Goal: Transaction & Acquisition: Purchase product/service

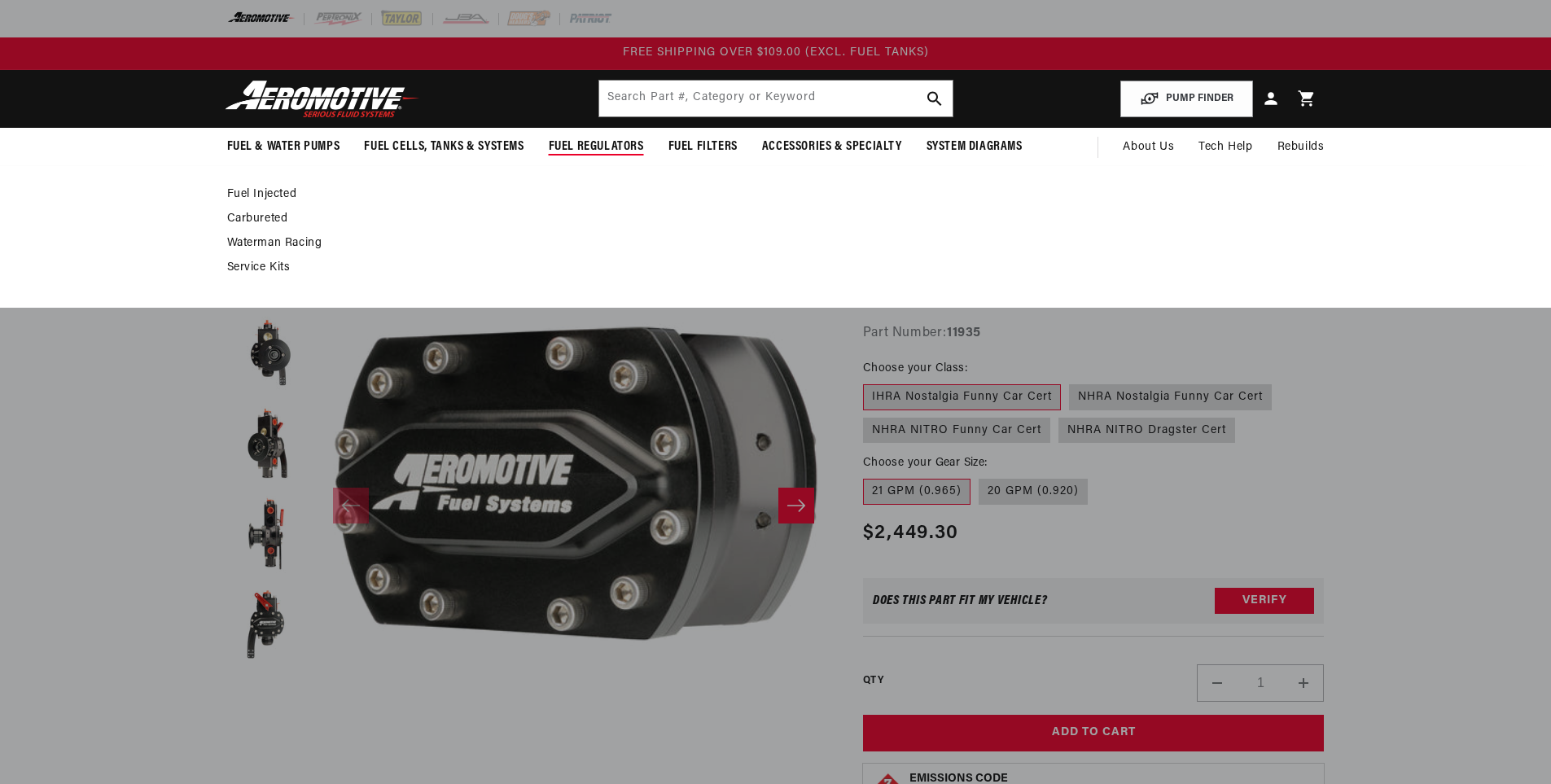
click at [607, 138] on span "Fuel Regulators" at bounding box center [596, 147] width 95 height 17
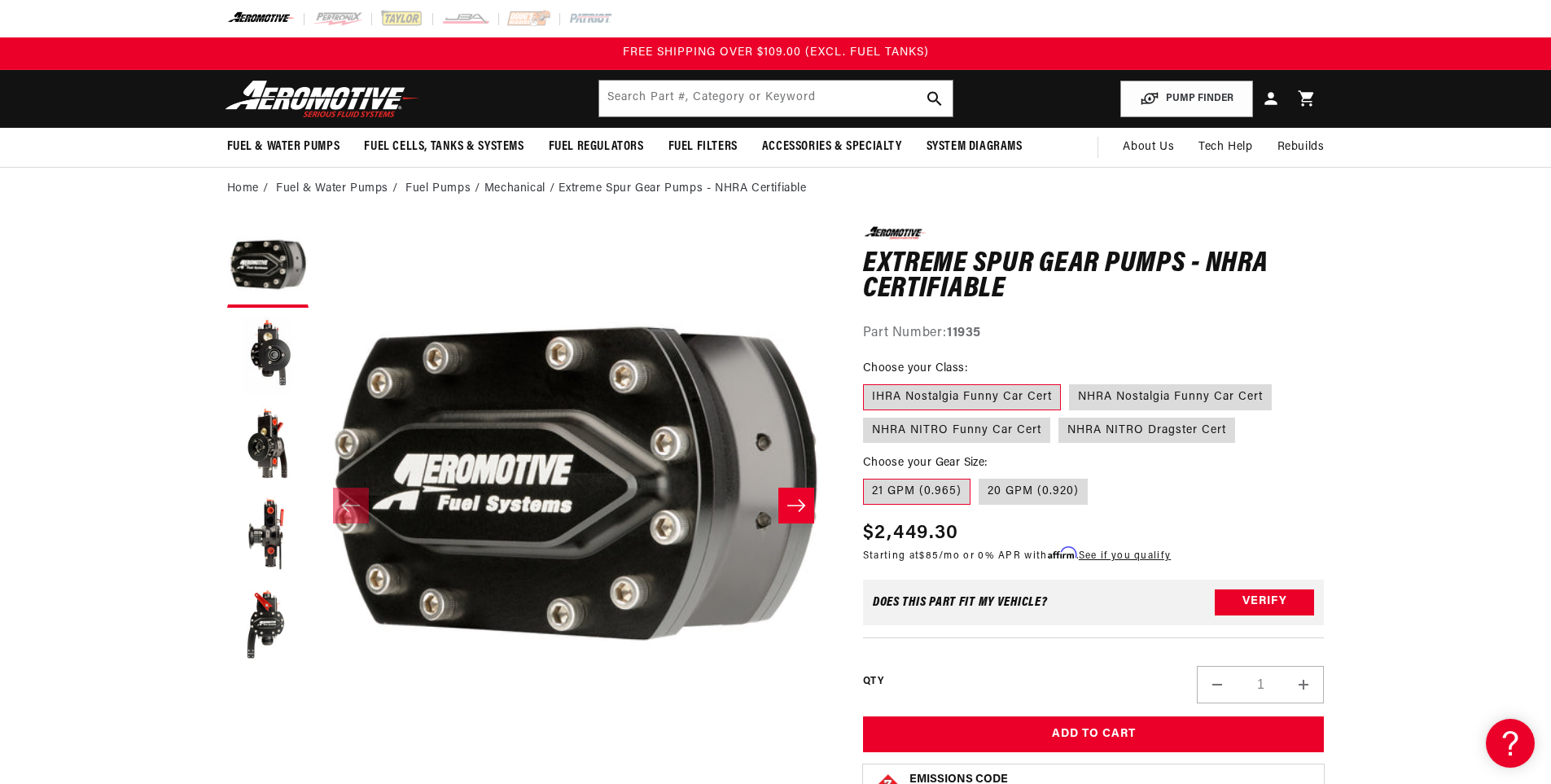
drag, startPoint x: 599, startPoint y: 271, endPoint x: 561, endPoint y: 222, distance: 62.0
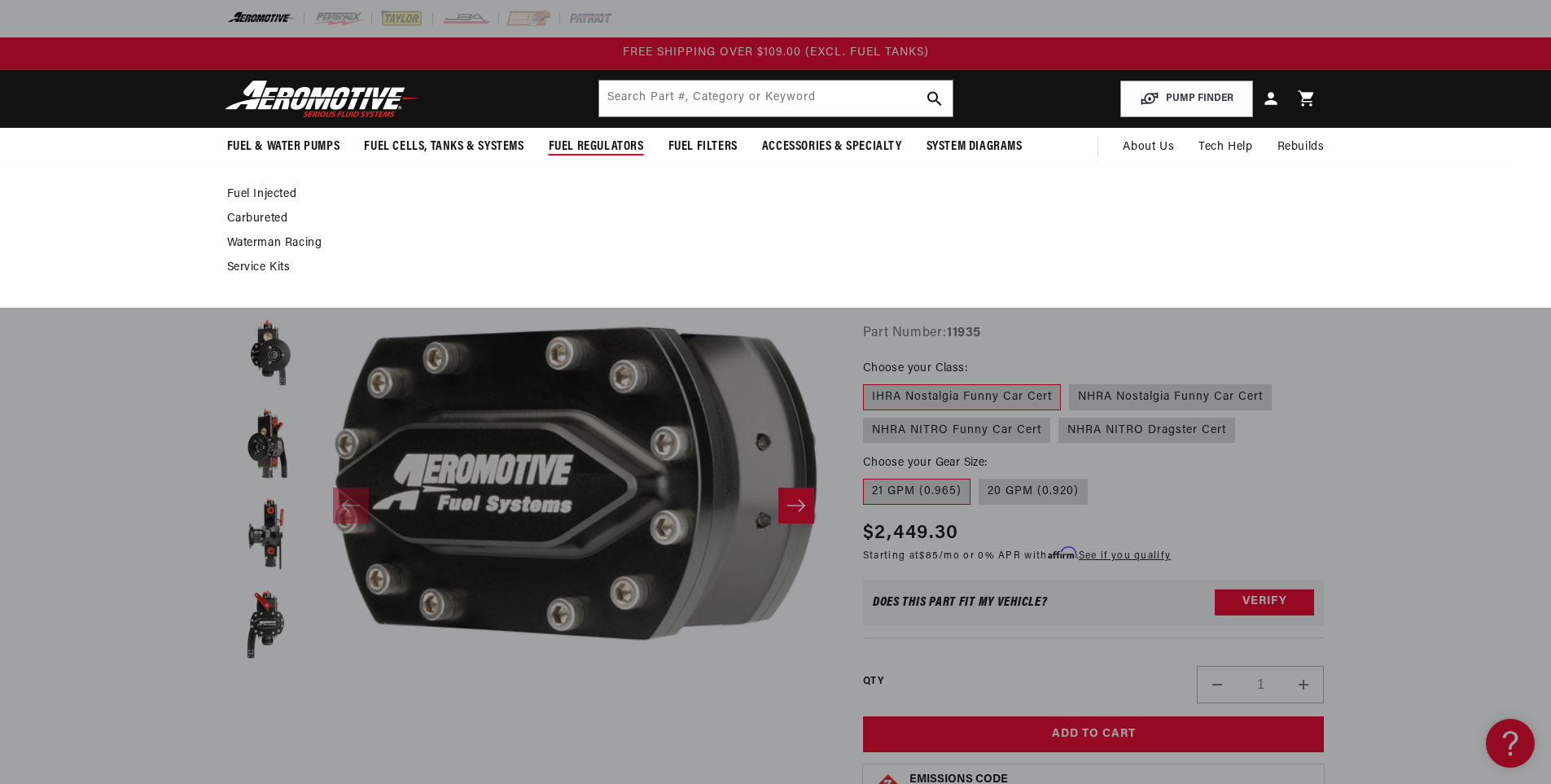
click at [260, 194] on link "Fuel Injected" at bounding box center [768, 194] width 1081 height 15
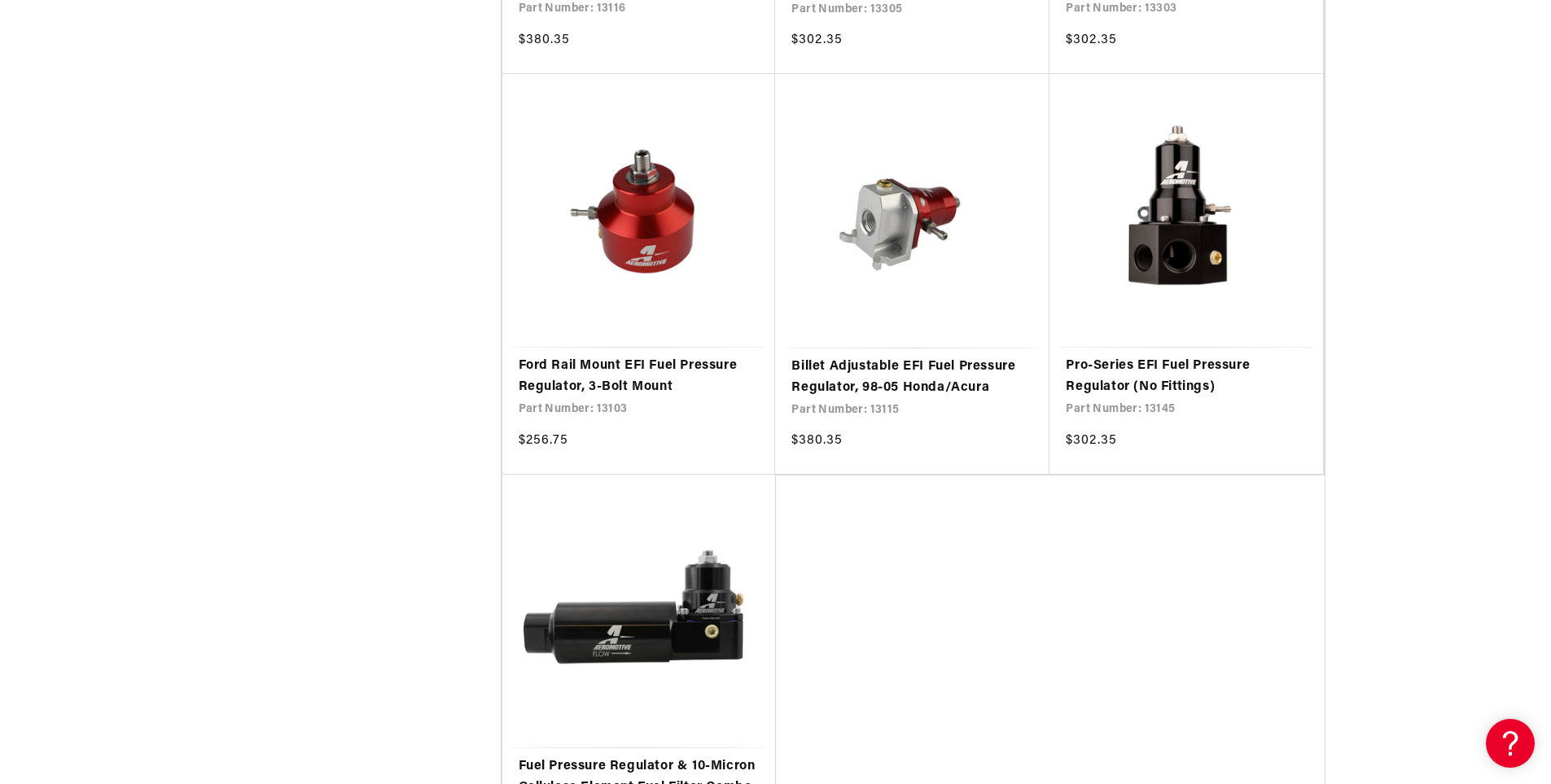
scroll to position [3256, 0]
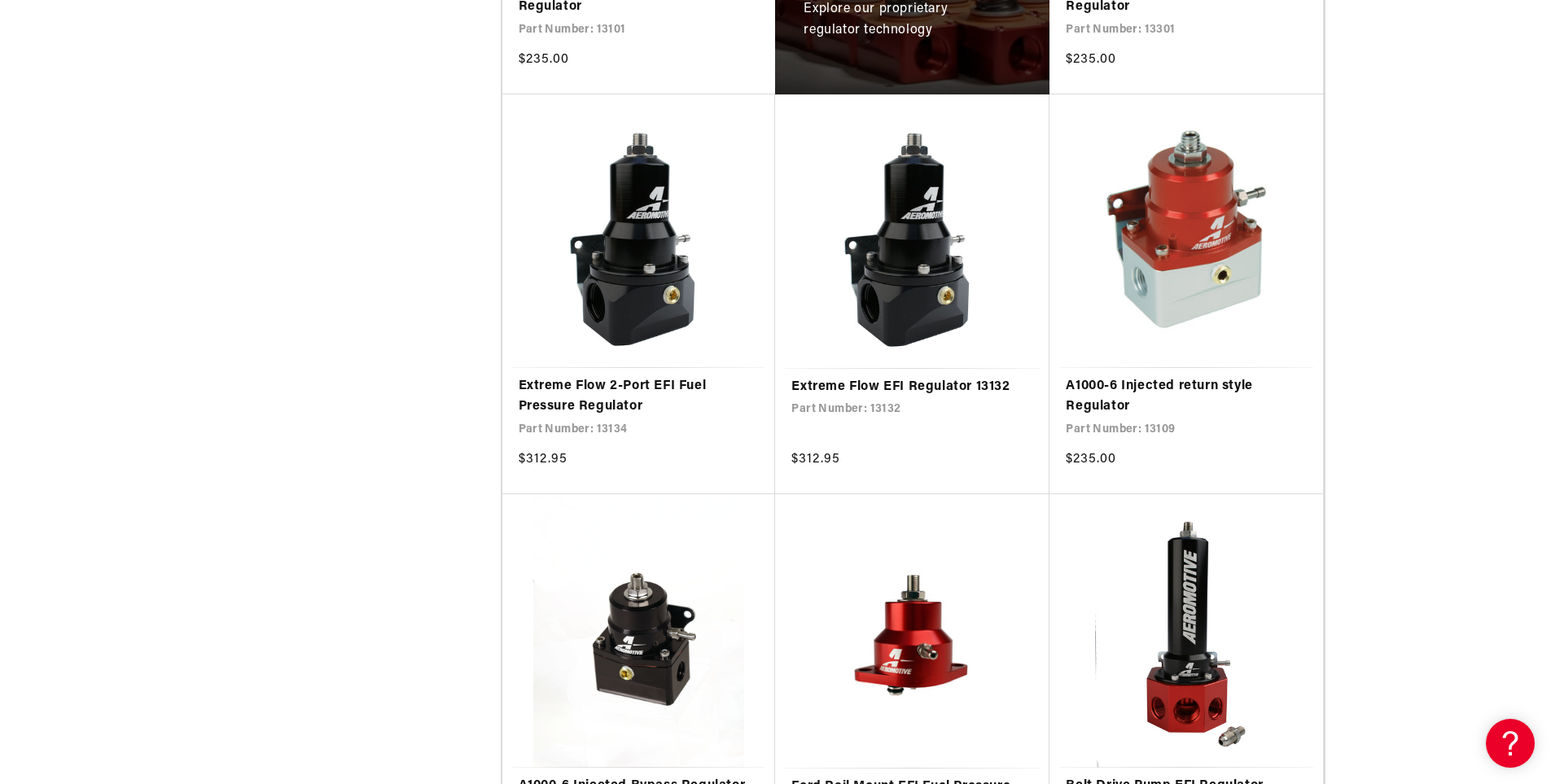
scroll to position [1221, 0]
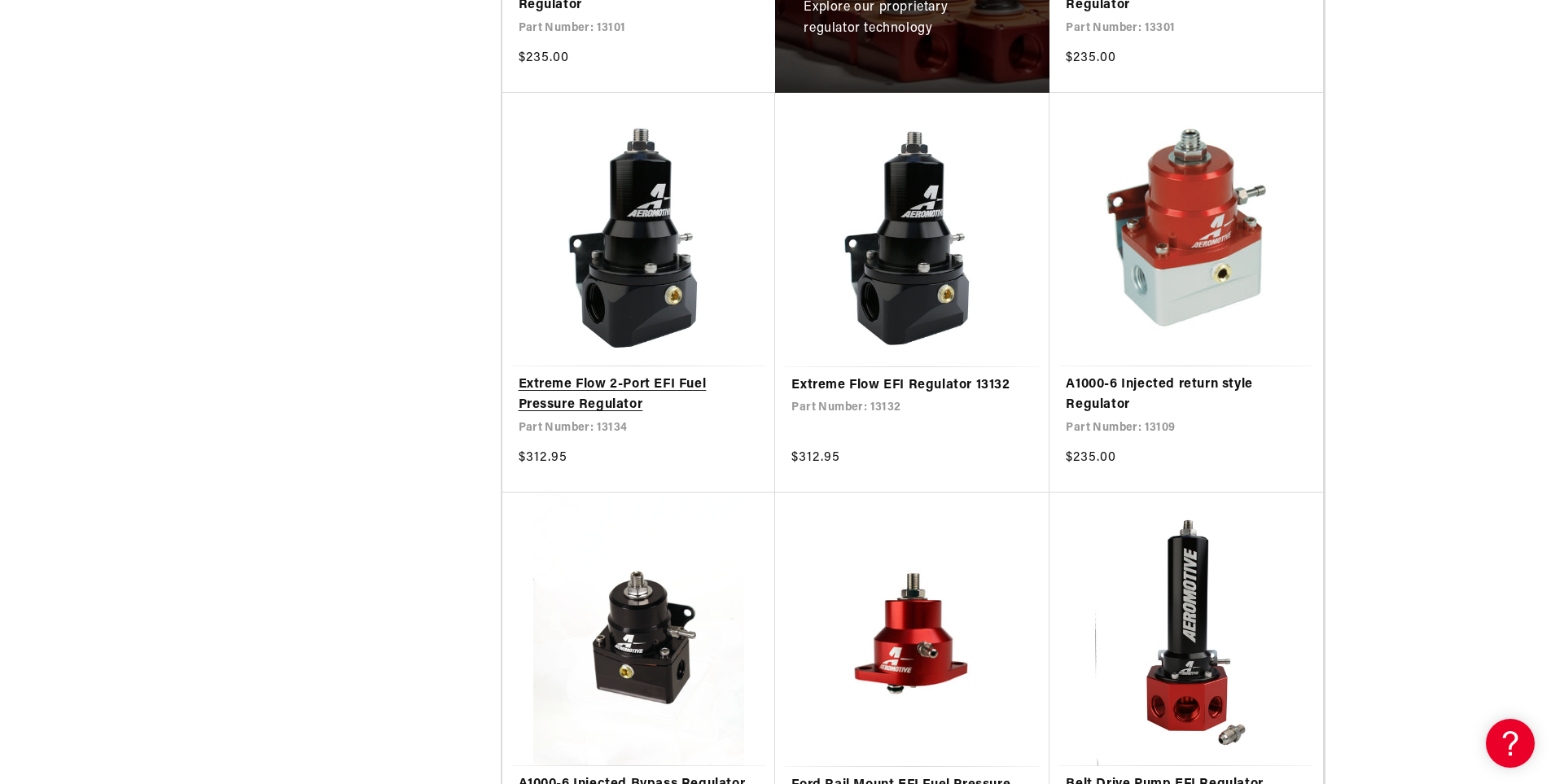
click at [615, 385] on link "Extreme Flow 2-Port EFI Fuel Pressure Regulator" at bounding box center [639, 395] width 241 height 42
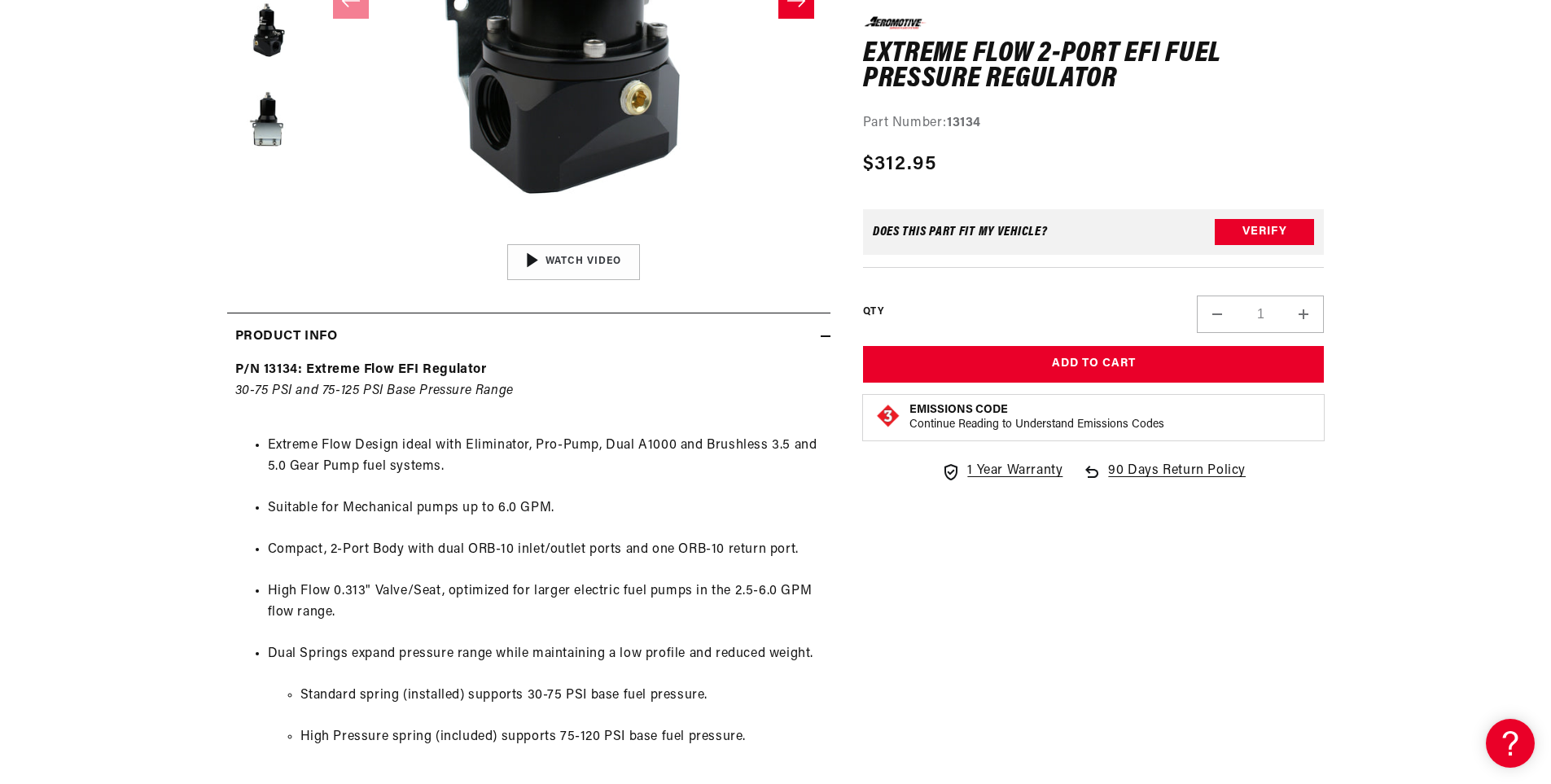
scroll to position [570, 0]
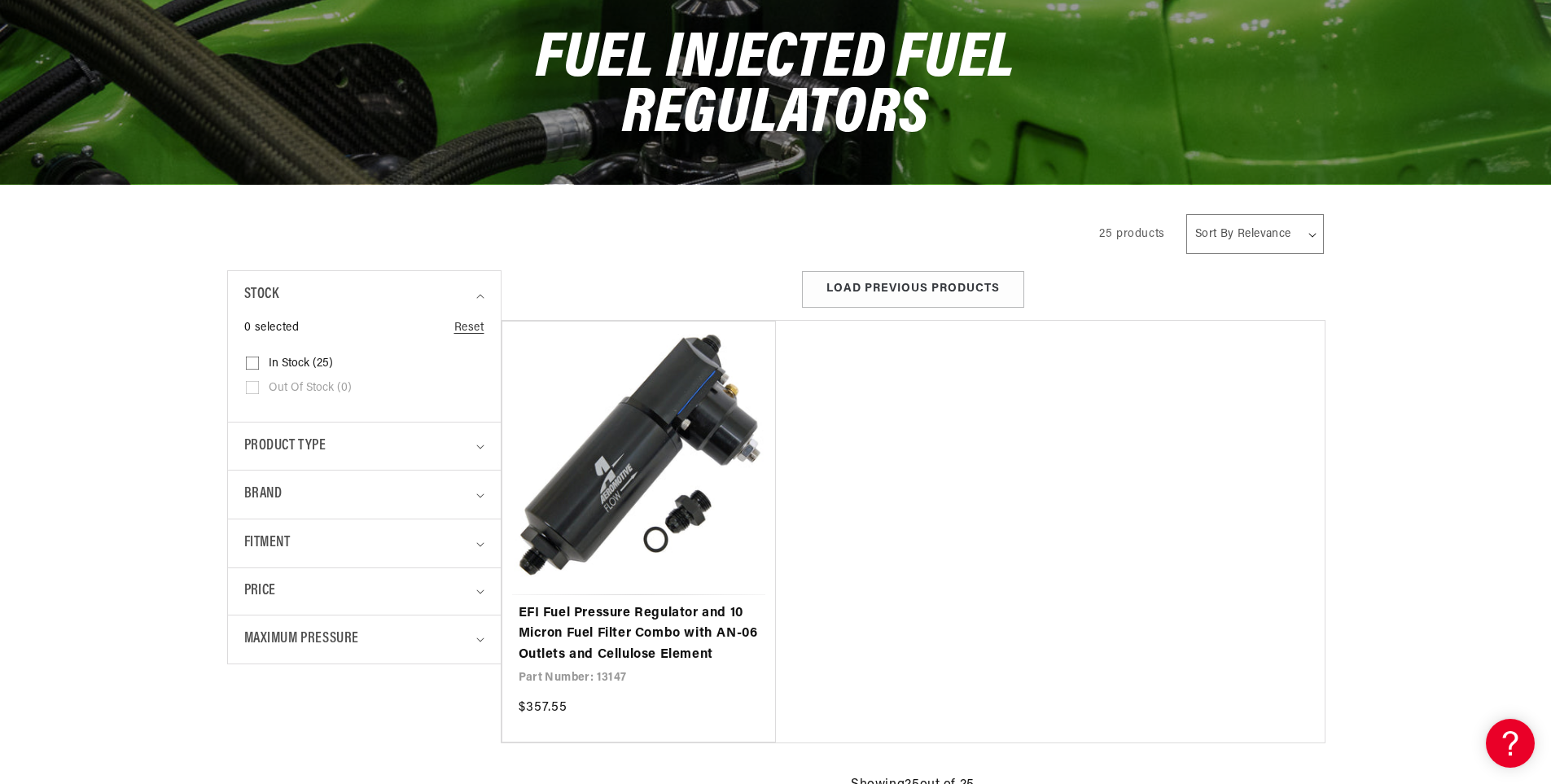
scroll to position [245, 0]
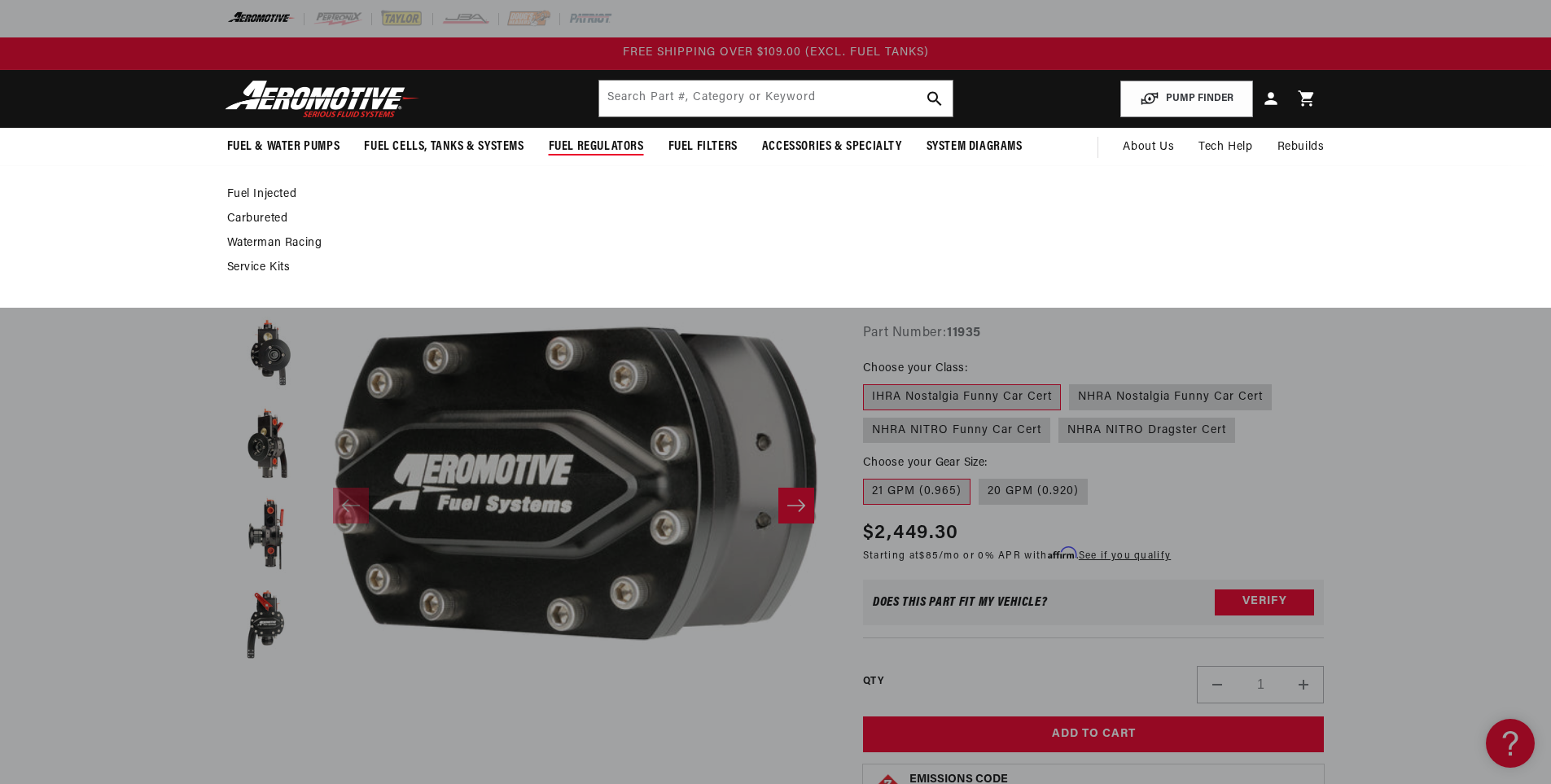
click at [260, 190] on link "Fuel Injected" at bounding box center [768, 194] width 1081 height 15
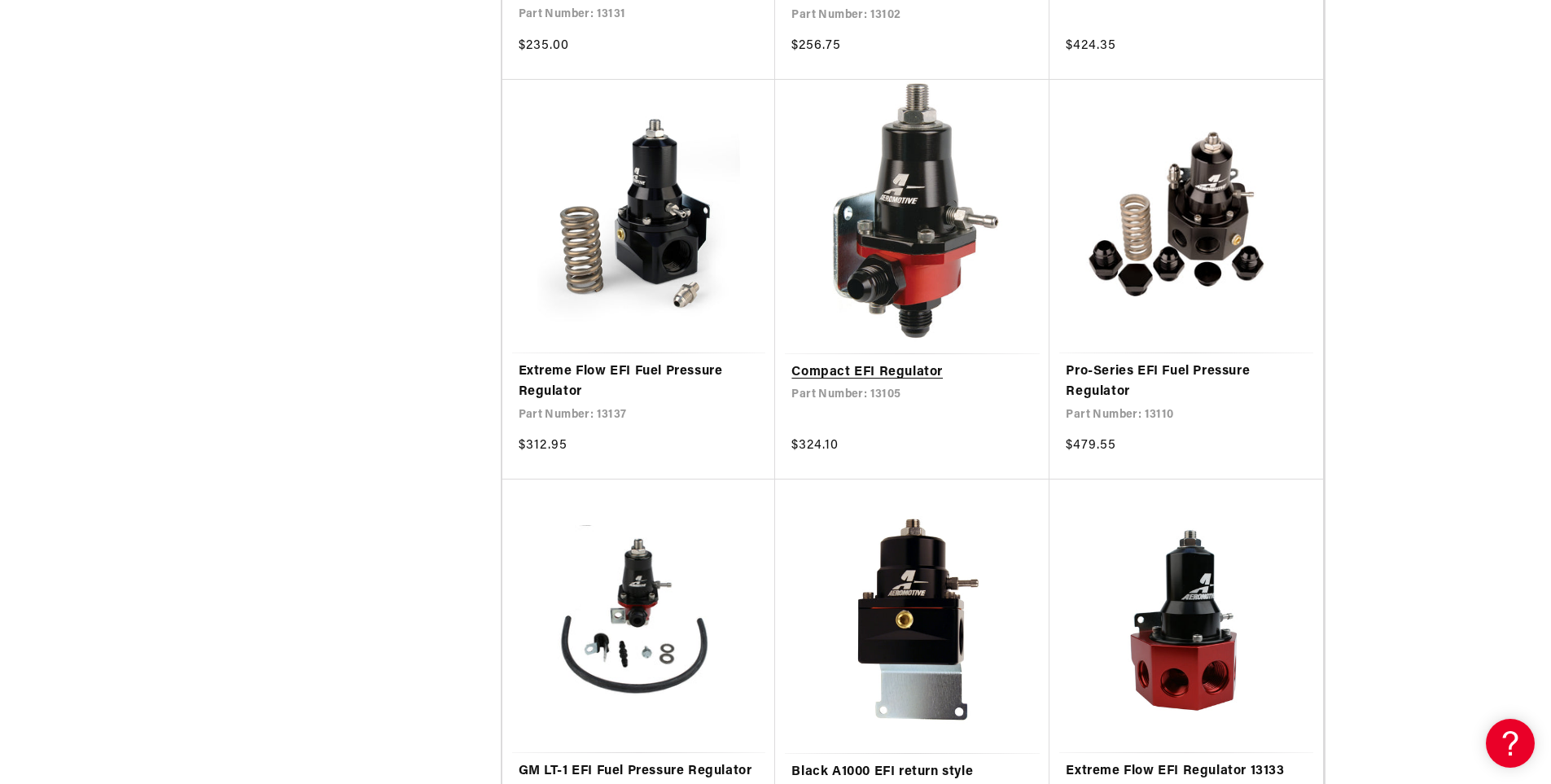
scroll to position [2035, 0]
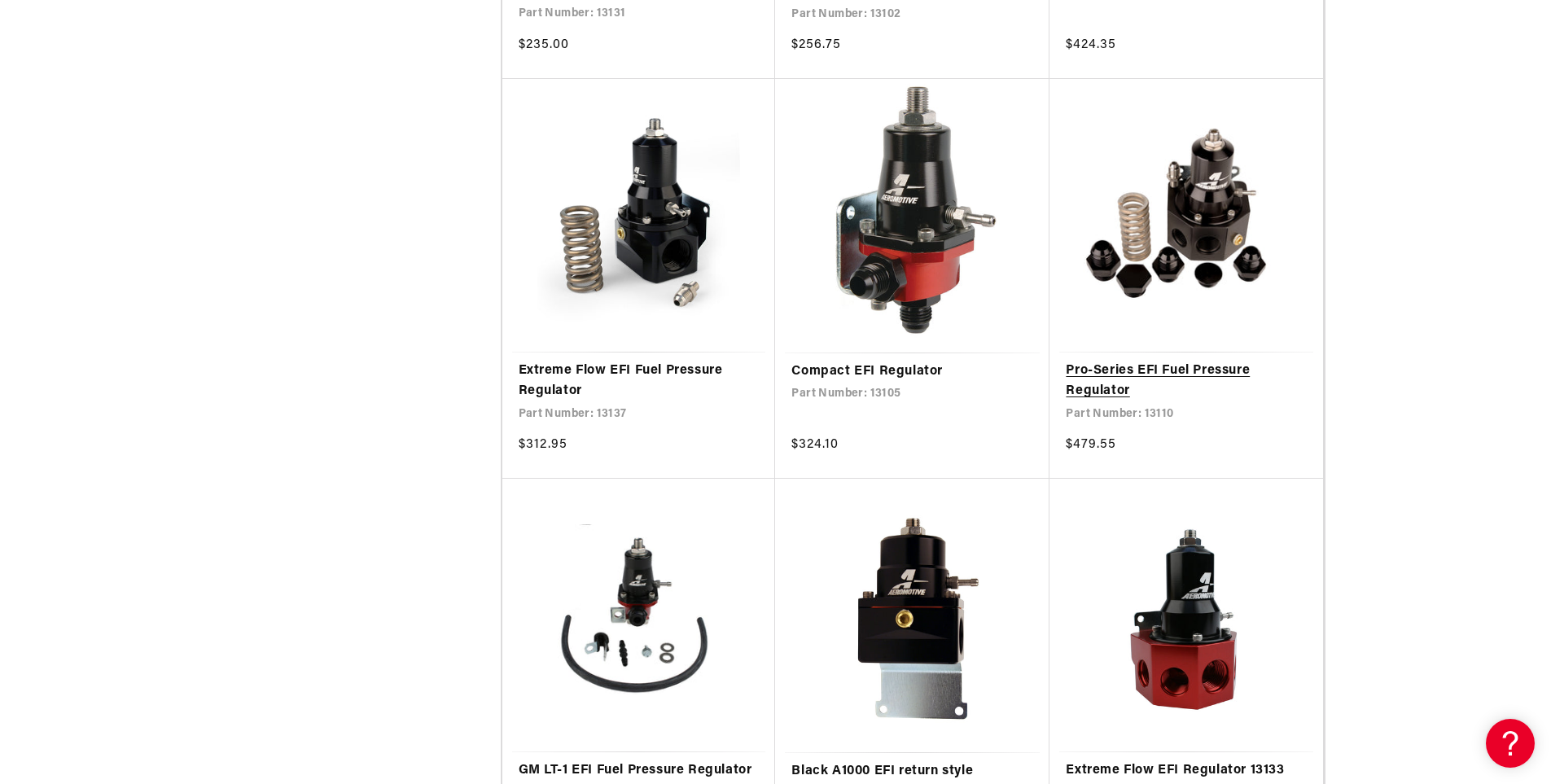
click at [1132, 371] on link "Pro-Series EFI Fuel Pressure Regulator" at bounding box center [1186, 381] width 241 height 42
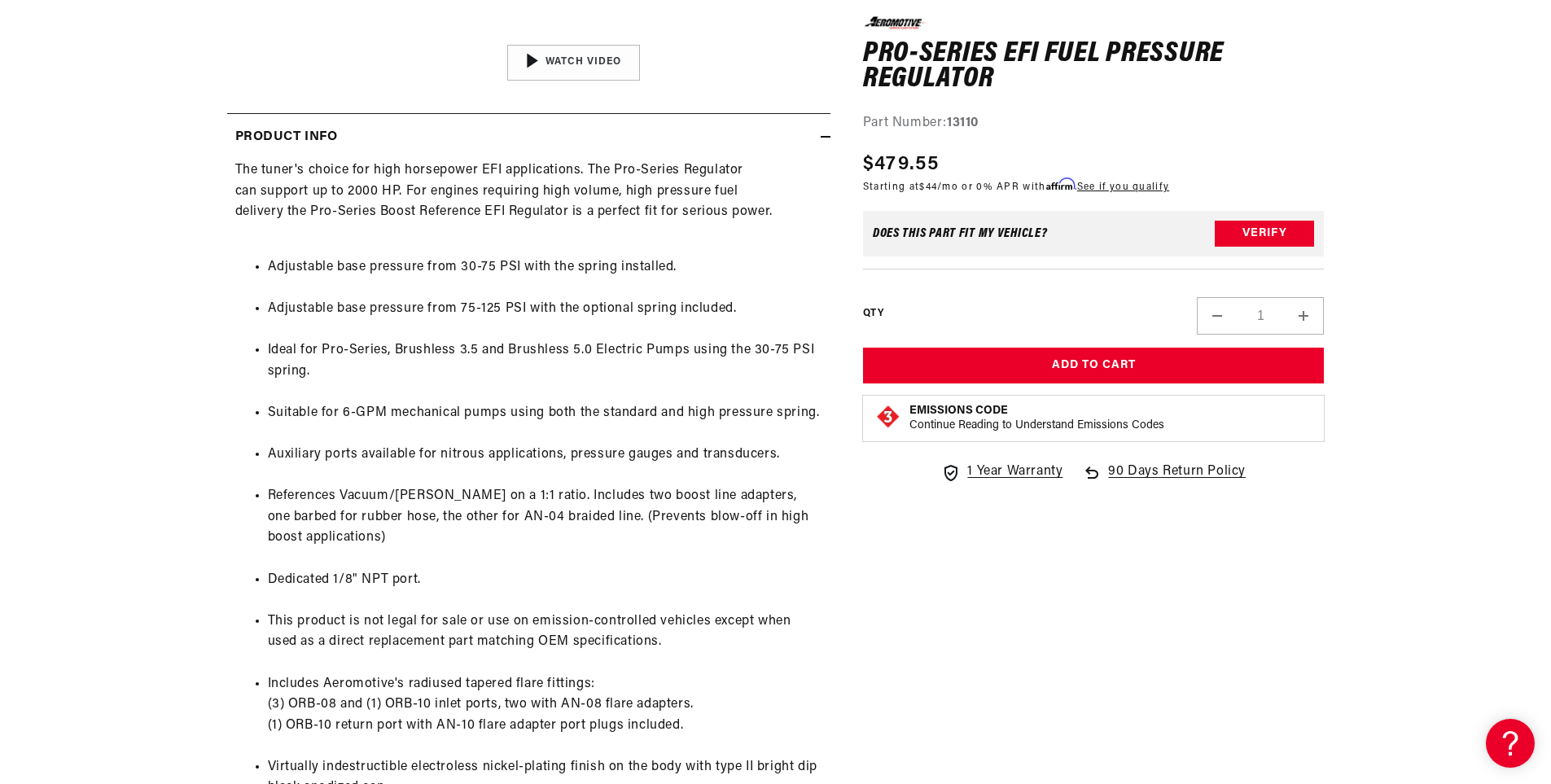
scroll to position [733, 0]
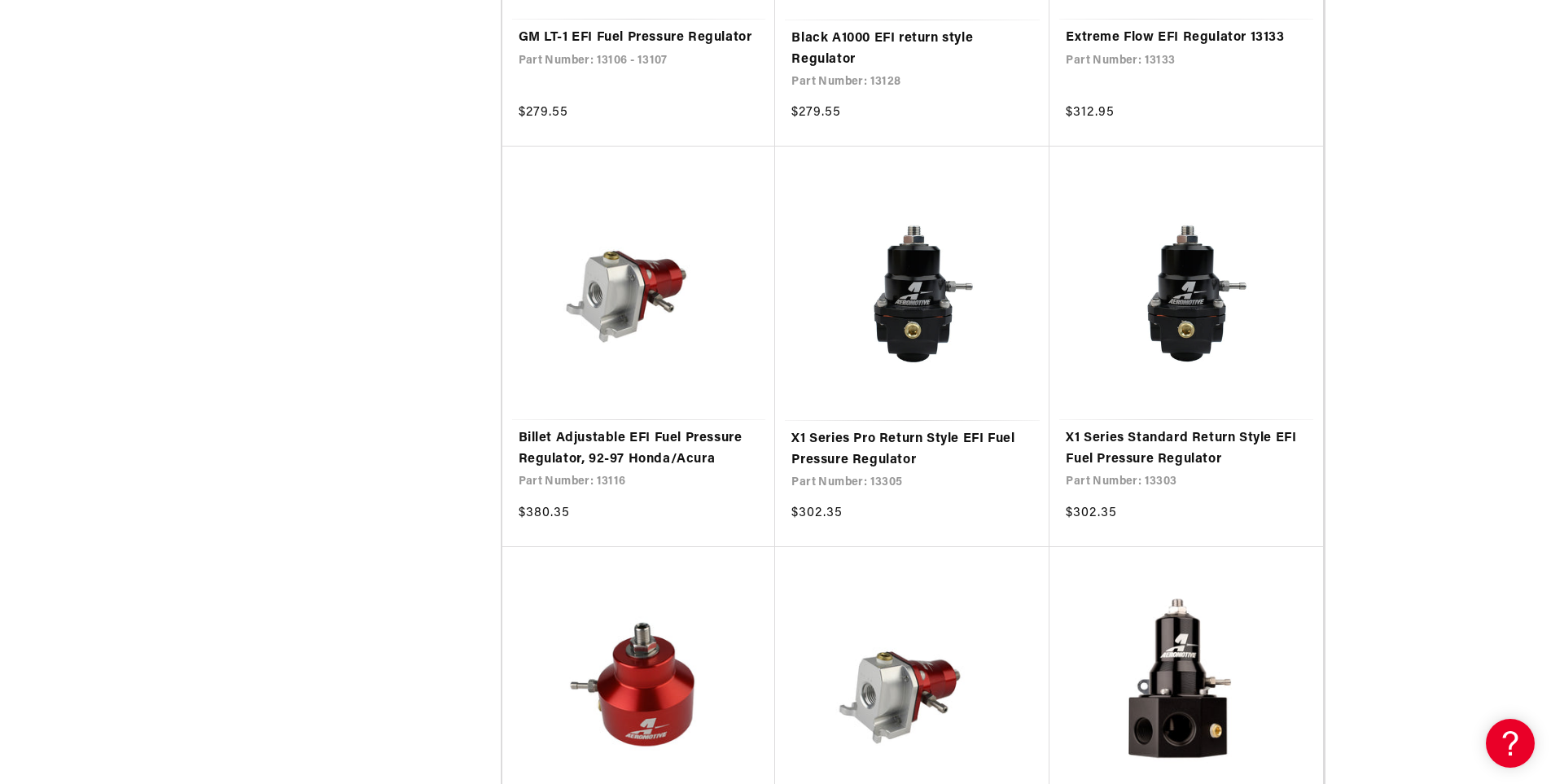
scroll to position [3093, 0]
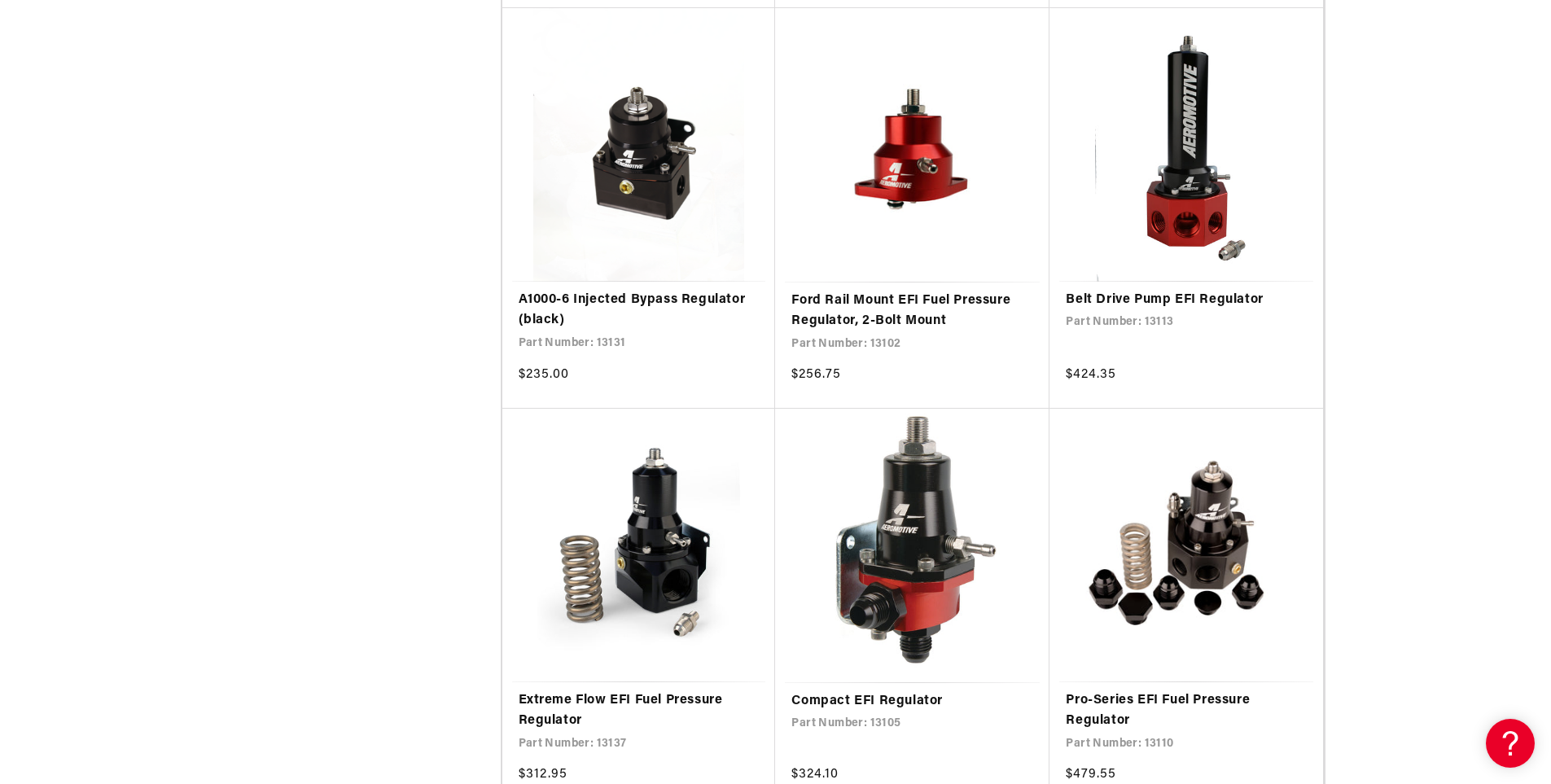
scroll to position [1873, 0]
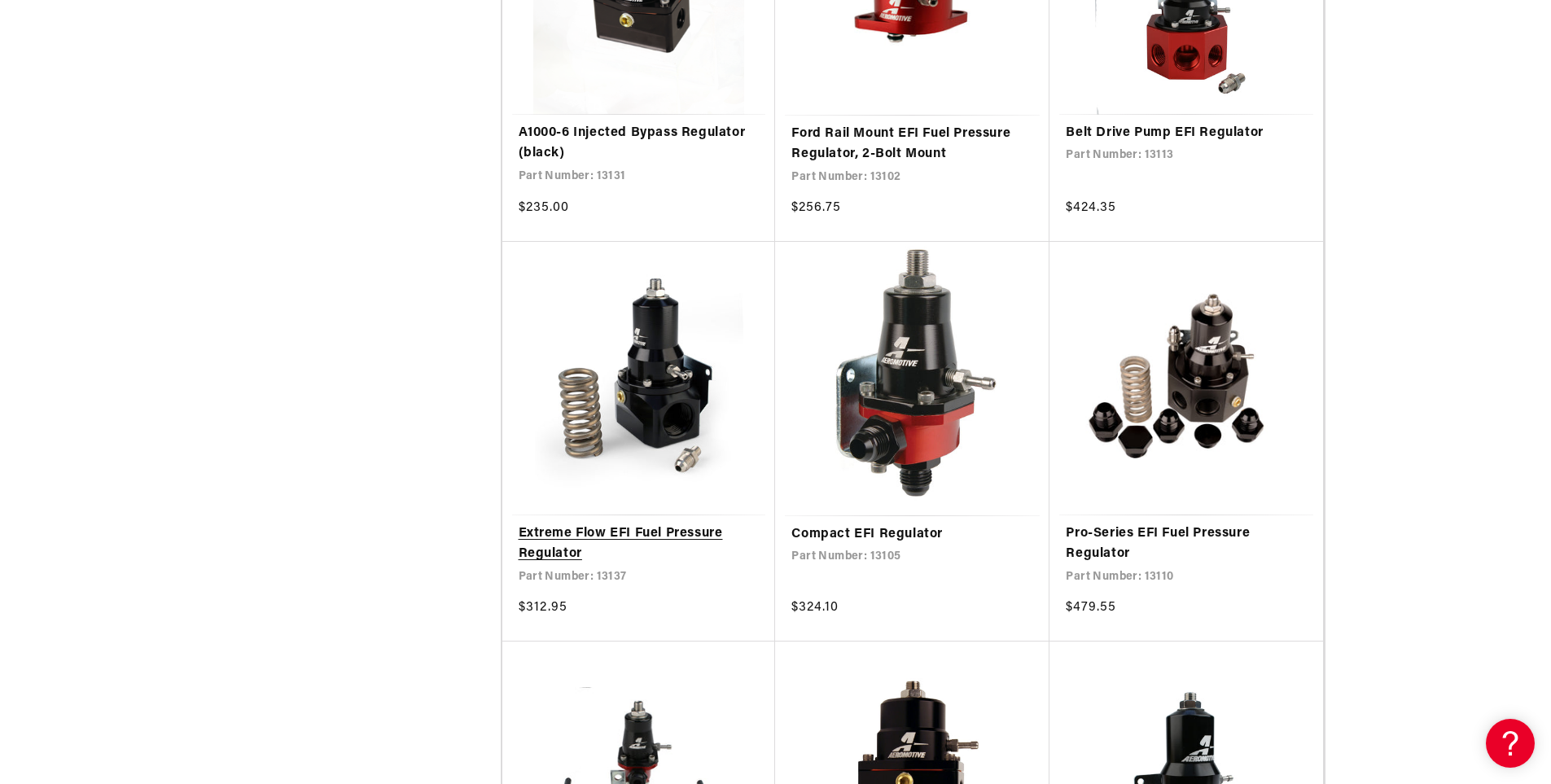
click at [623, 536] on link "Extreme Flow EFI Fuel Pressure Regulator" at bounding box center [639, 545] width 241 height 42
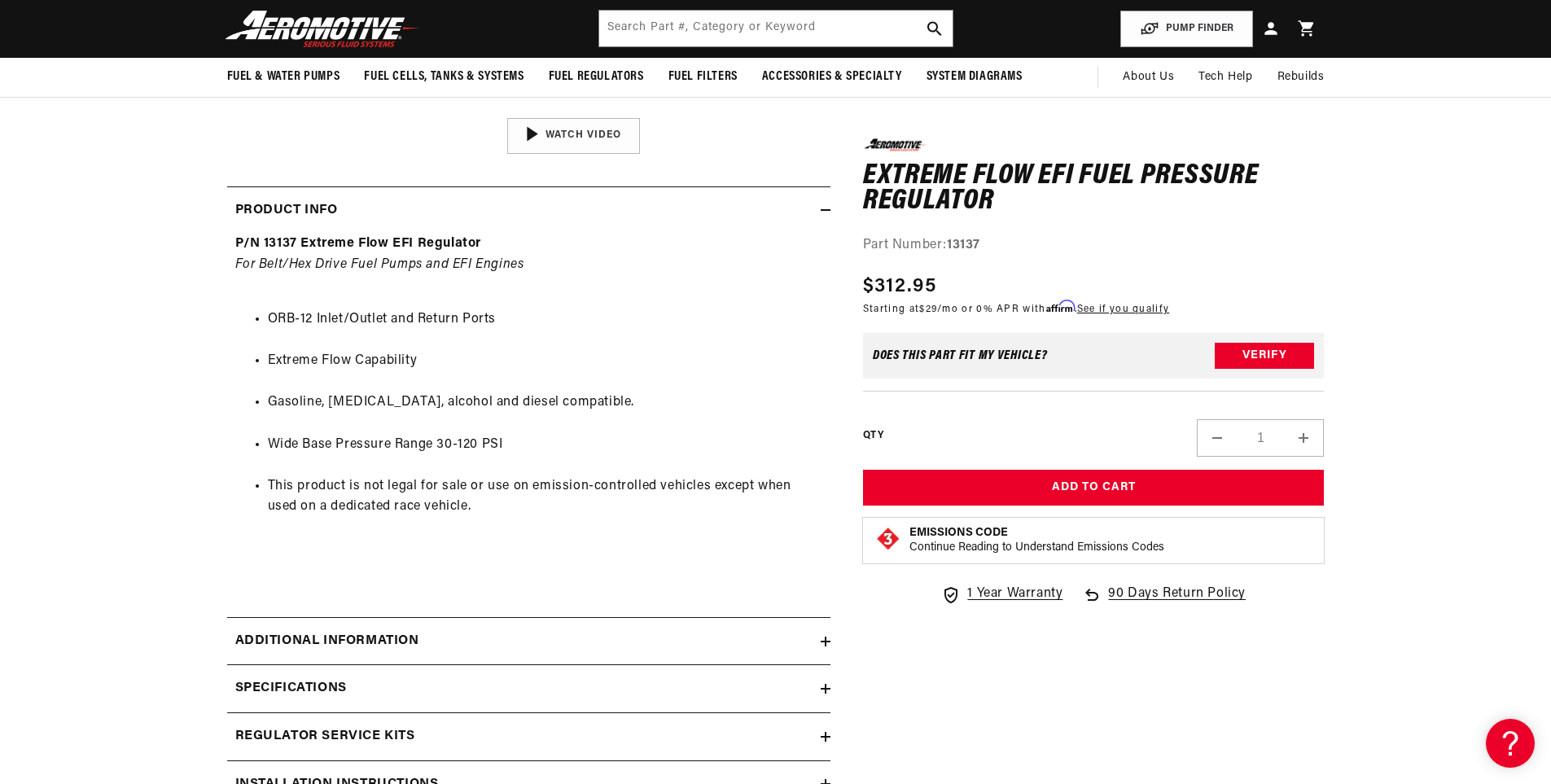
scroll to position [570, 0]
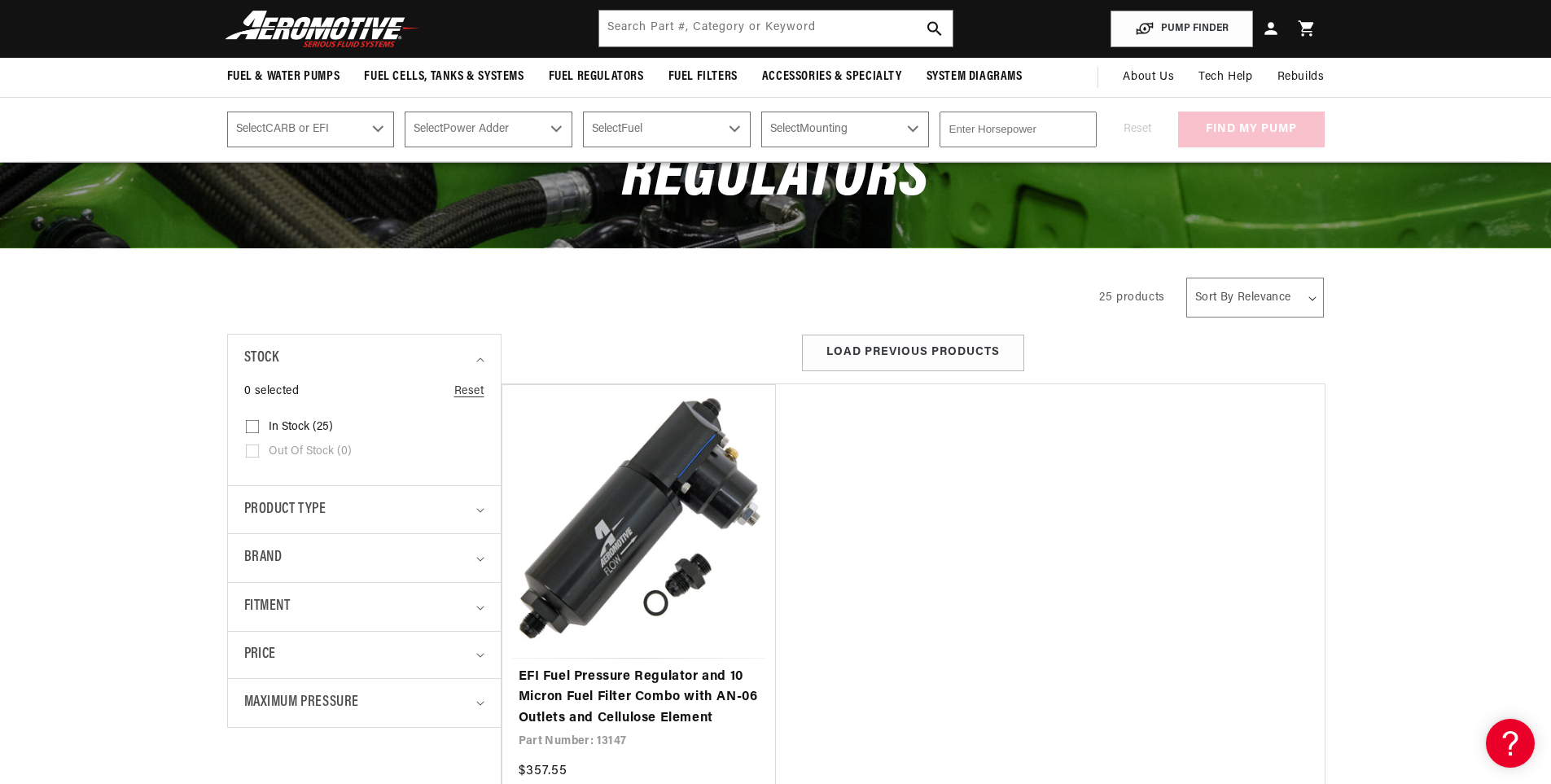
scroll to position [163, 0]
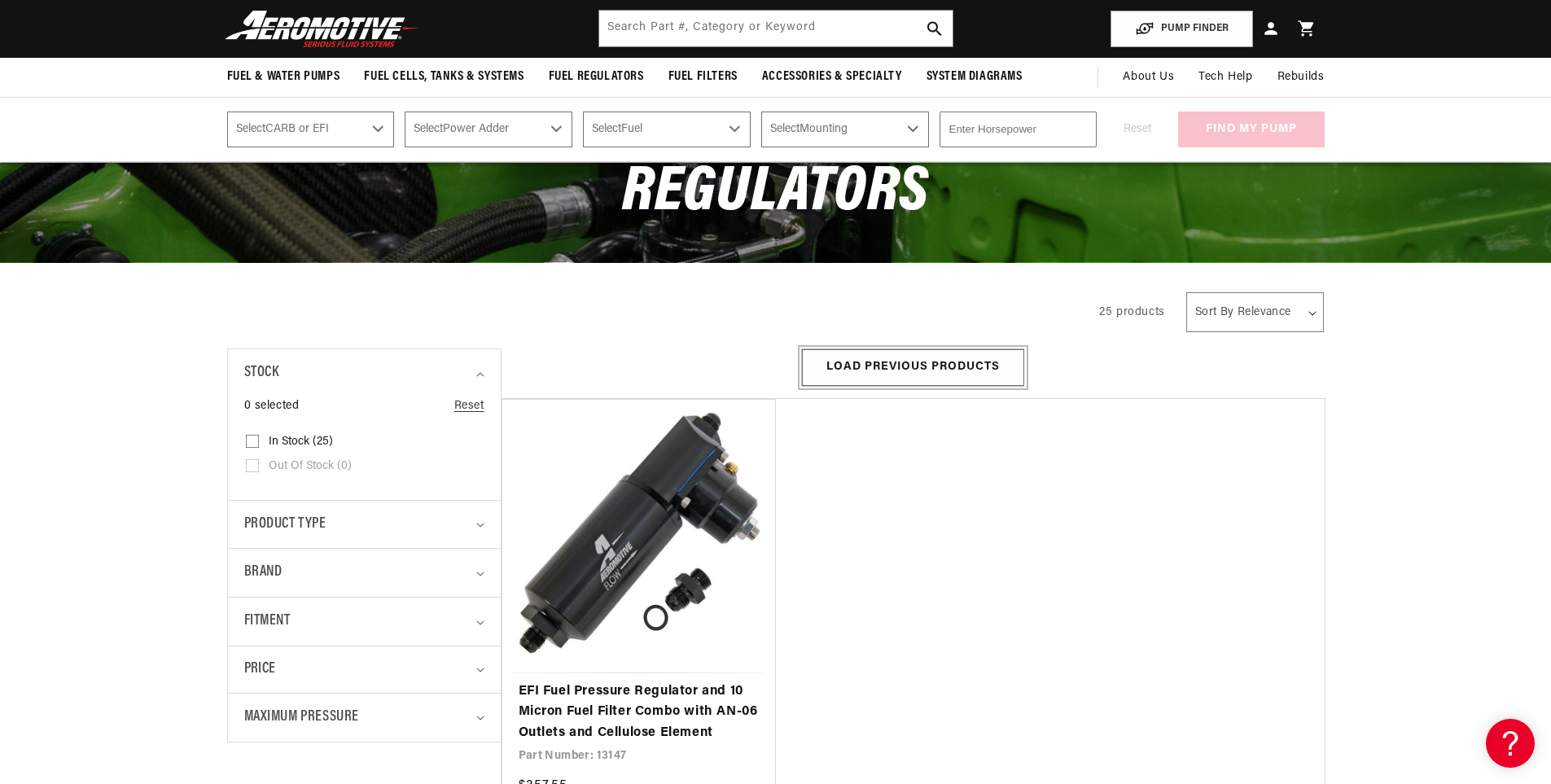
click at [938, 379] on button "Load Previous Products" at bounding box center [912, 367] width 222 height 37
click at [372, 130] on select "Select CARB or EFI Carbureted Fuel Injected" at bounding box center [311, 129] width 168 height 36
select select "Fuel-Injected"
click at [227, 111] on select "Select CARB or EFI Carbureted Fuel Injected" at bounding box center [311, 129] width 168 height 36
select select "Fuel-Injected"
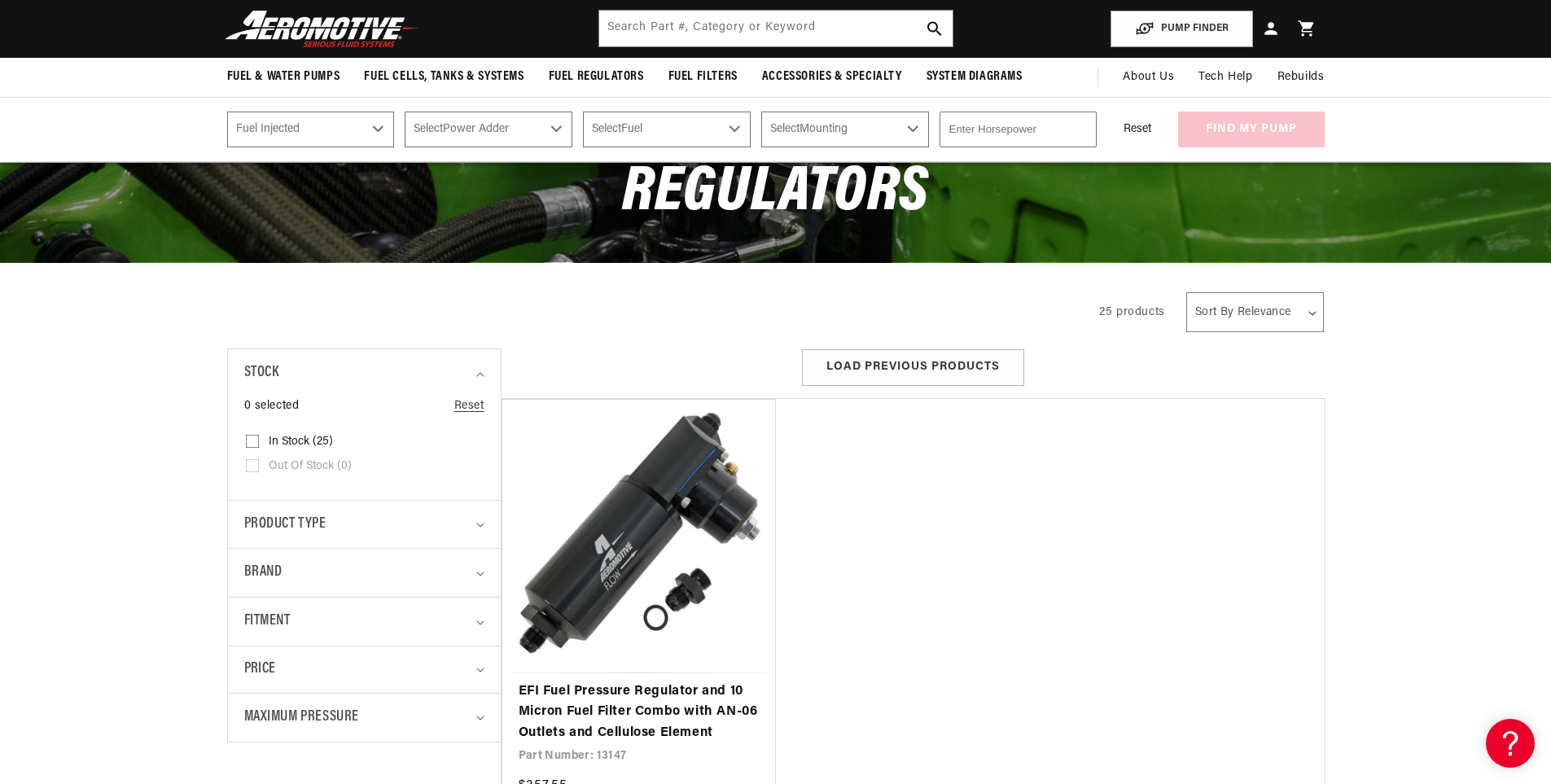
click at [500, 129] on select "Select Power Adder No - Naturally Aspirated Yes - Forced Induction" at bounding box center [488, 129] width 168 height 36
select select "Yes-Forced-Induction"
click at [405, 111] on select "Select Power Adder No - Naturally Aspirated Yes - Forced Induction" at bounding box center [488, 129] width 168 height 36
select select "Yes-Forced-Induction"
click at [659, 128] on select "Select Fuel E85 Gas" at bounding box center [667, 129] width 168 height 36
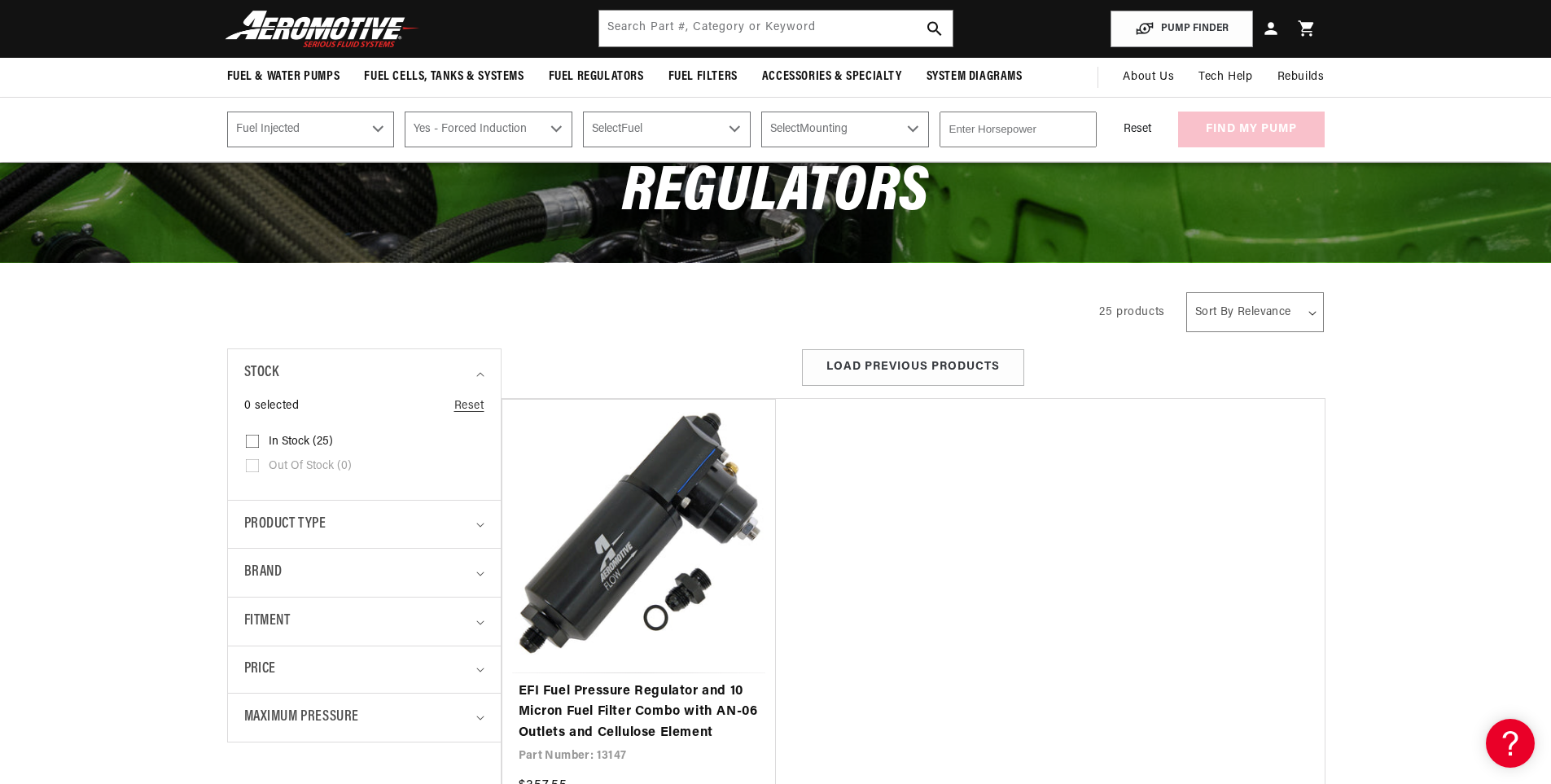
select select "Gas"
click at [583, 111] on select "Select Fuel E85 Gas" at bounding box center [667, 129] width 168 height 36
select select "Gas"
click at [890, 130] on select "Select Mounting External In-Tank" at bounding box center [845, 129] width 168 height 36
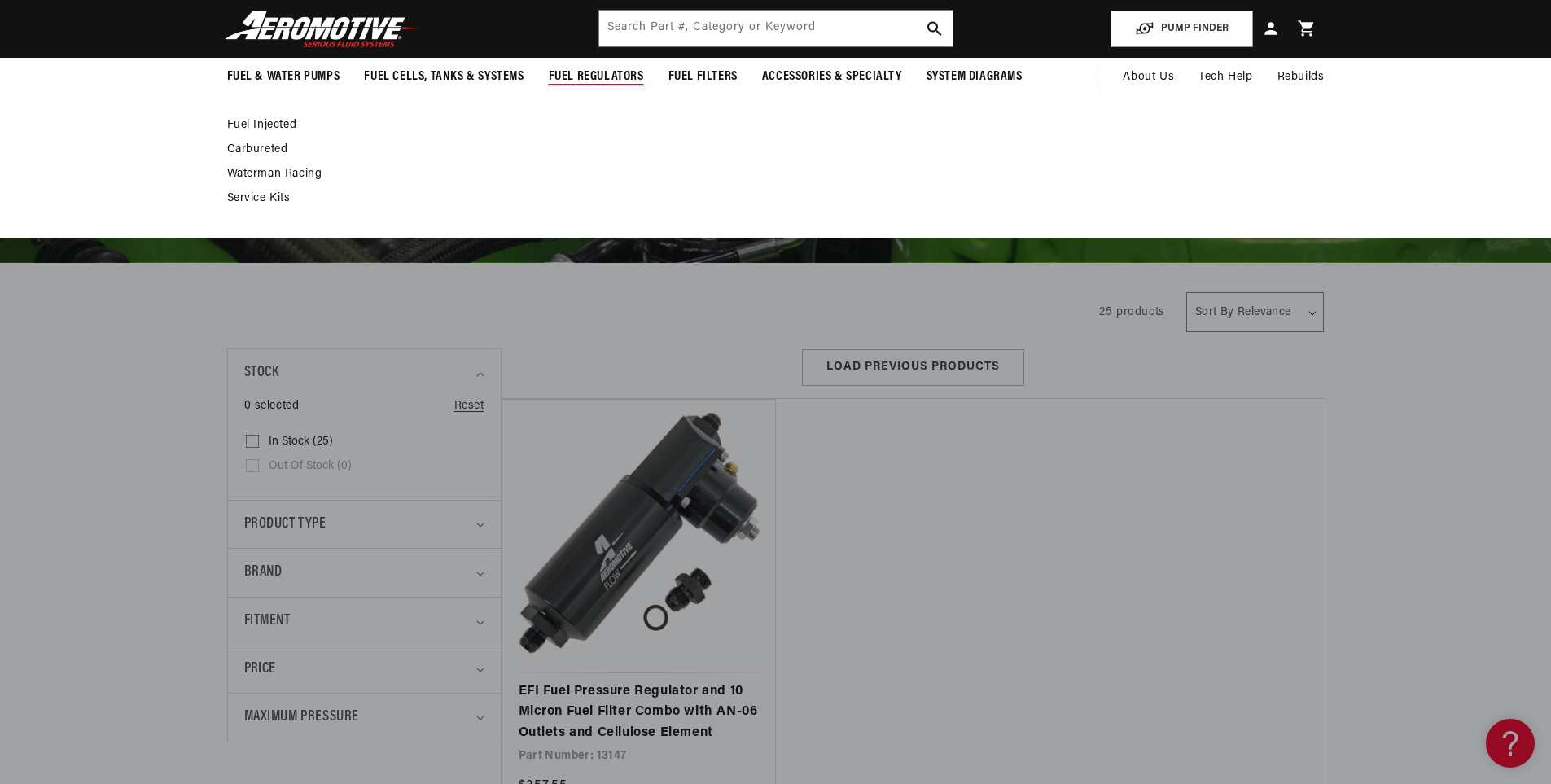
click at [589, 77] on span "Fuel Regulators" at bounding box center [596, 77] width 95 height 17
click at [280, 124] on link "Fuel Injected" at bounding box center [768, 125] width 1081 height 15
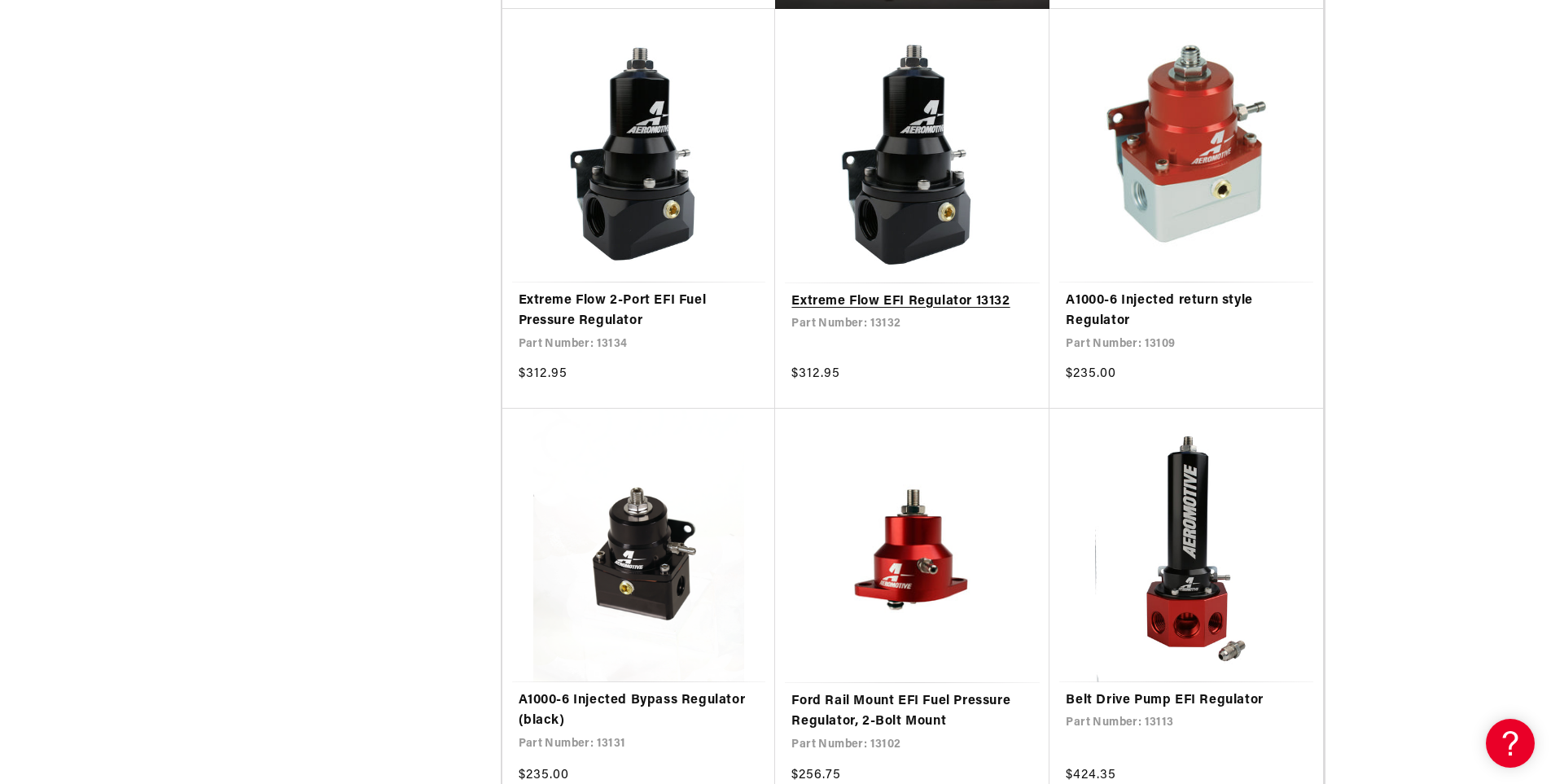
scroll to position [1547, 0]
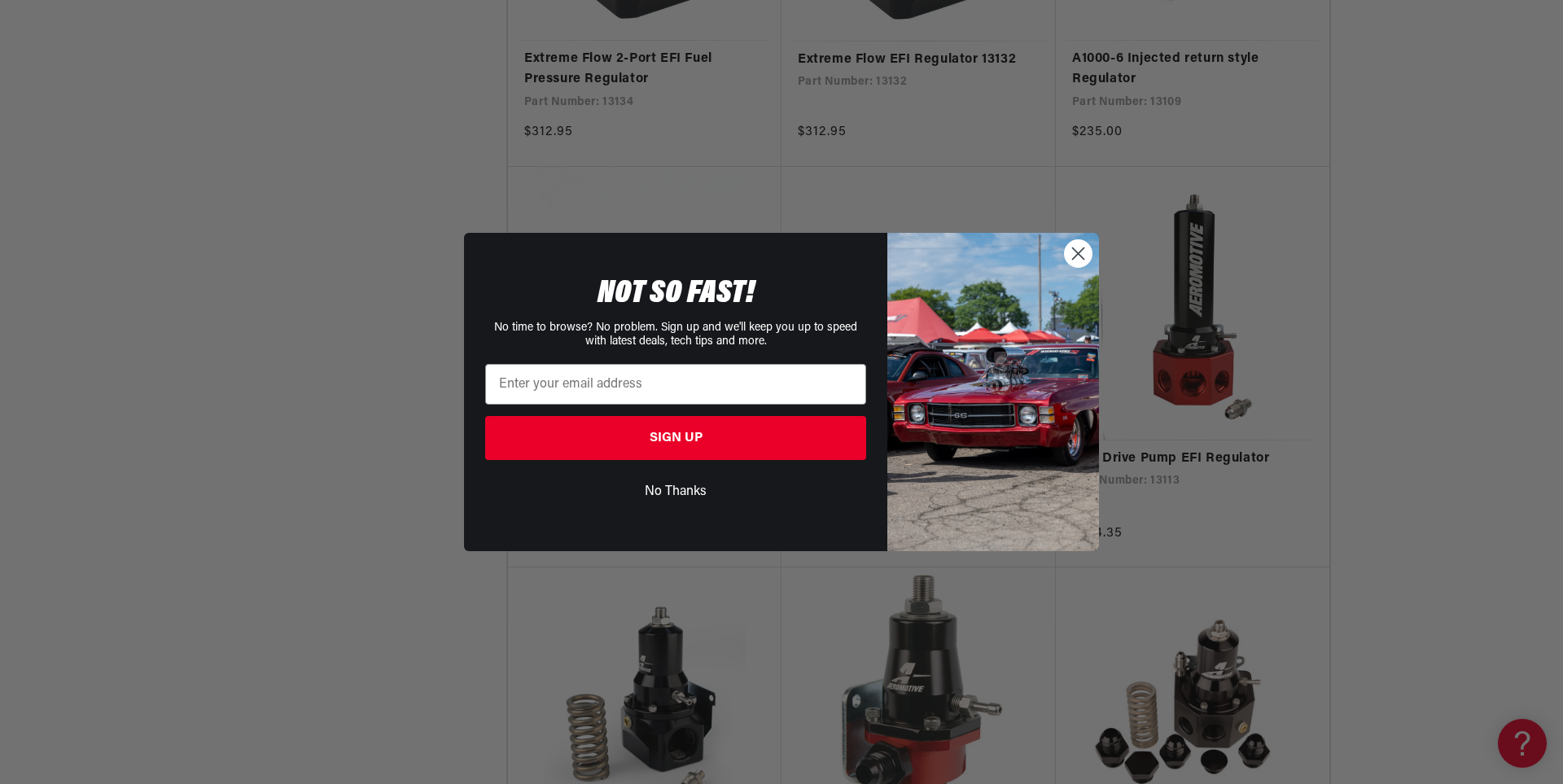
click at [689, 493] on button "No Thanks" at bounding box center [676, 492] width 381 height 31
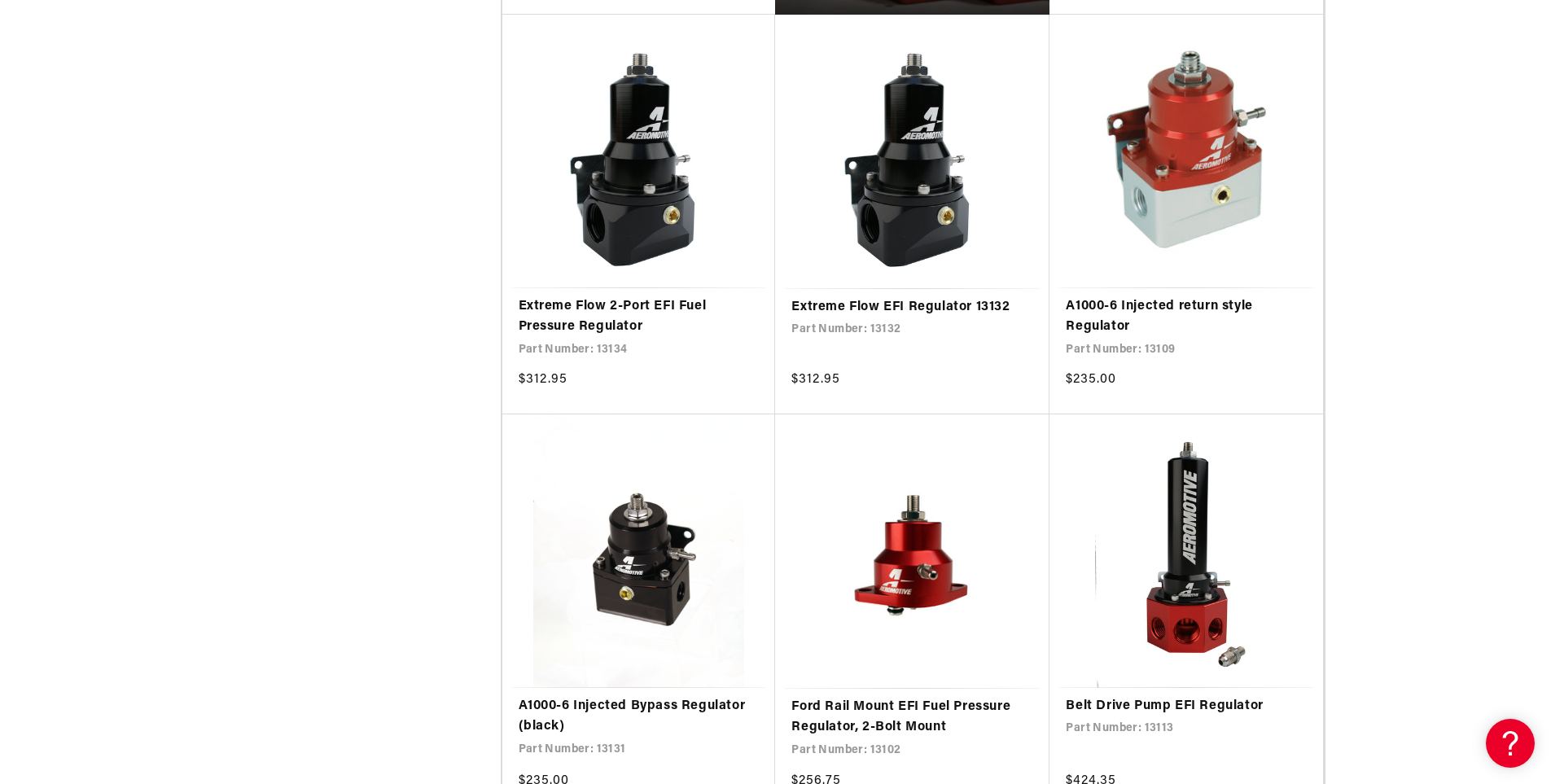
scroll to position [1384, 0]
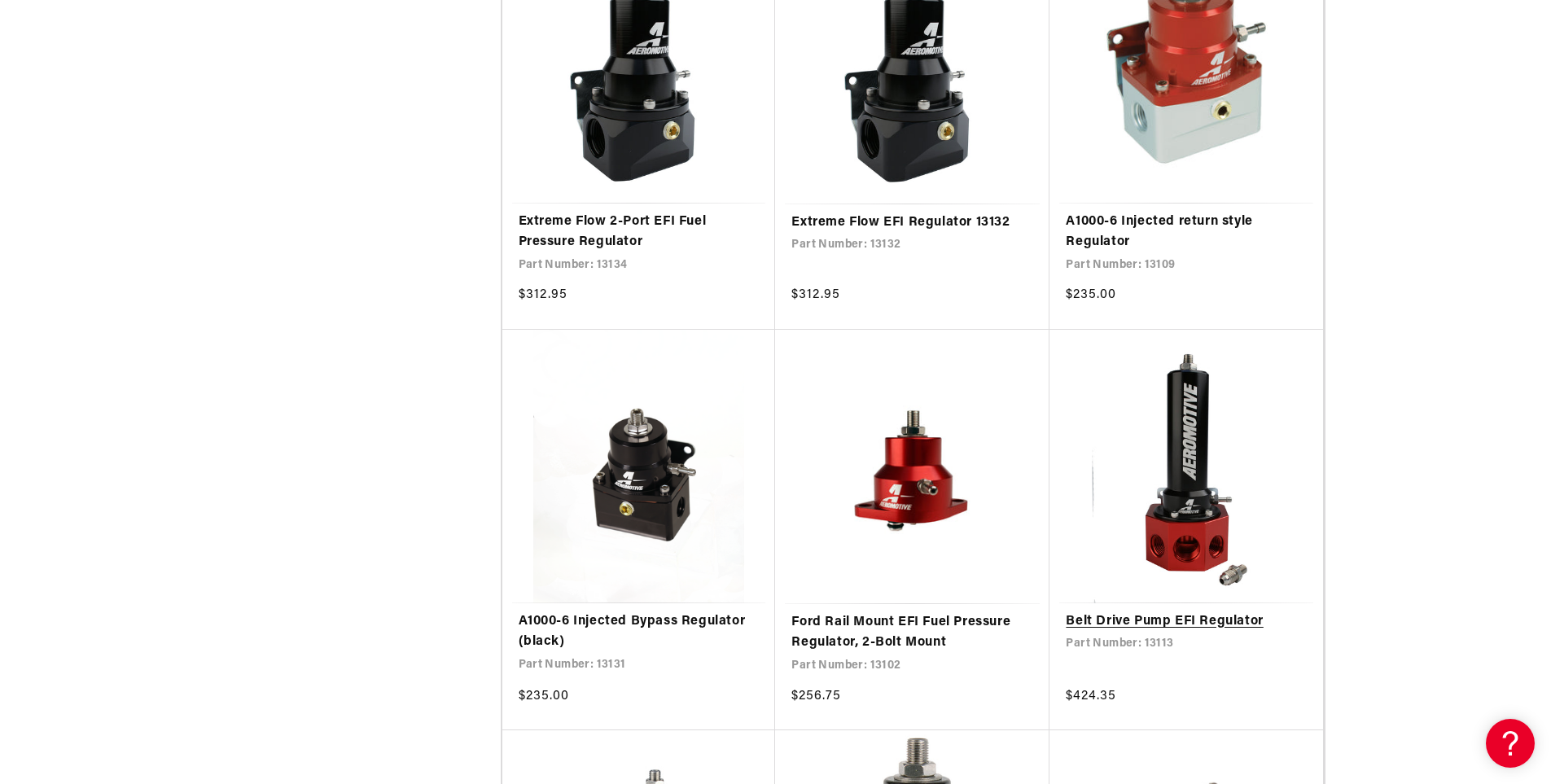
click at [1143, 619] on link "Belt Drive Pump EFI Regulator" at bounding box center [1186, 622] width 241 height 21
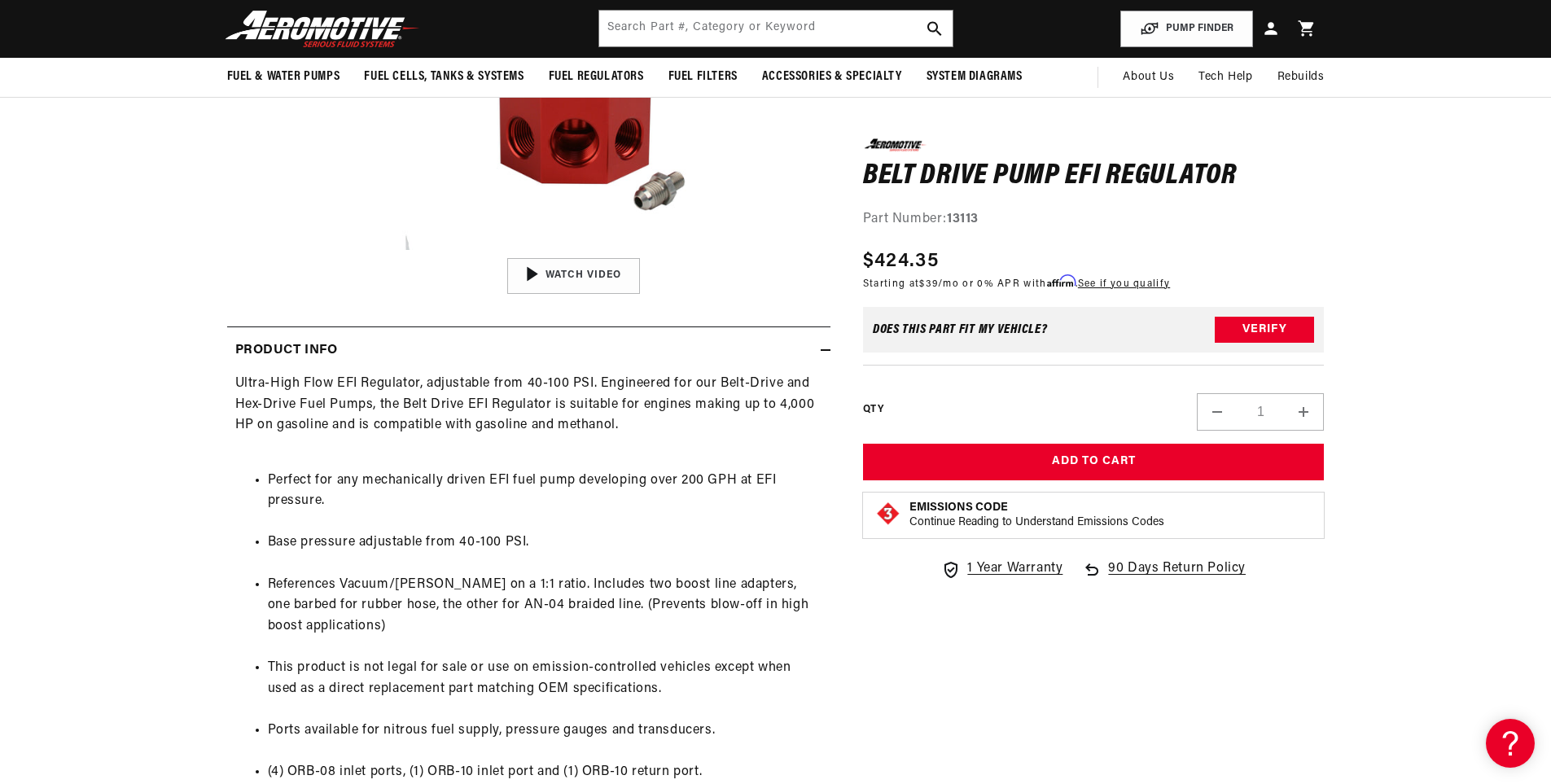
scroll to position [407, 0]
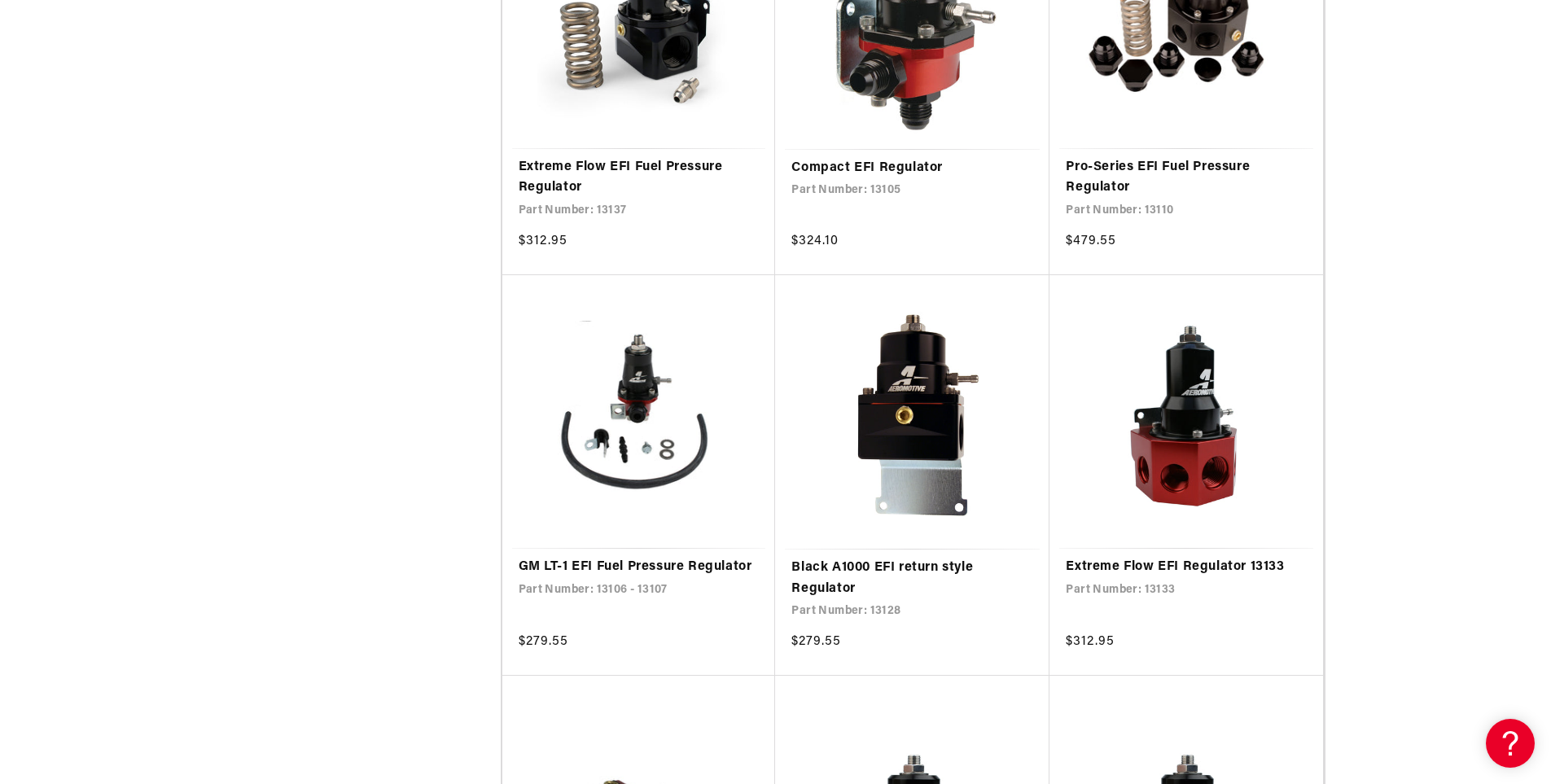
scroll to position [2279, 0]
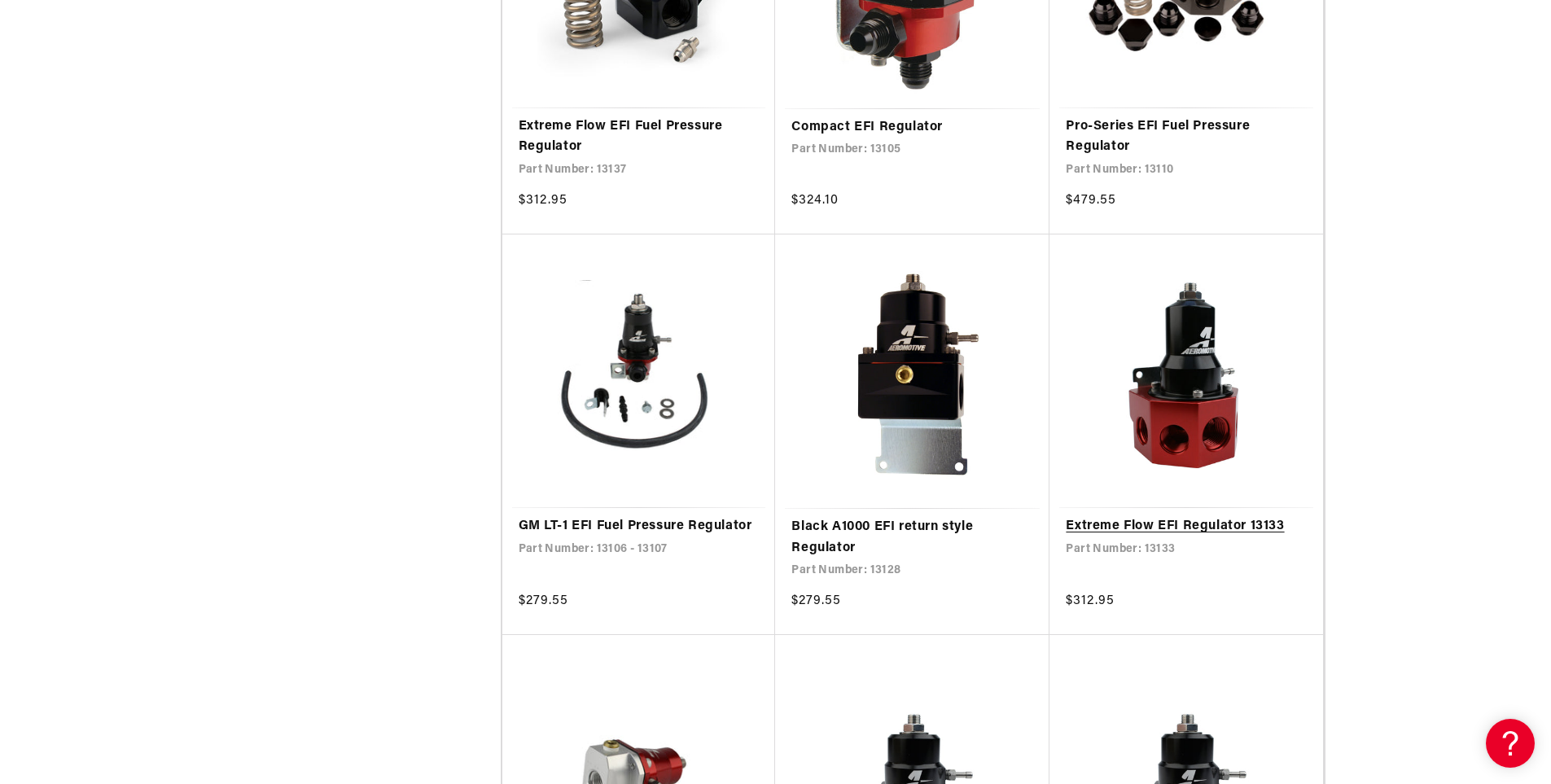
click at [1243, 524] on link "Extreme Flow EFI Regulator 13133" at bounding box center [1186, 526] width 241 height 21
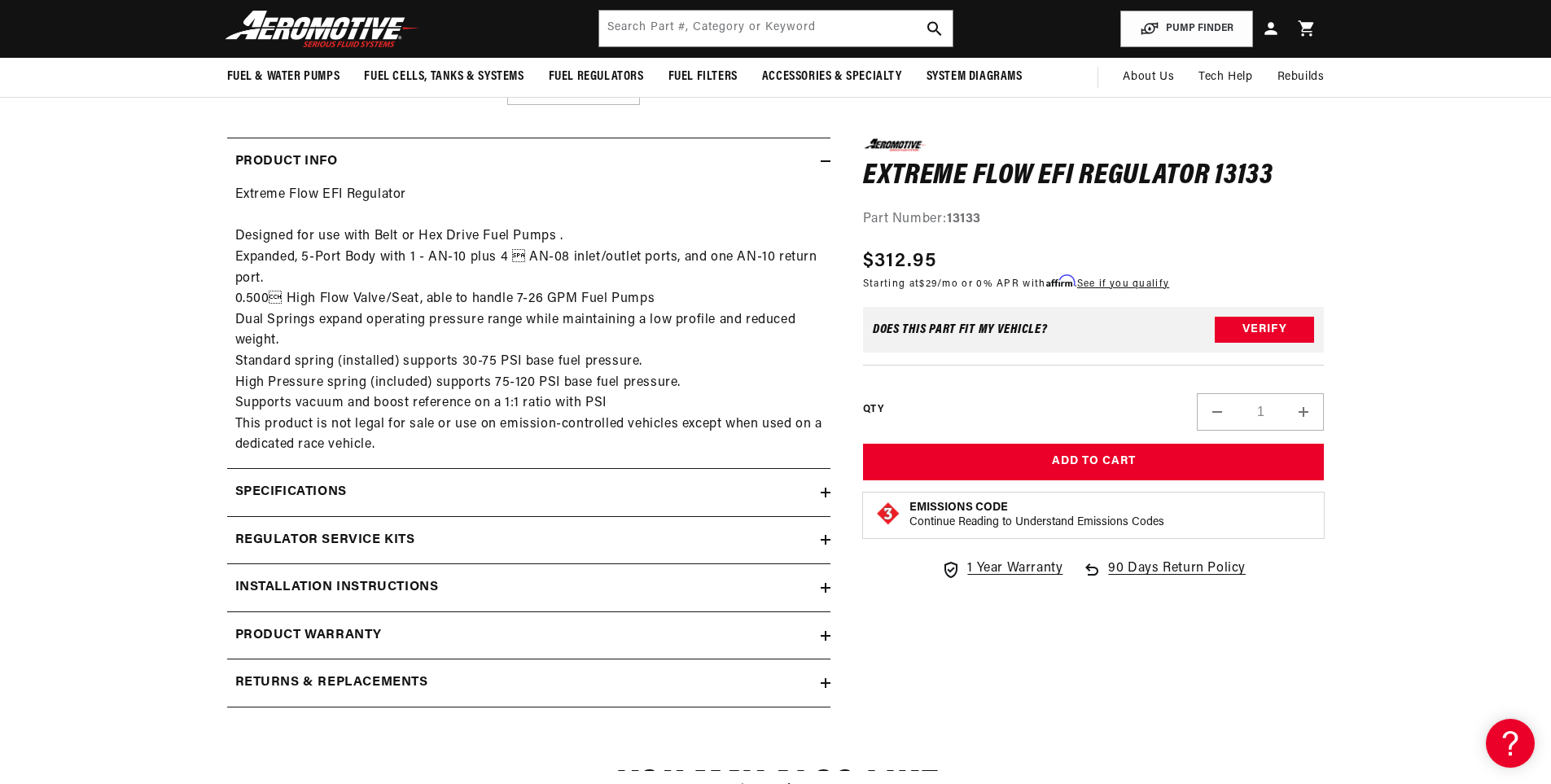
scroll to position [651, 0]
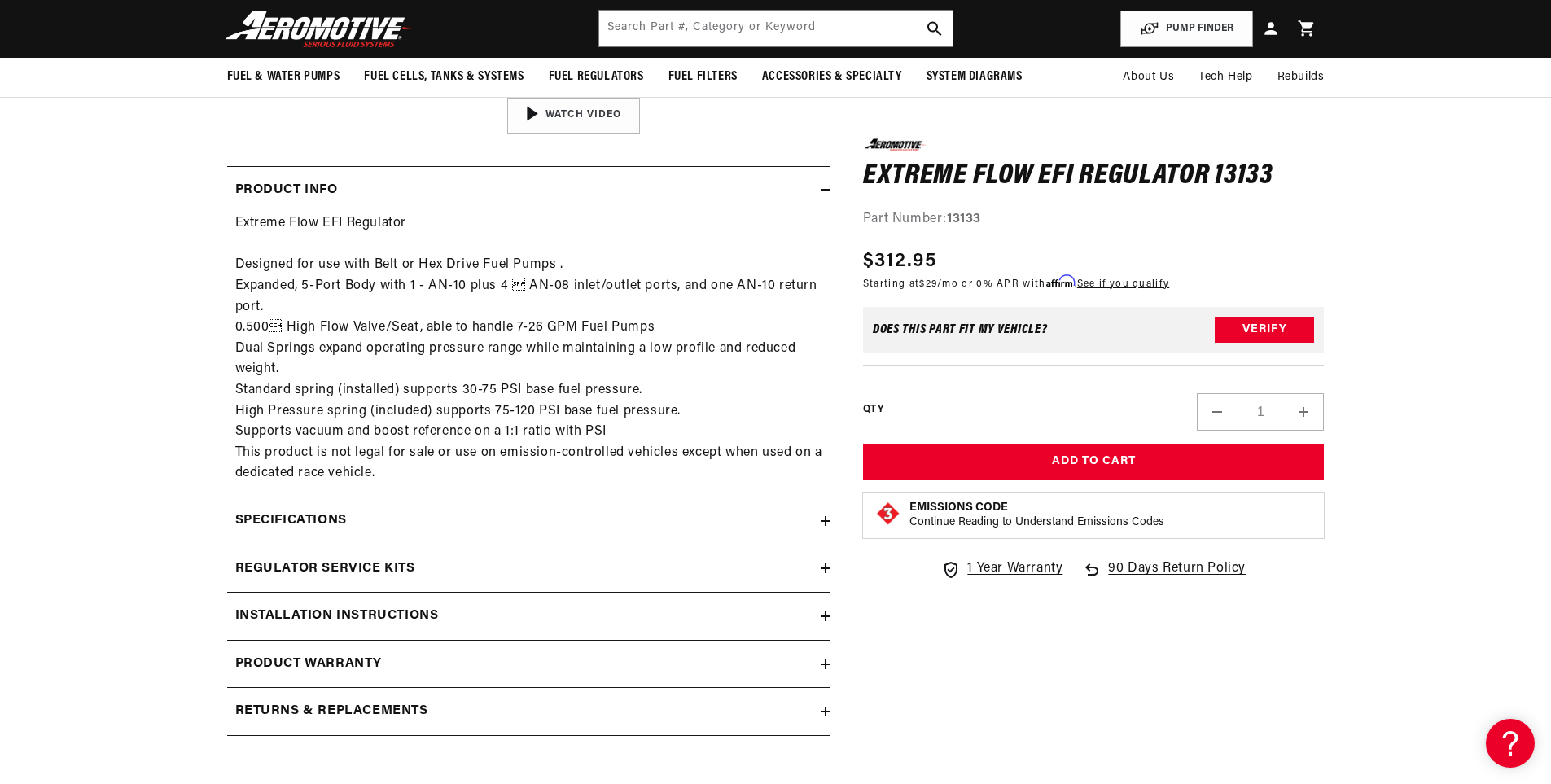
click at [1418, 334] on section "0.0 star rating Write a review Extreme Flow EFI Regulator 13133 Extreme Flow EF…" at bounding box center [776, 160] width 1551 height 1203
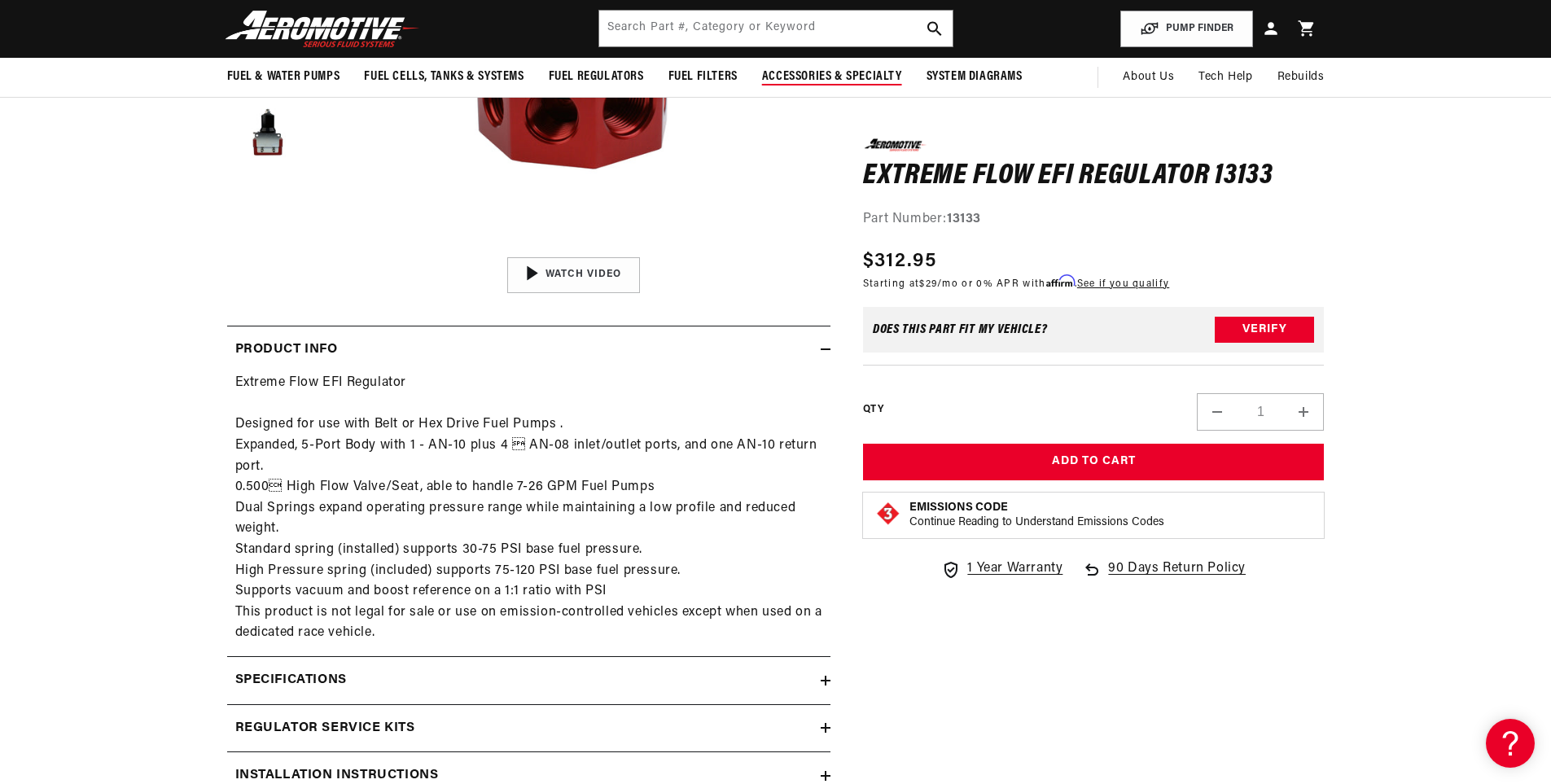
scroll to position [488, 0]
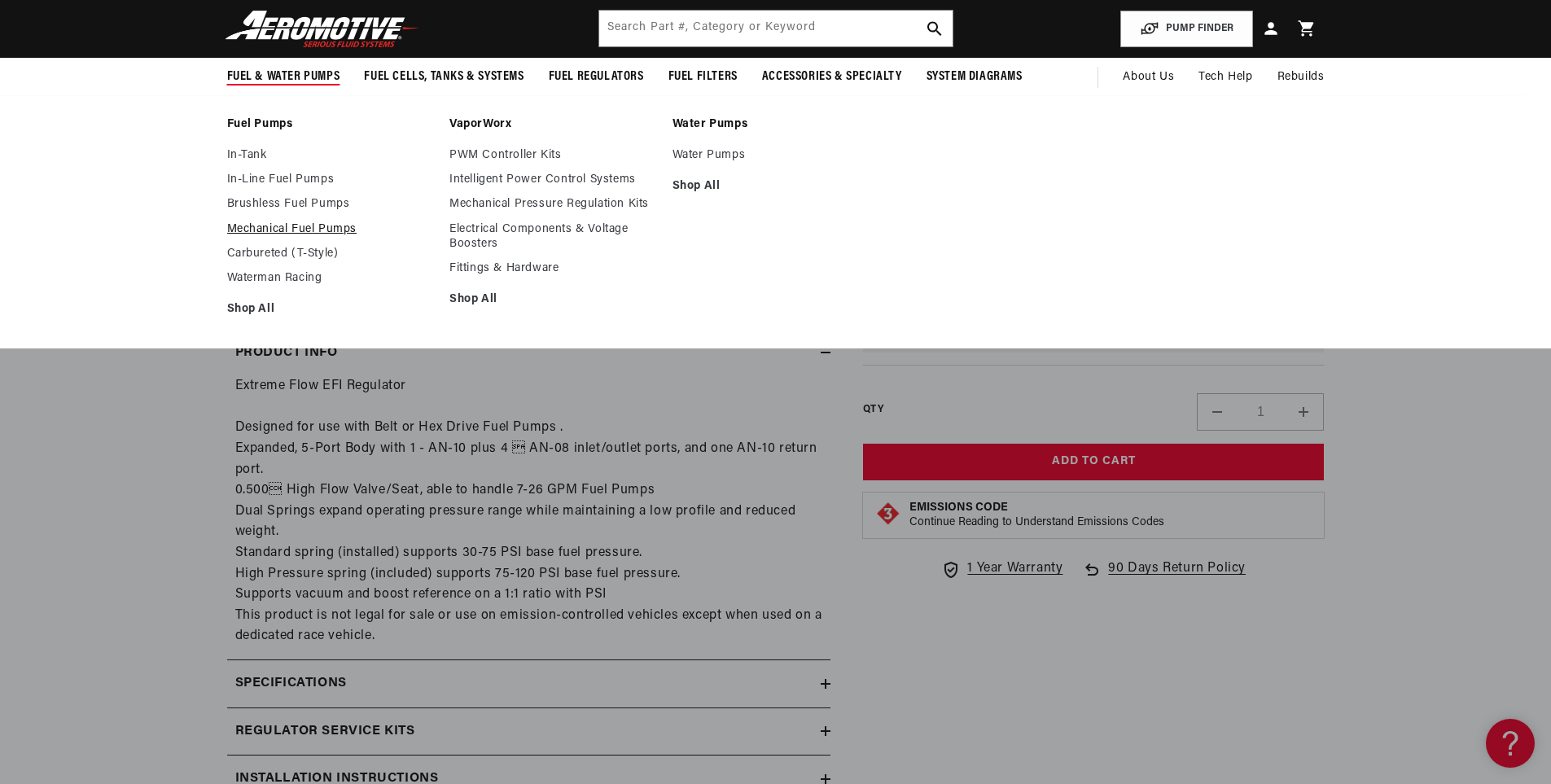
click at [312, 227] on link "Mechanical Fuel Pumps" at bounding box center [331, 229] width 207 height 15
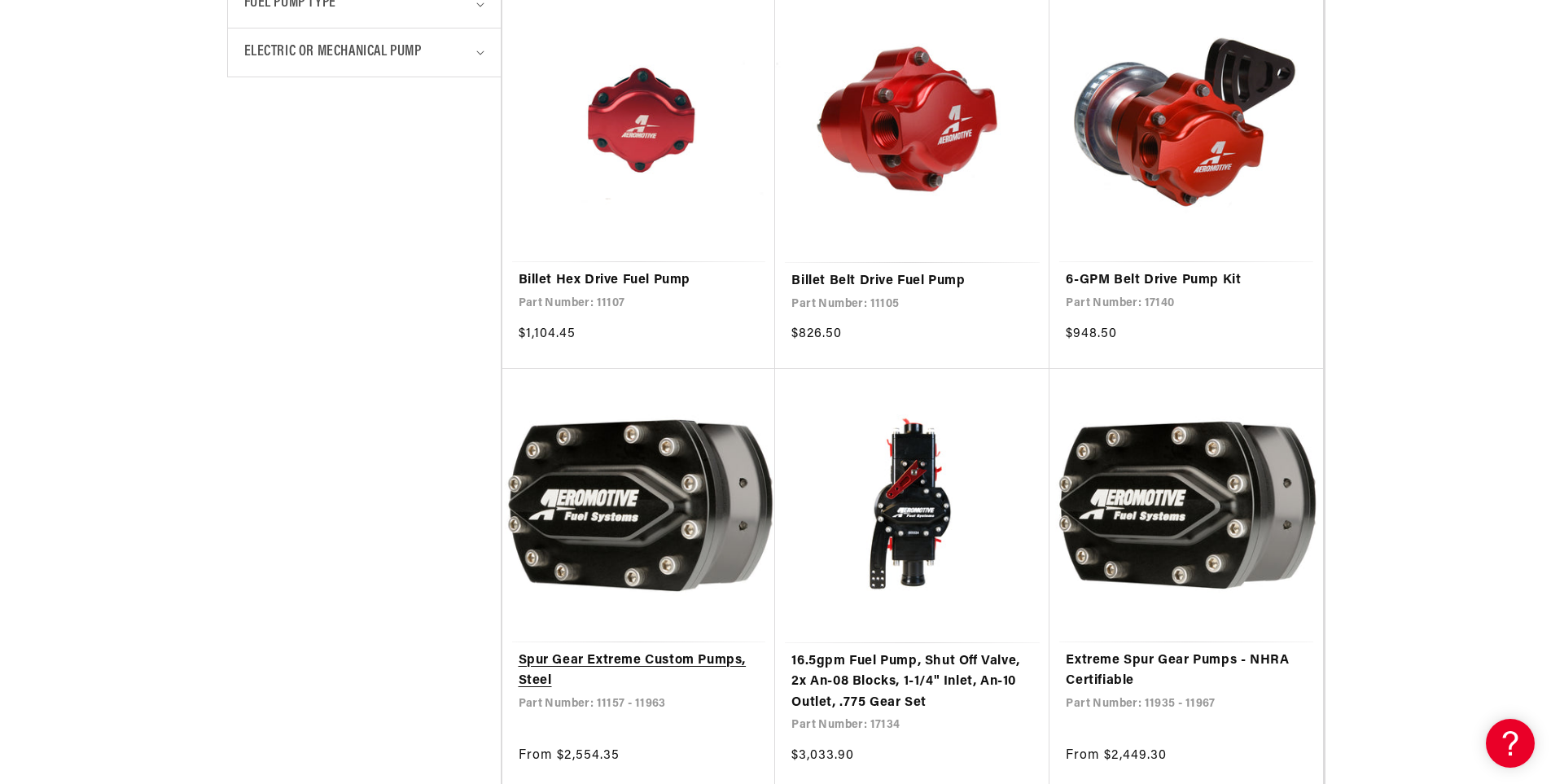
scroll to position [1058, 0]
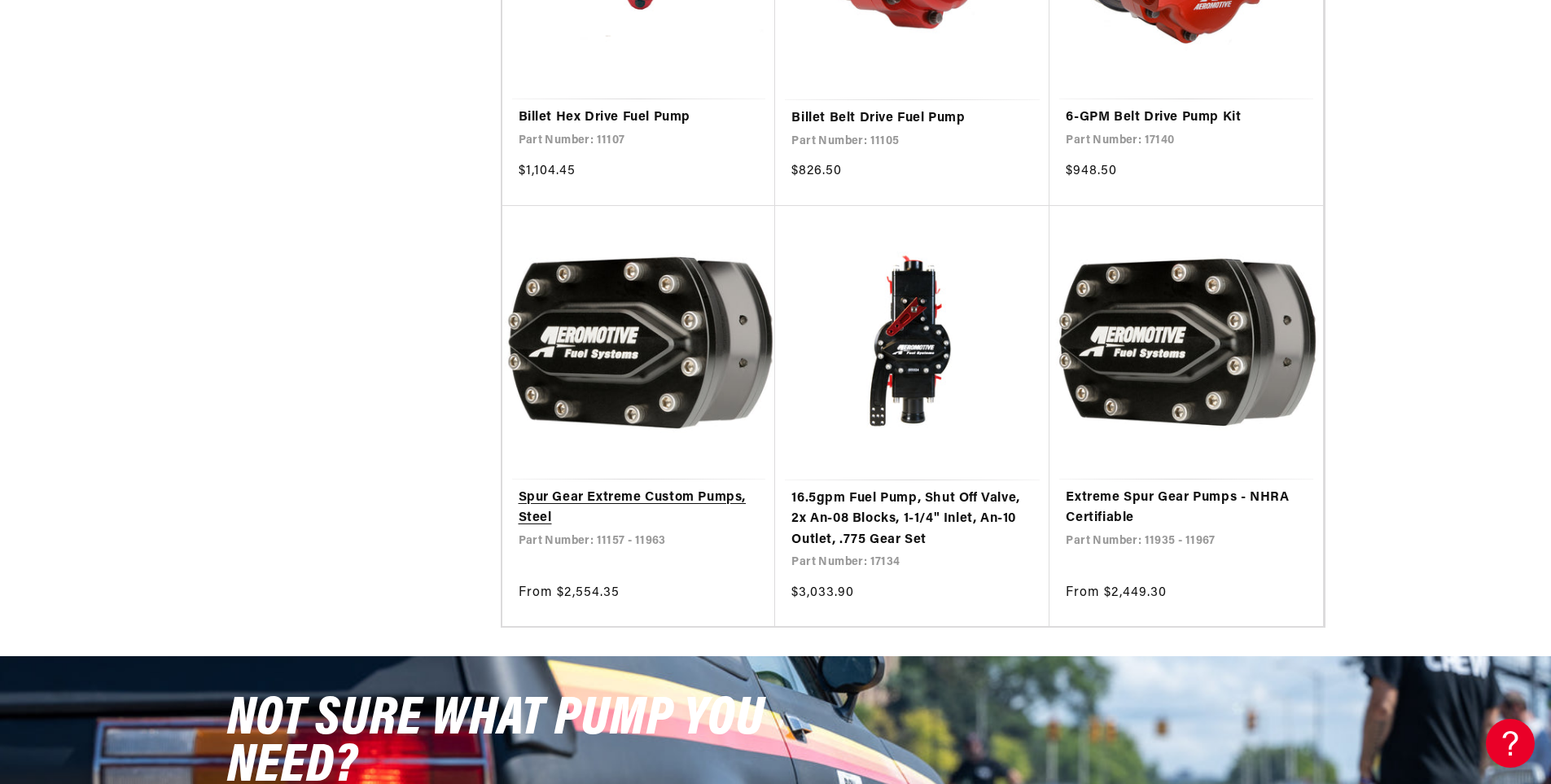
click at [636, 495] on link "Spur Gear Extreme Custom Pumps, Steel" at bounding box center [639, 508] width 241 height 42
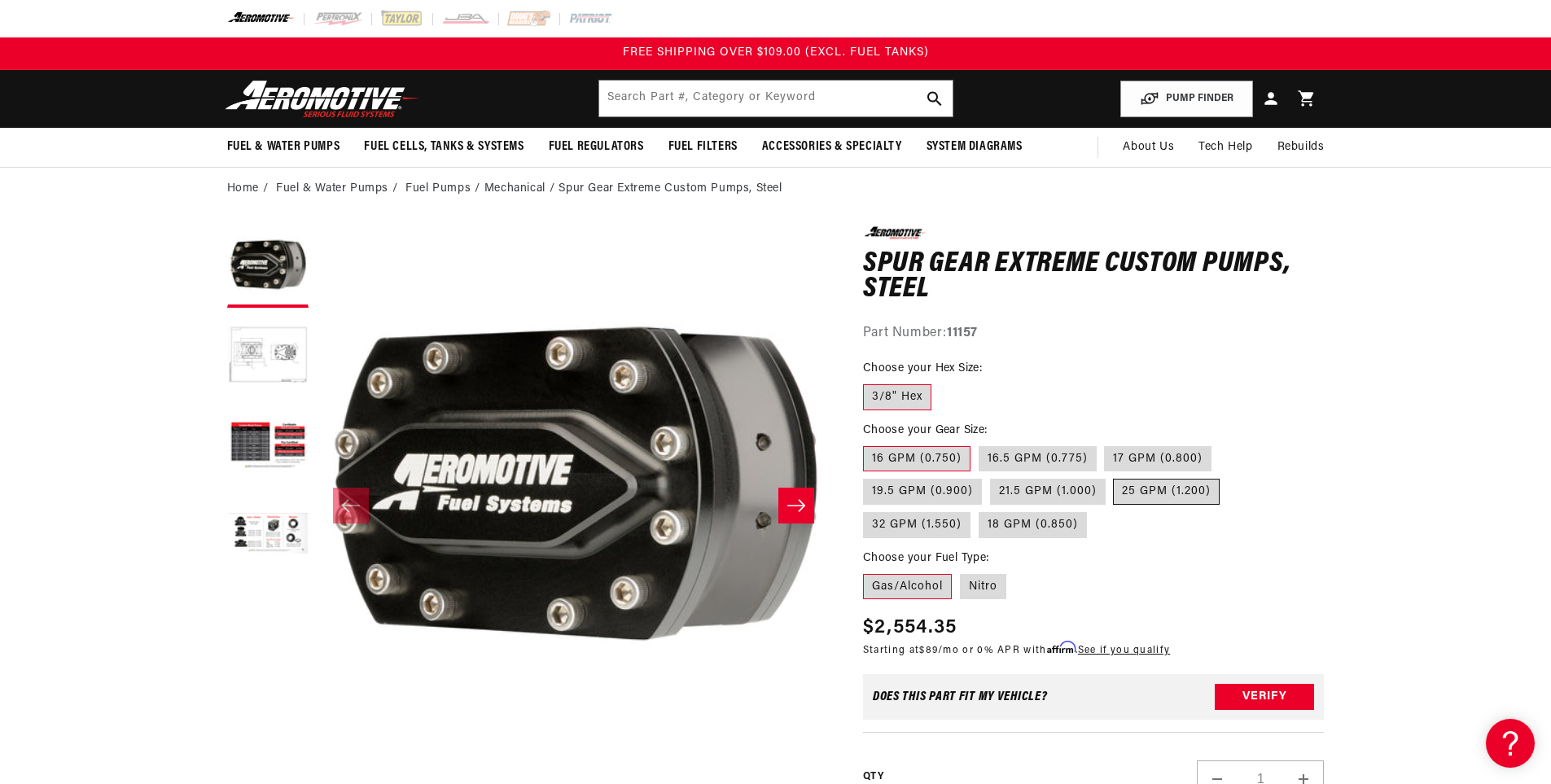
click at [1152, 494] on label "25 GPM (1.200)" at bounding box center [1166, 492] width 107 height 26
click at [1115, 476] on input "25 GPM (1.200)" at bounding box center [1114, 475] width 1 height 1
radio input "true"
click at [917, 461] on label "16 GPM (0.750)" at bounding box center [916, 459] width 107 height 26
click at [868, 444] on input "16 GPM (0.750)" at bounding box center [867, 443] width 1 height 1
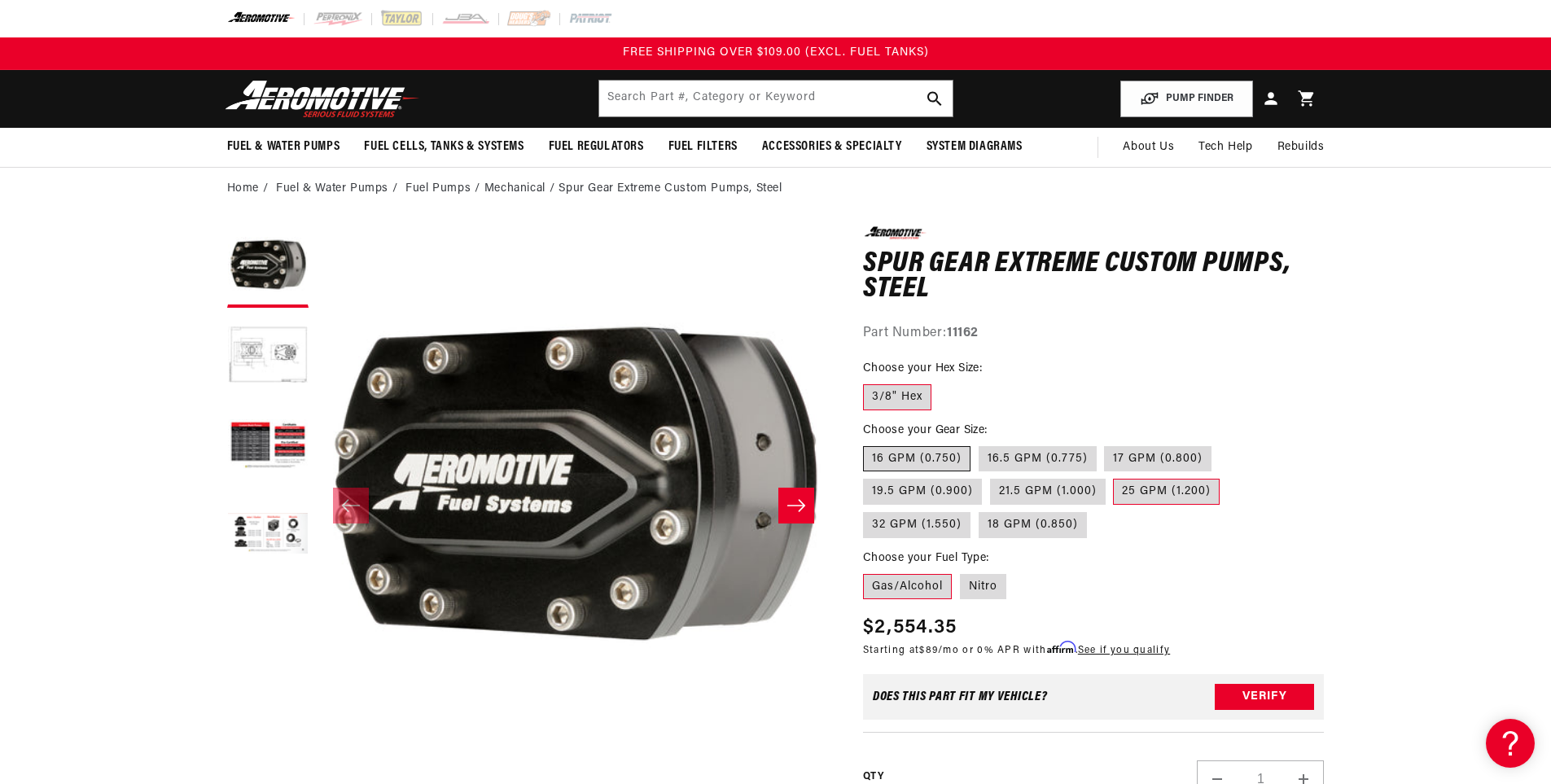
radio input "true"
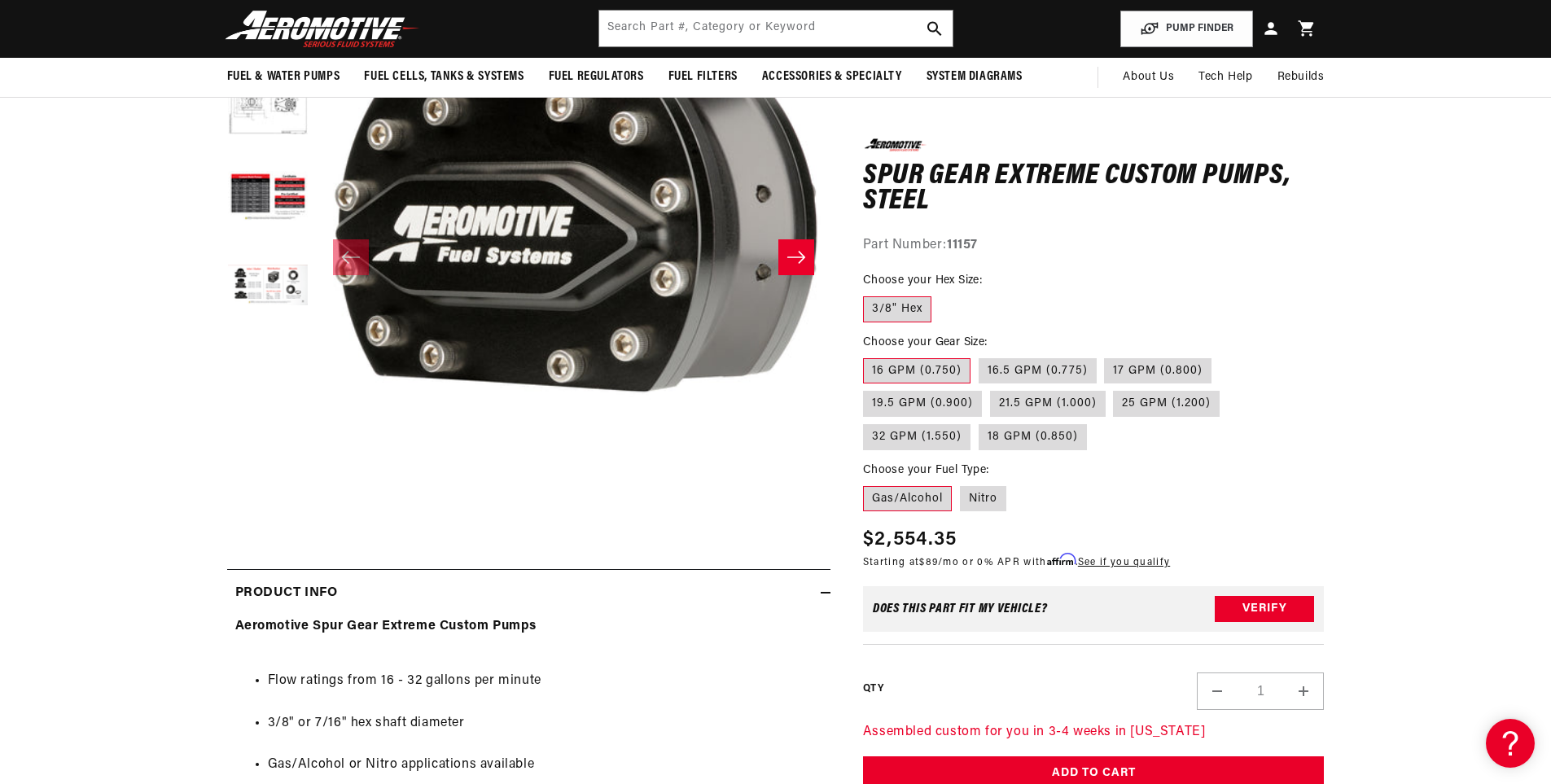
scroll to position [163, 0]
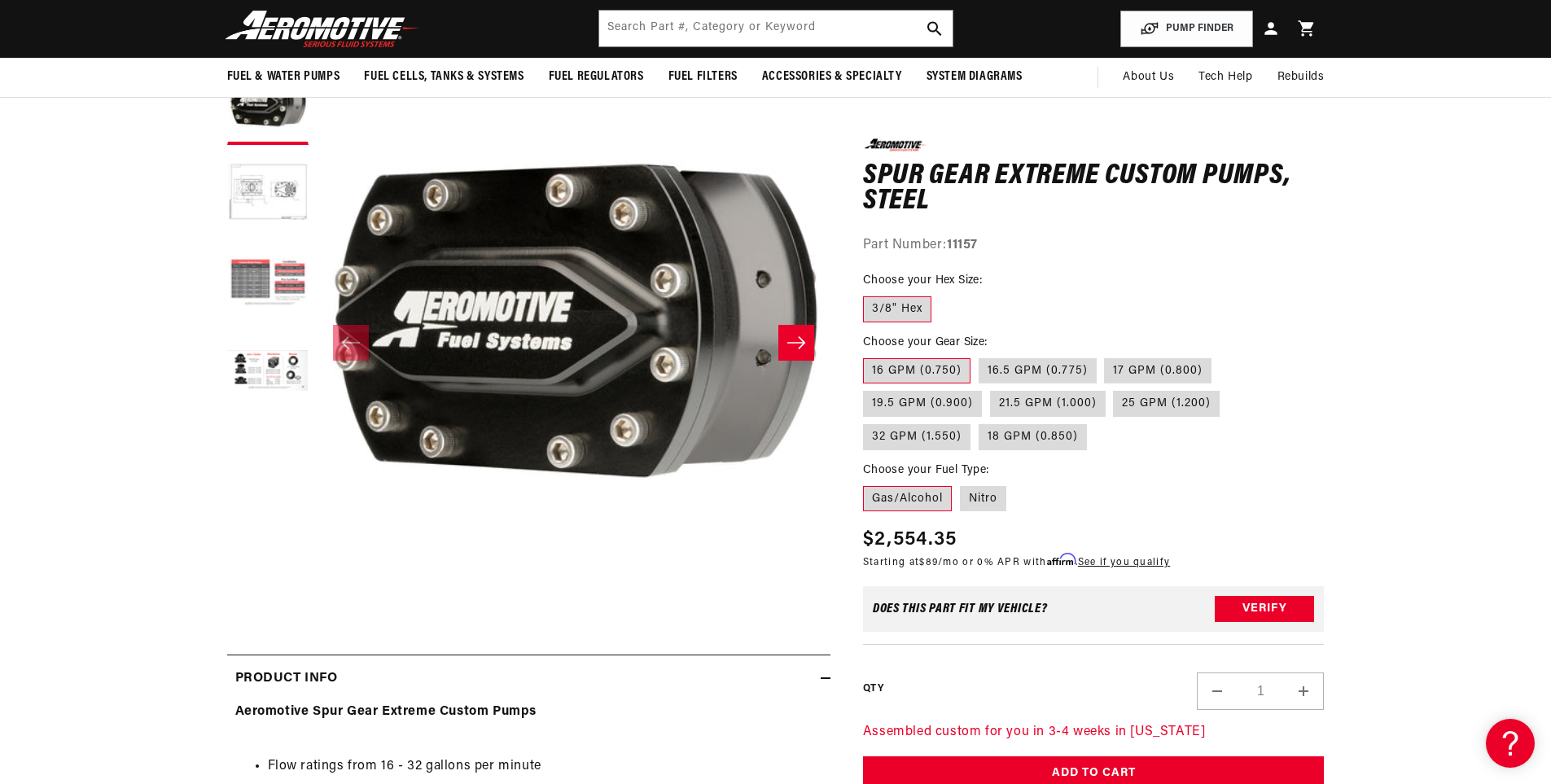
click at [258, 269] on button "Load image 3 in gallery view" at bounding box center [268, 284] width 82 height 82
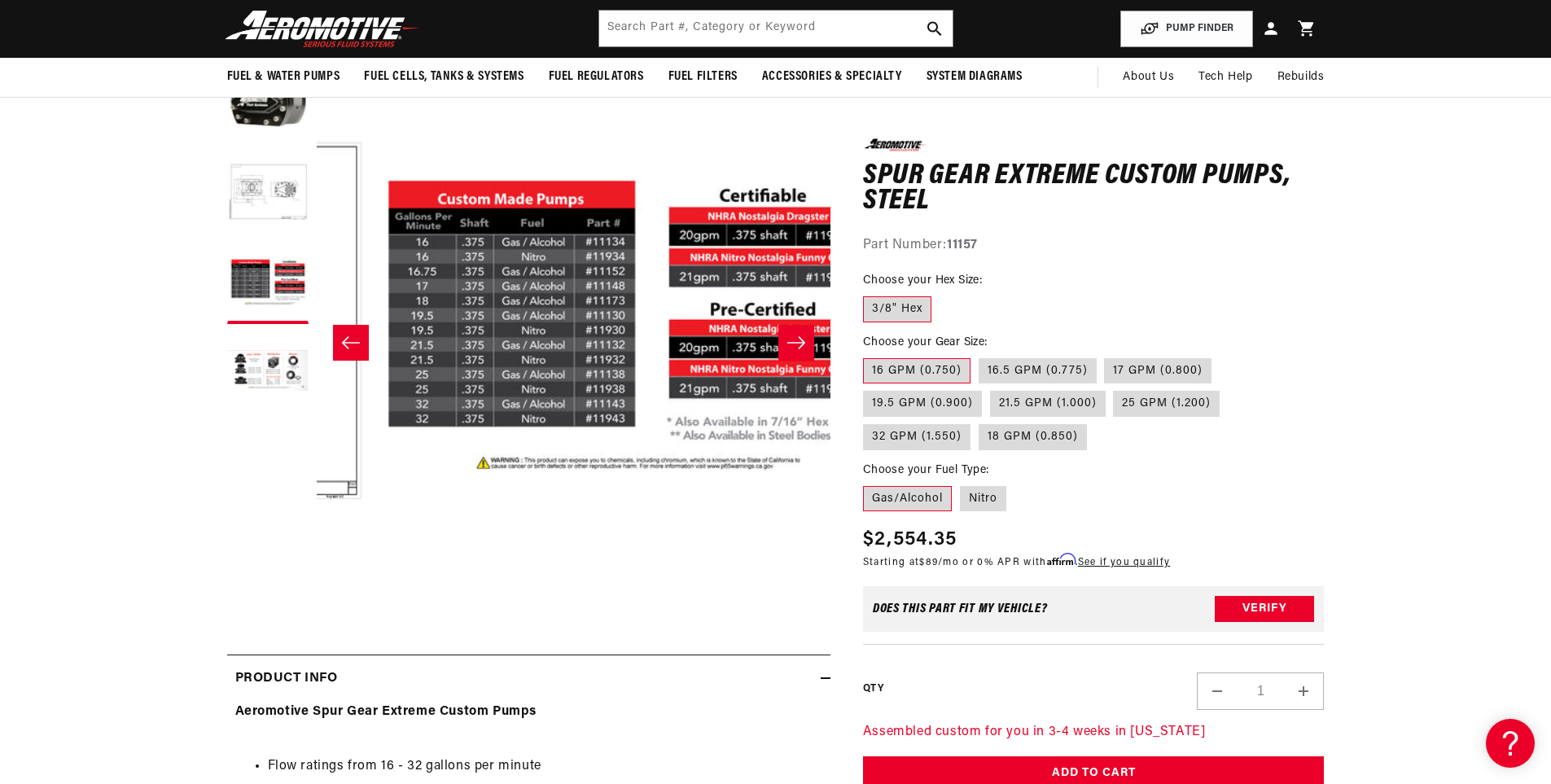
scroll to position [0, 1029]
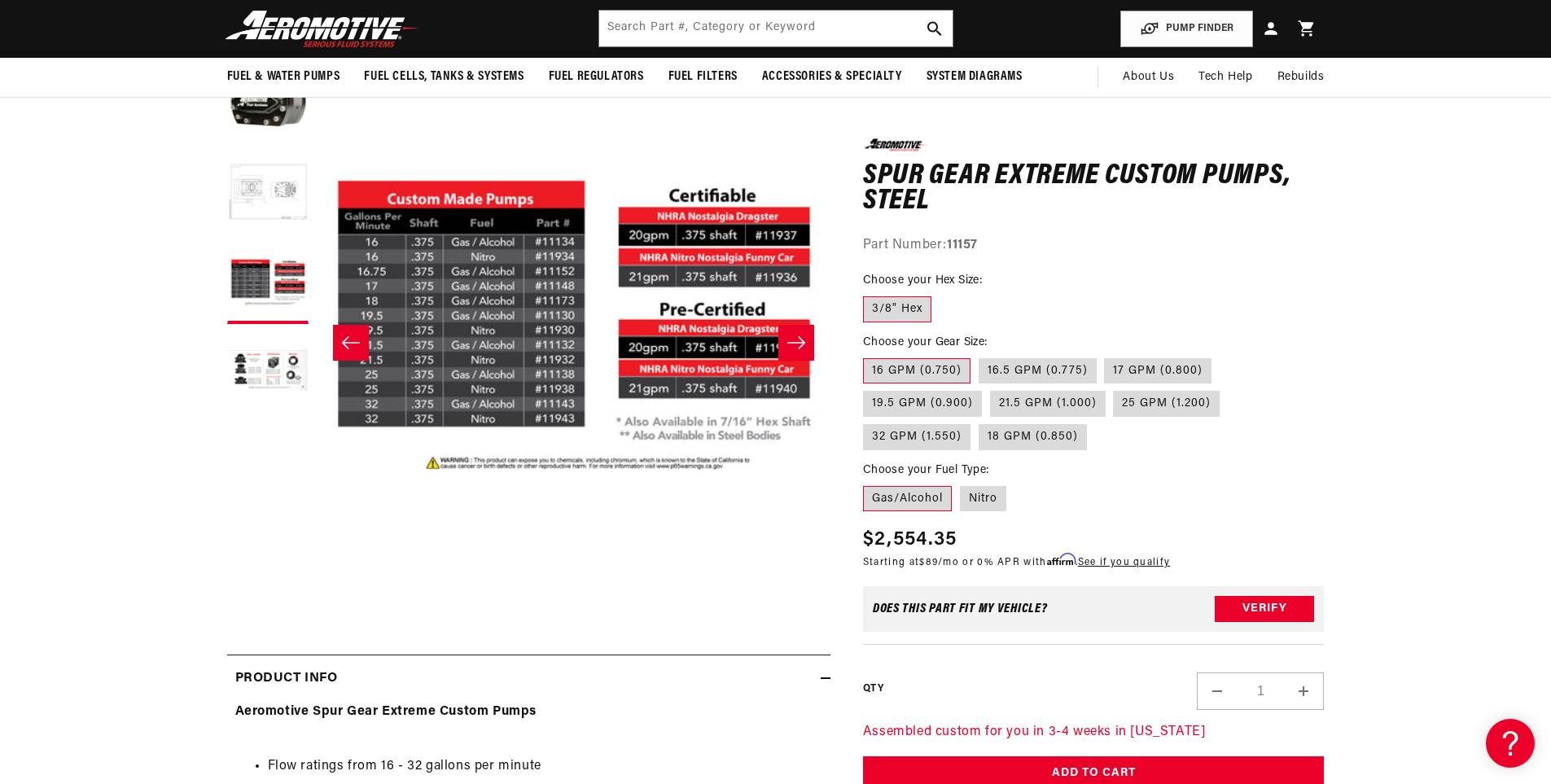
click at [285, 188] on button "Load image 2 in gallery view" at bounding box center [268, 194] width 82 height 82
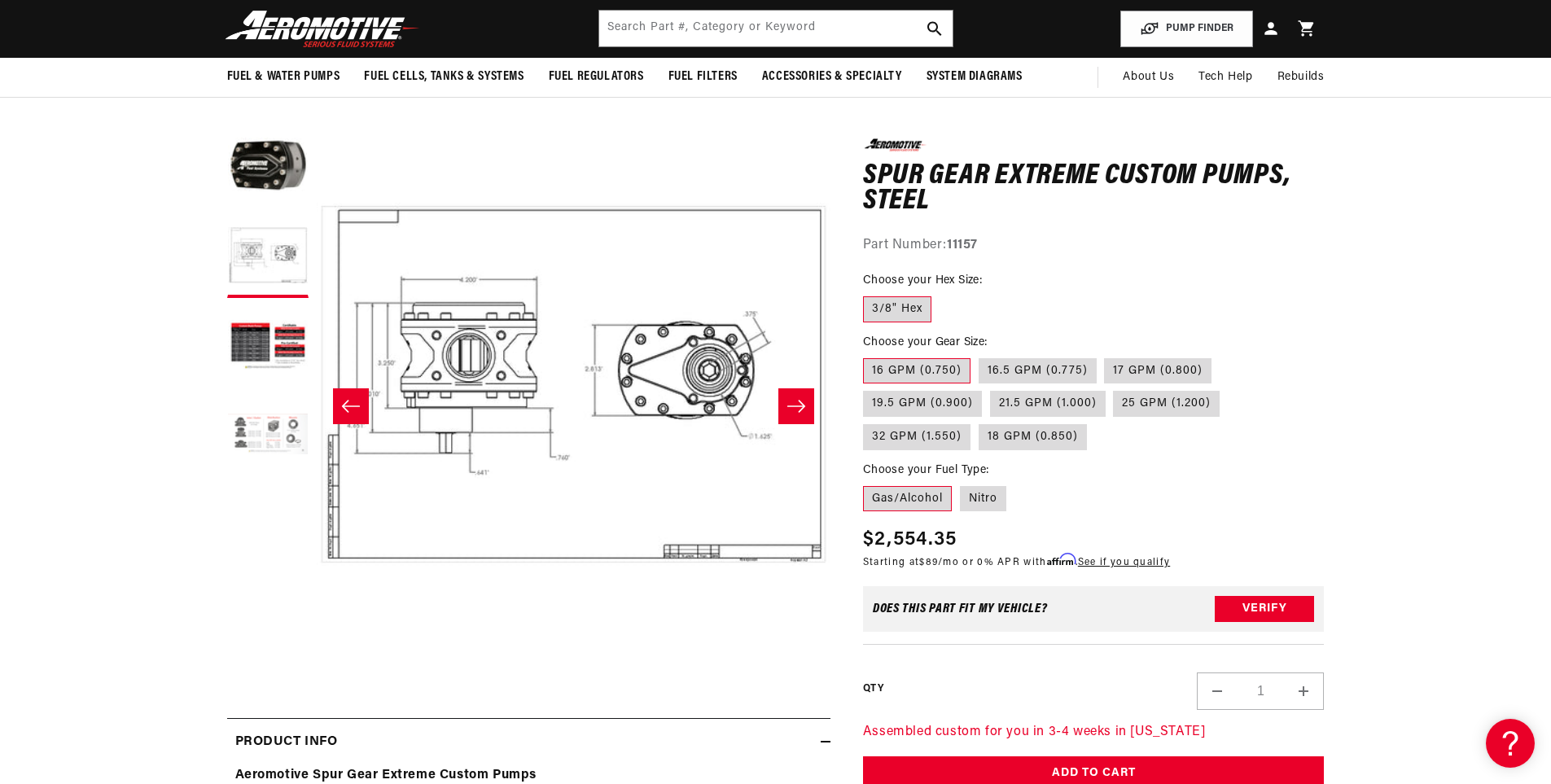
scroll to position [0, 0]
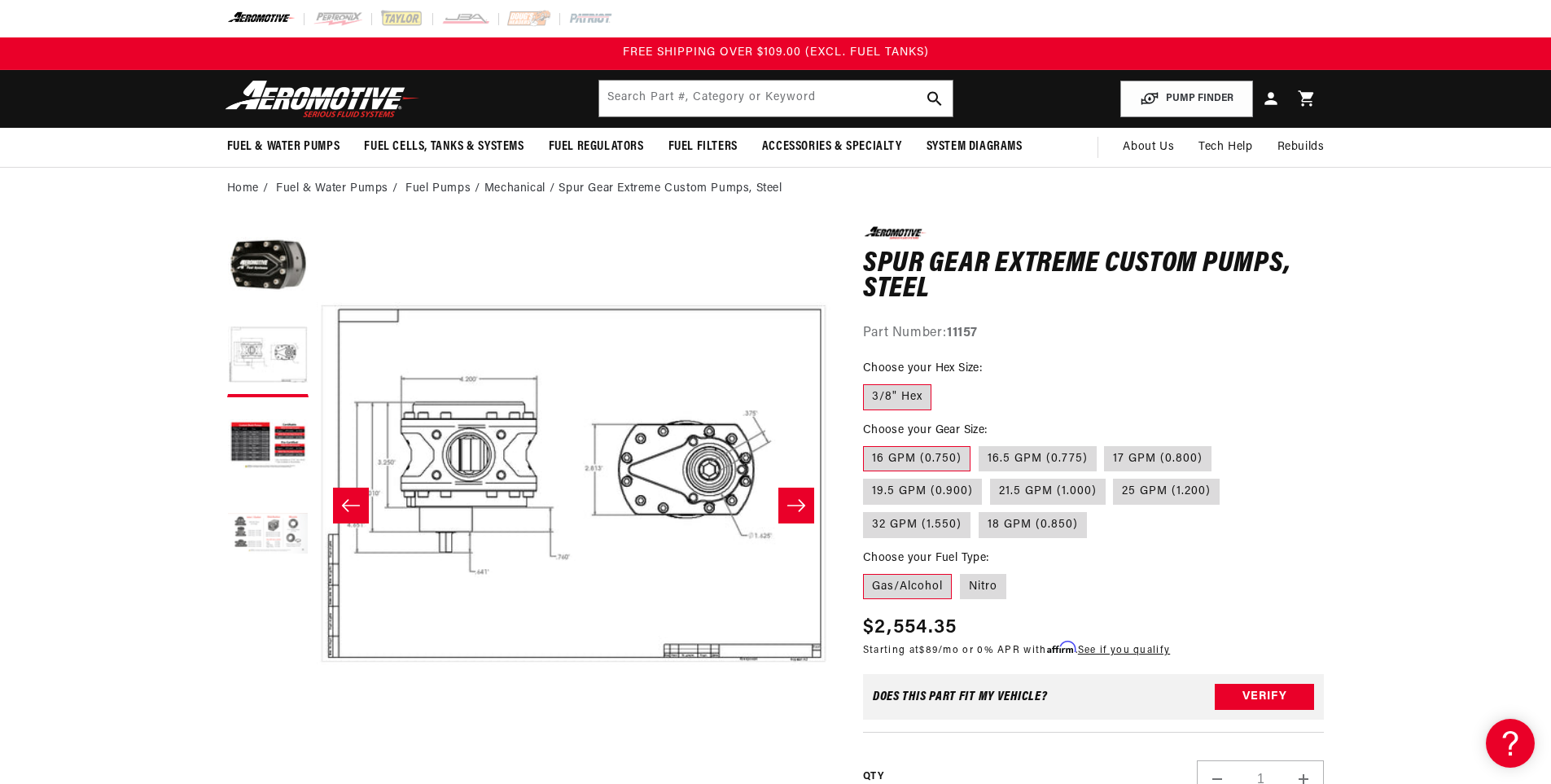
click at [257, 533] on button "Load image 4 in gallery view" at bounding box center [268, 536] width 82 height 82
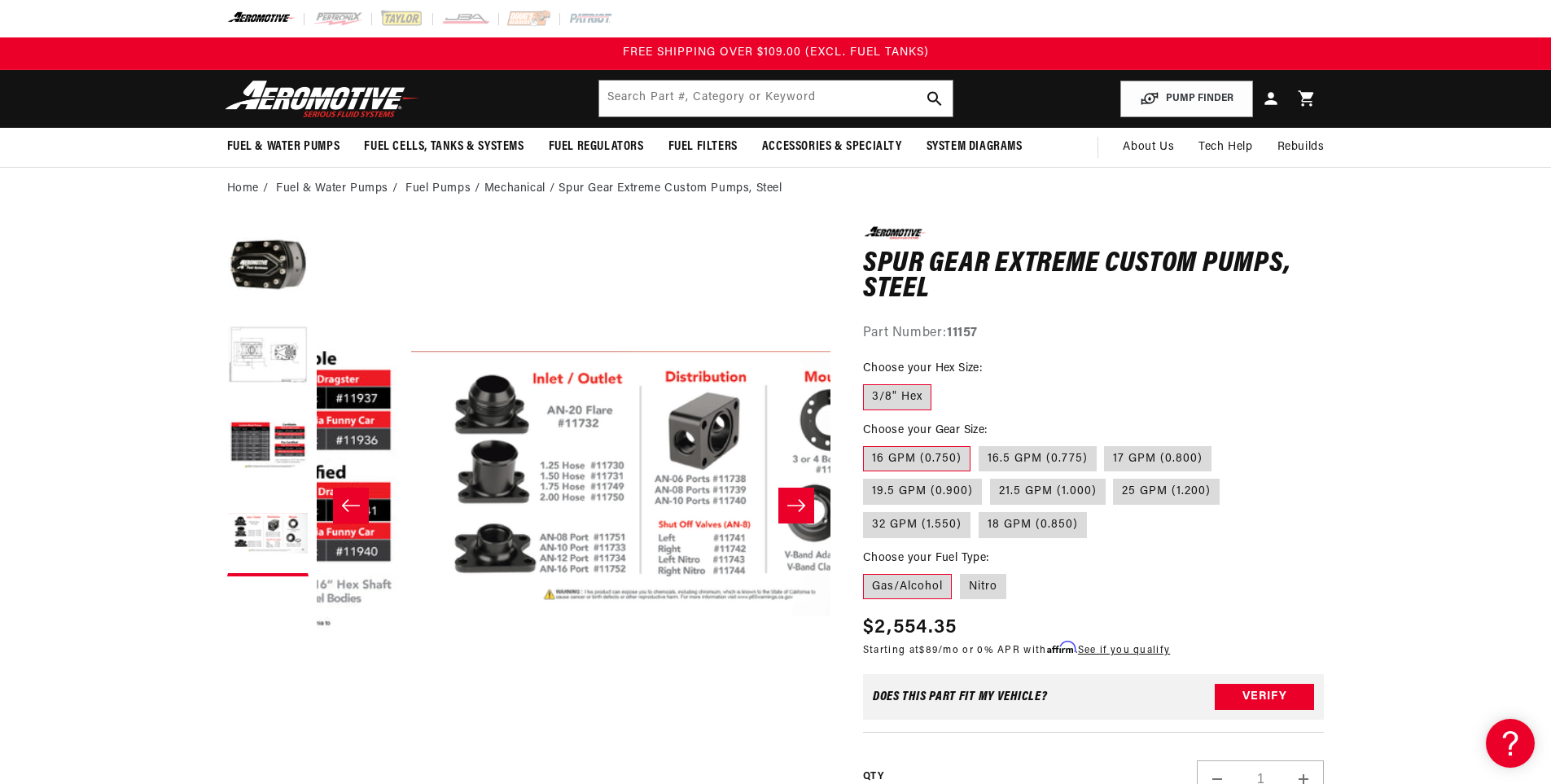
scroll to position [0, 1542]
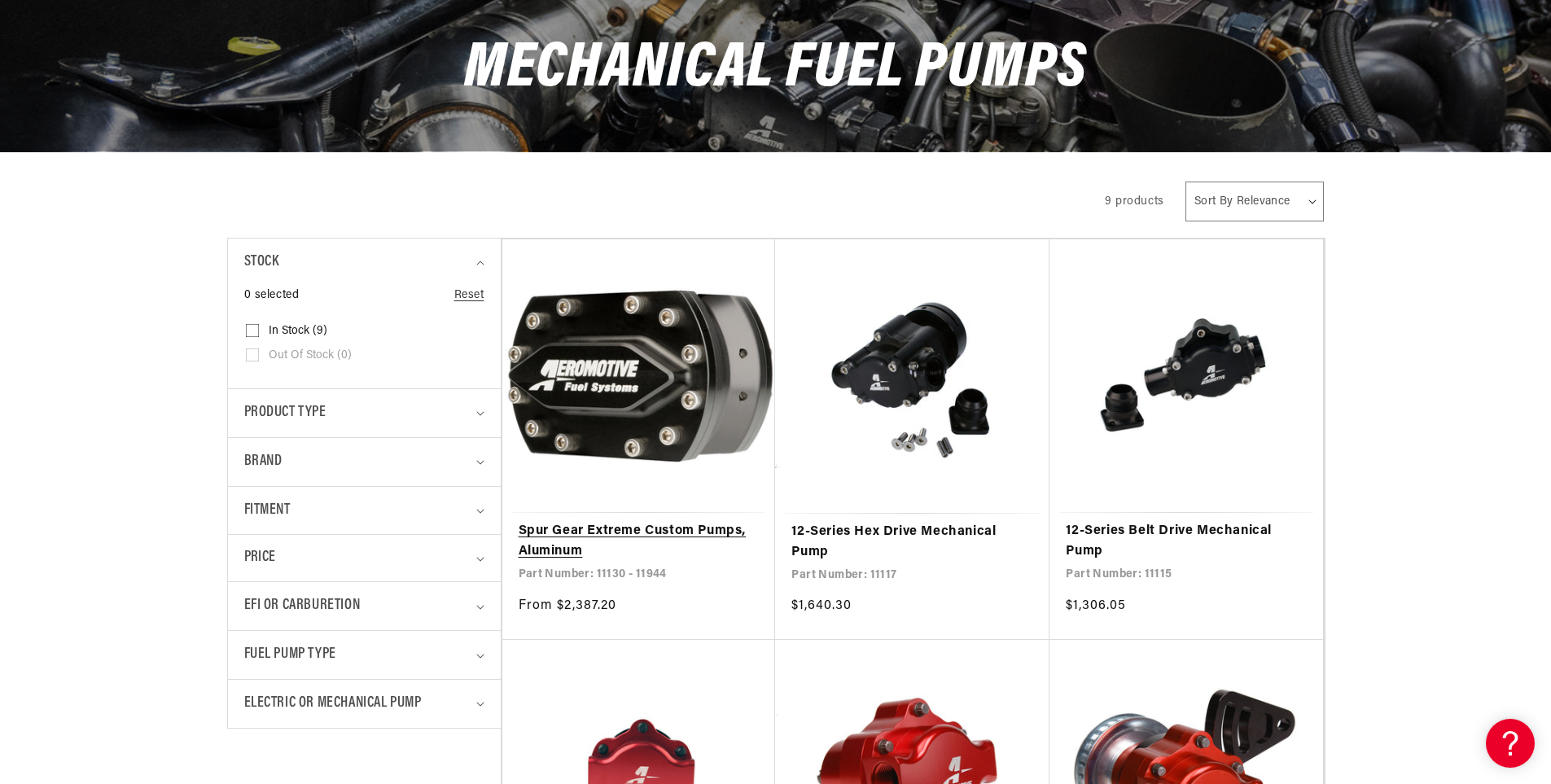
click at [637, 524] on link "Spur Gear Extreme Custom Pumps, Aluminum" at bounding box center [639, 542] width 241 height 42
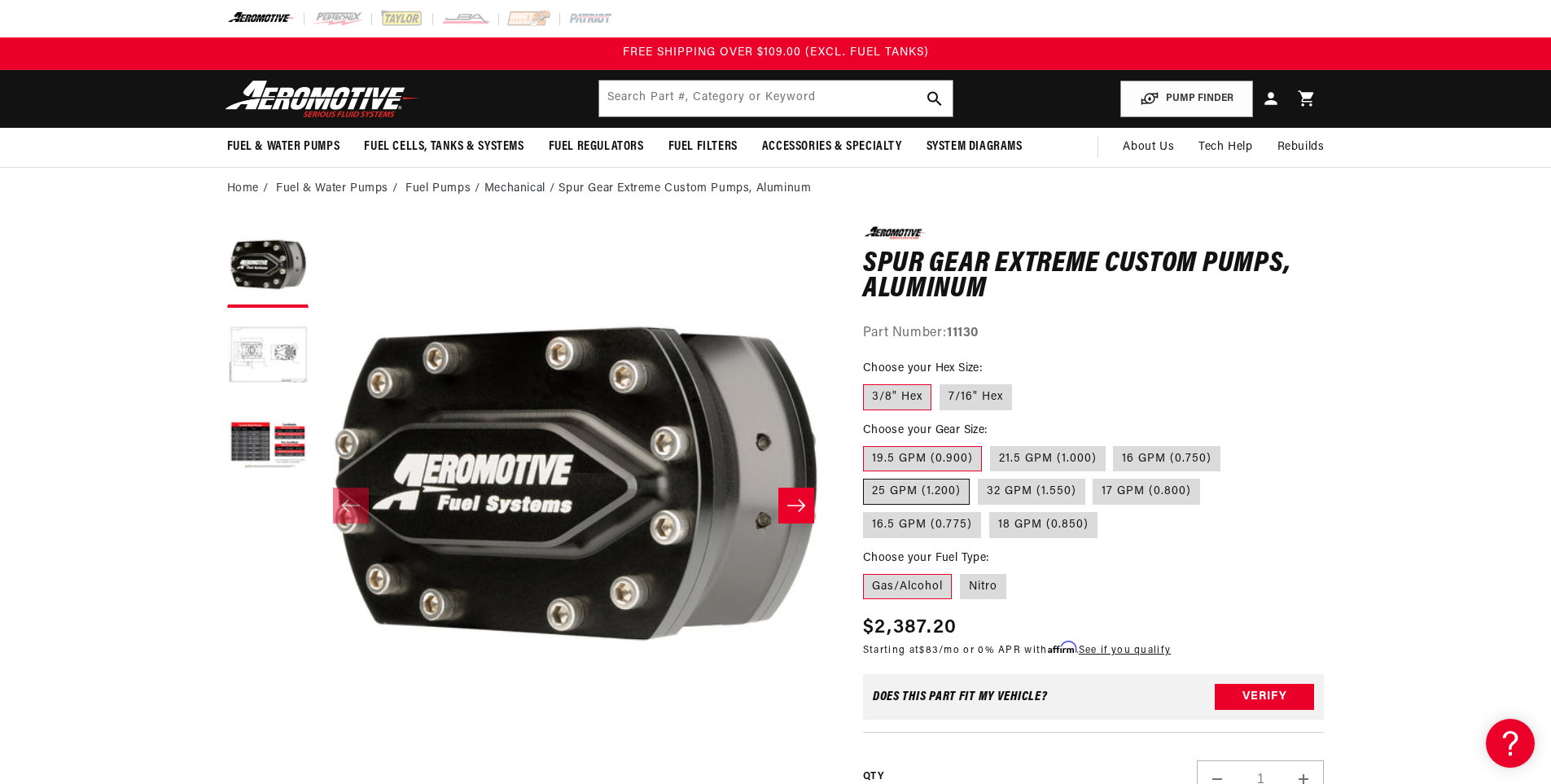
click at [916, 492] on label "25 GPM (1.200)" at bounding box center [916, 492] width 107 height 26
click at [1229, 444] on input "25 GPM (1.200)" at bounding box center [1229, 443] width 1 height 1
radio input "true"
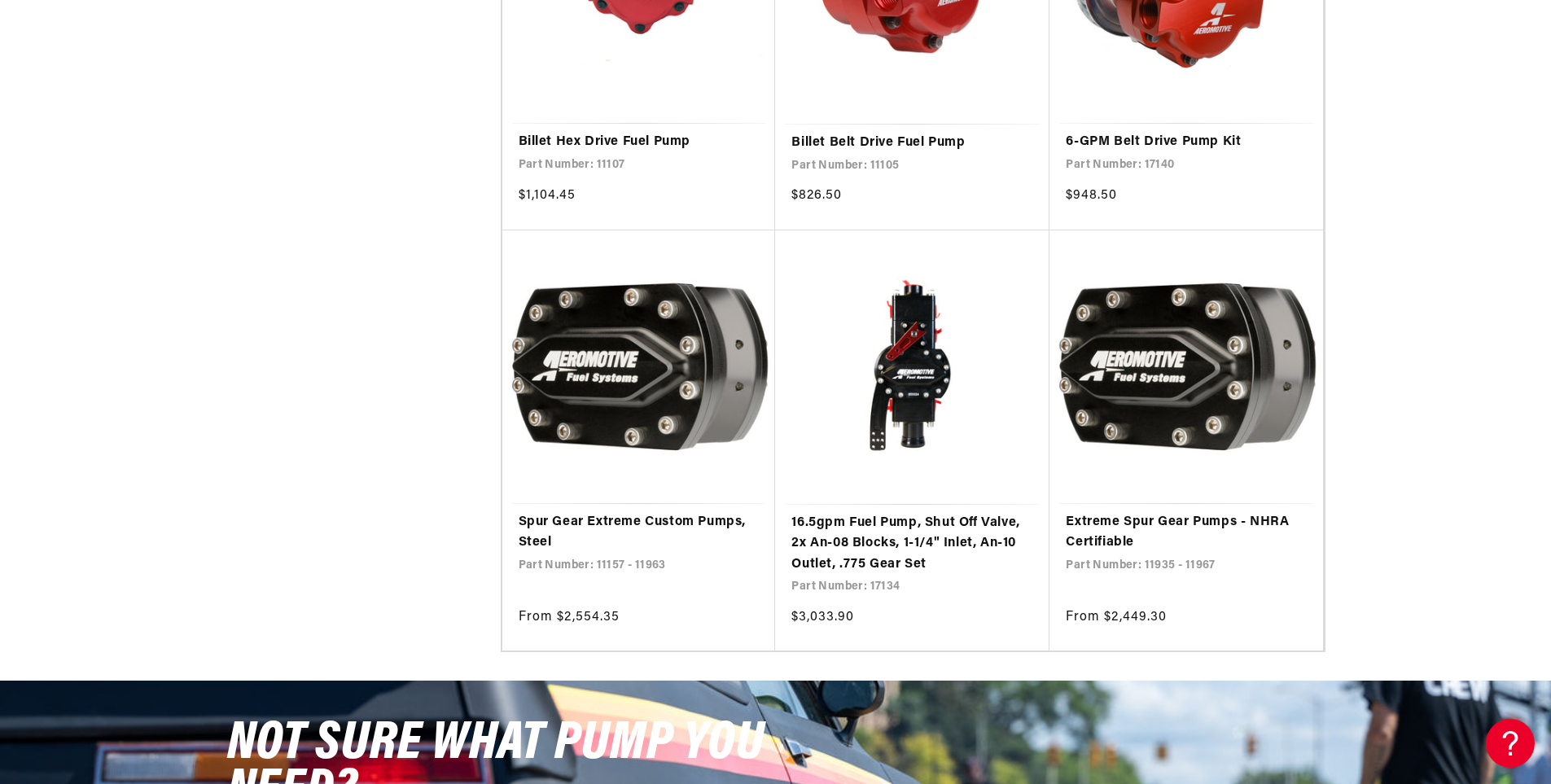
scroll to position [1058, 0]
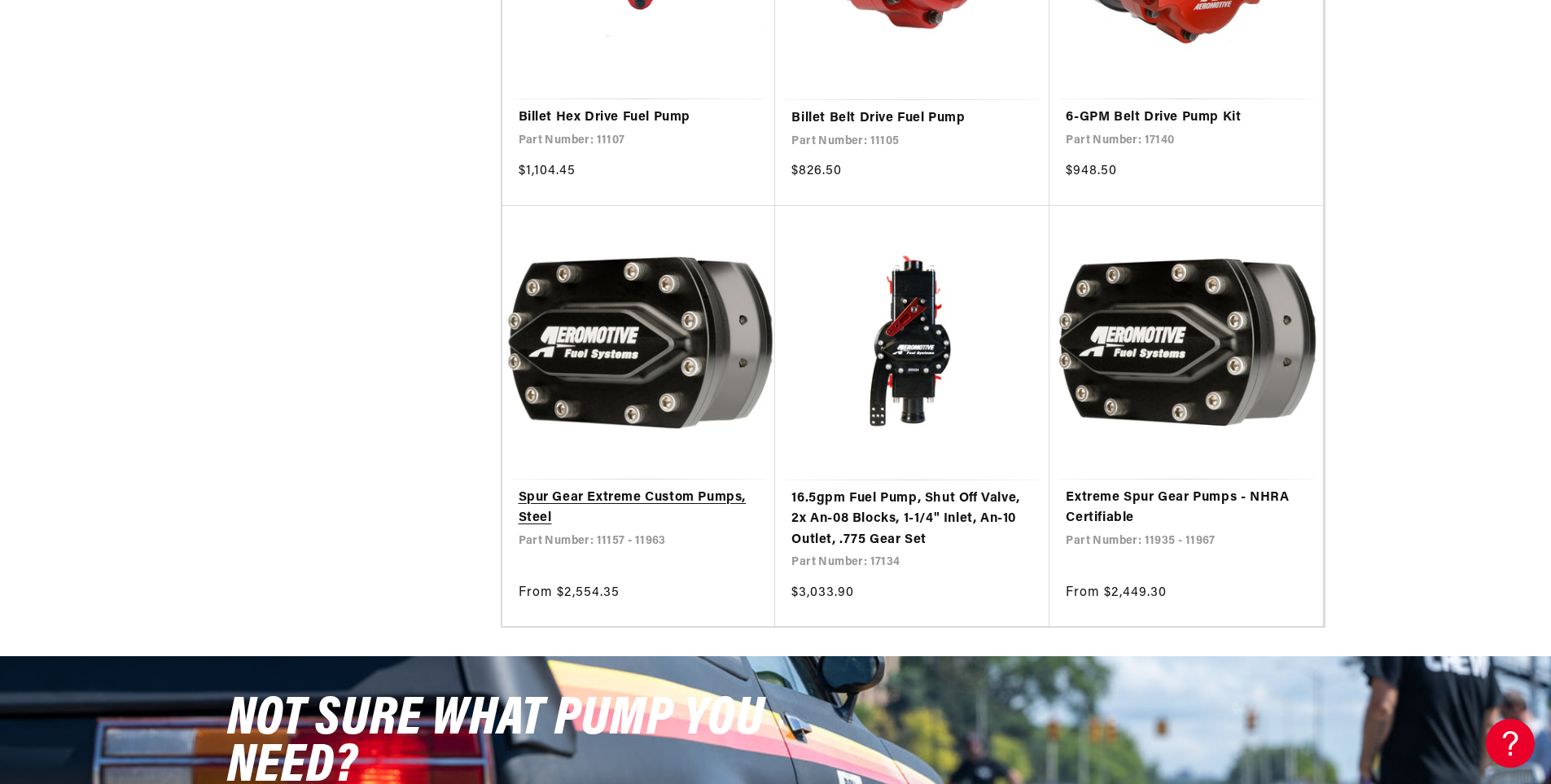
click at [595, 495] on link "Spur Gear Extreme Custom Pumps, Steel" at bounding box center [639, 508] width 241 height 42
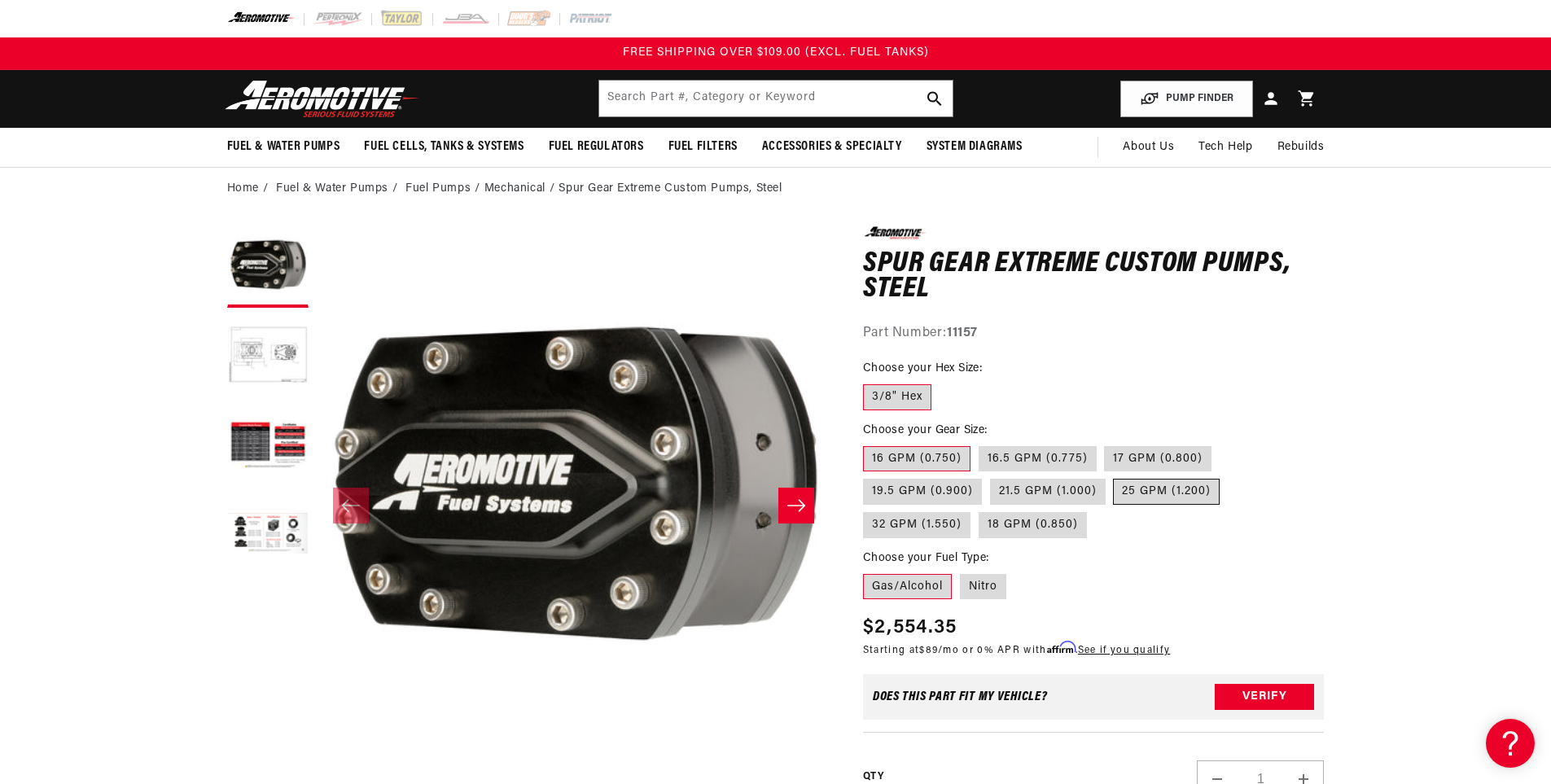
click at [1138, 491] on label "25 GPM (1.200)" at bounding box center [1166, 492] width 107 height 26
click at [1115, 476] on input "25 GPM (1.200)" at bounding box center [1114, 475] width 1 height 1
radio input "true"
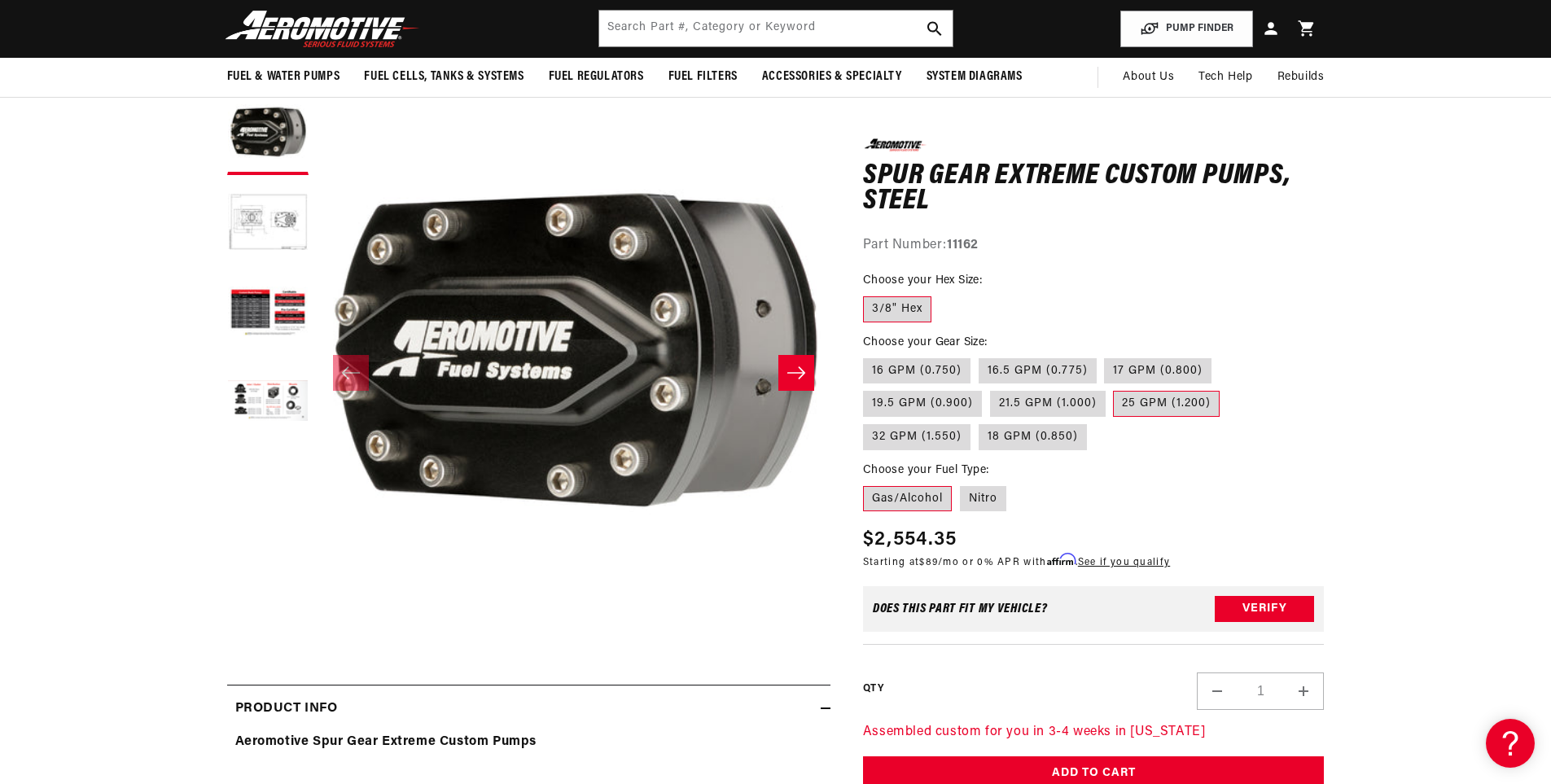
scroll to position [82, 0]
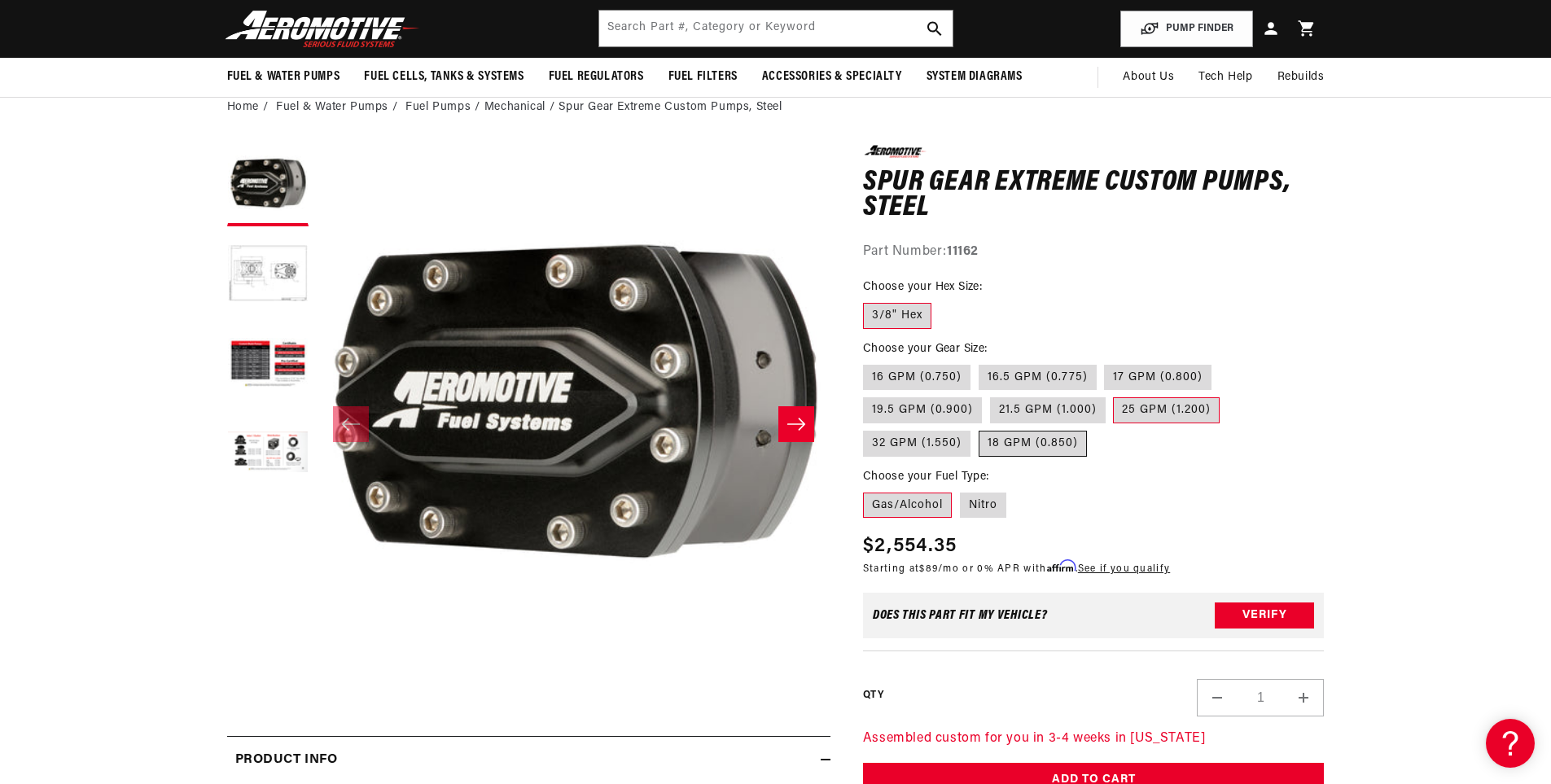
click at [1003, 447] on label "18 GPM (0.850)" at bounding box center [1033, 444] width 108 height 26
click at [979, 428] on input "18 GPM (0.850)" at bounding box center [979, 427] width 1 height 1
radio input "true"
click at [1159, 411] on label "25 GPM (1.200)" at bounding box center [1166, 411] width 107 height 26
click at [1115, 395] on input "25 GPM (1.200)" at bounding box center [1114, 394] width 1 height 1
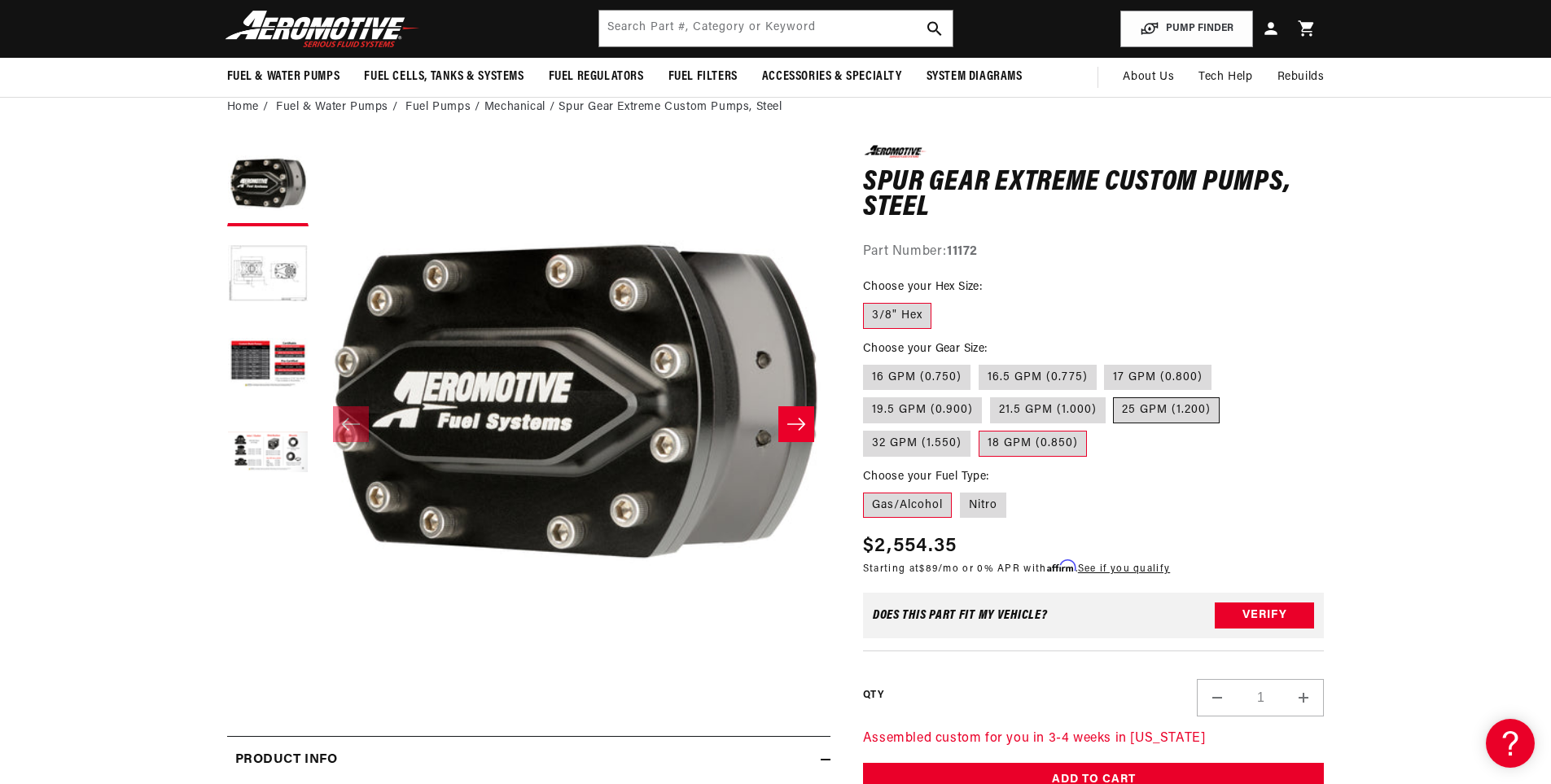
radio input "true"
click at [1418, 383] on section "0.0 star rating Write a review Spur Gear Extreme Custom Pumps, Steel Spur Gear …" at bounding box center [776, 774] width 1551 height 1291
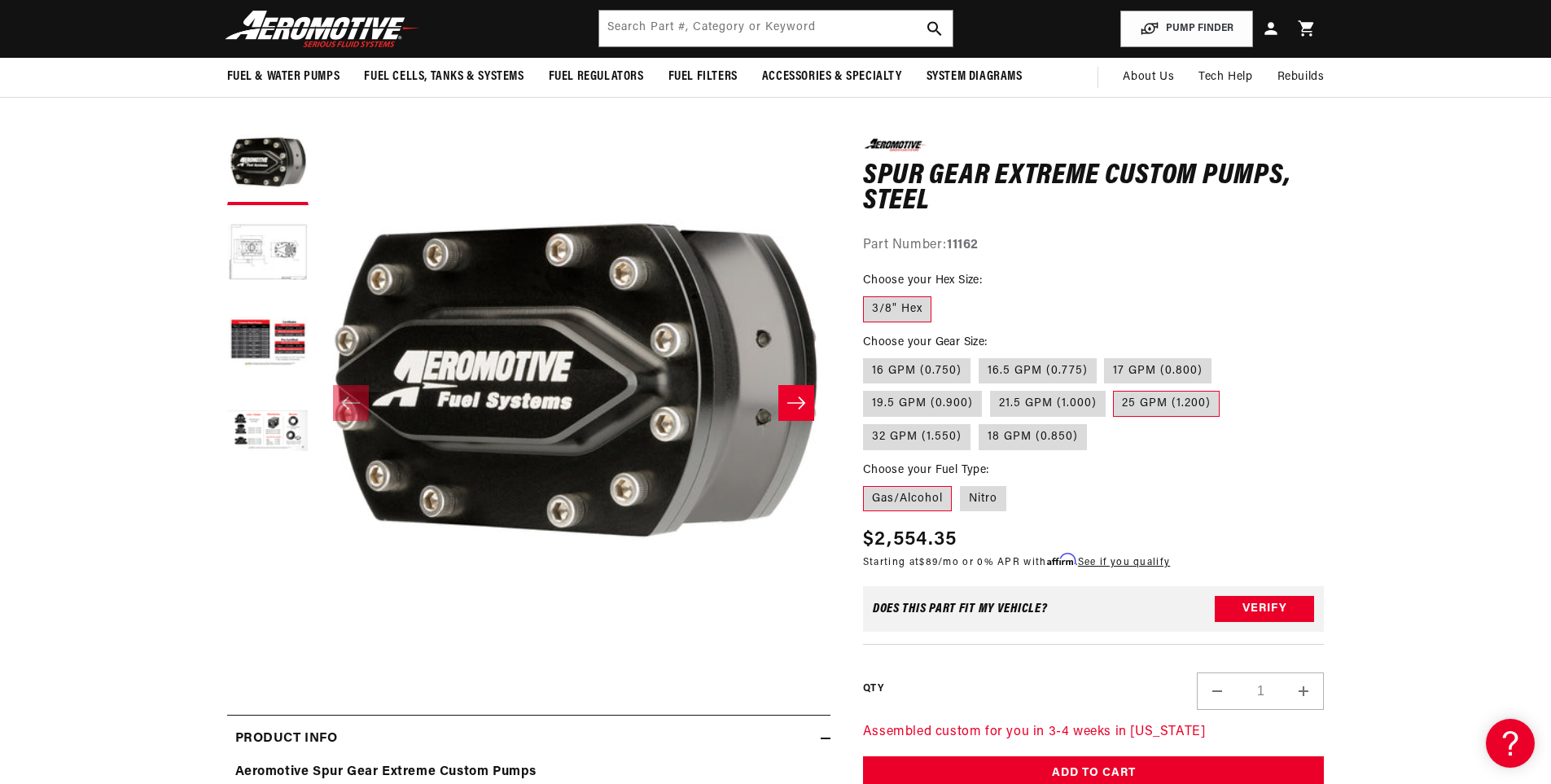
scroll to position [82, 0]
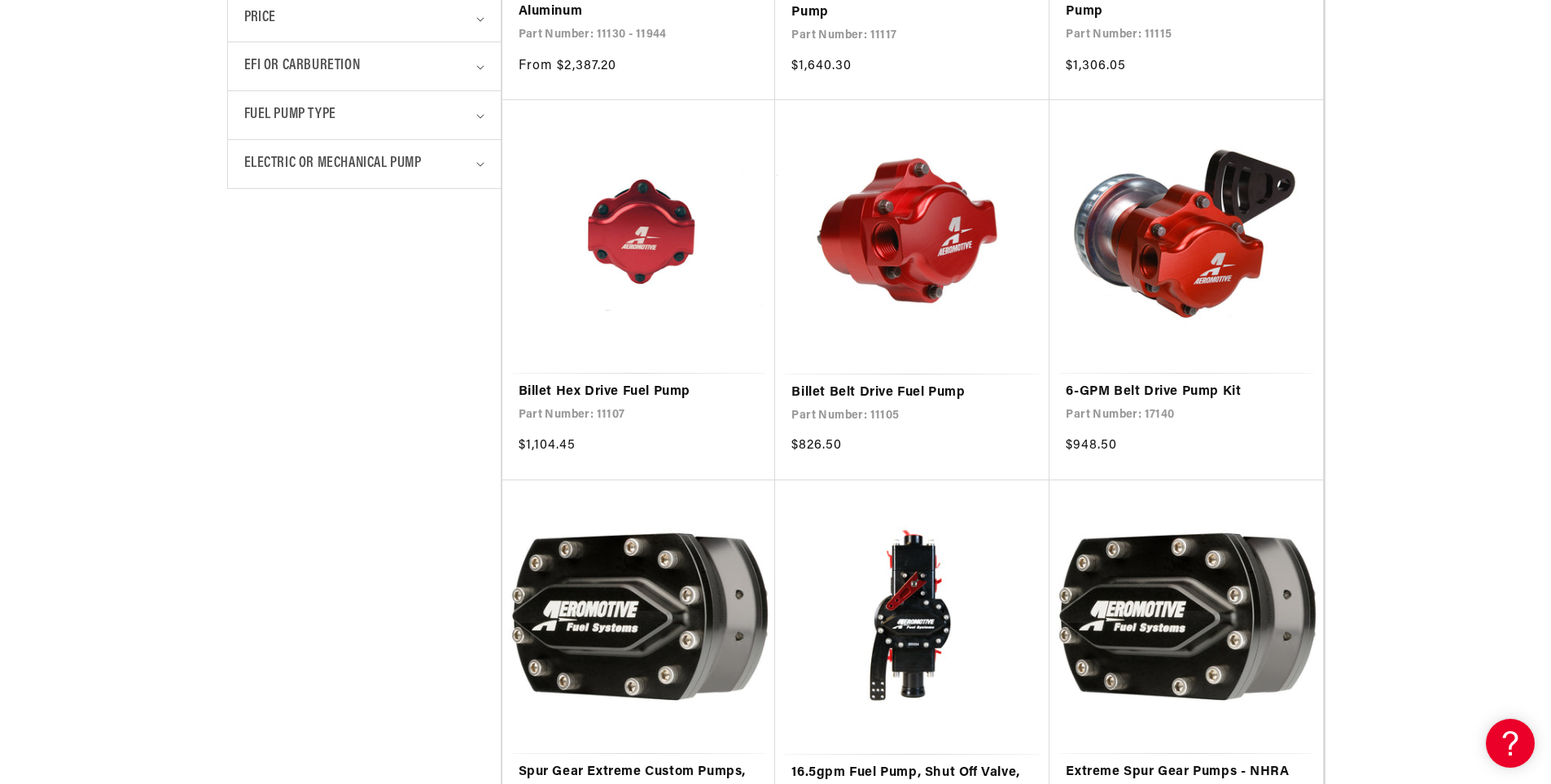
scroll to position [1058, 0]
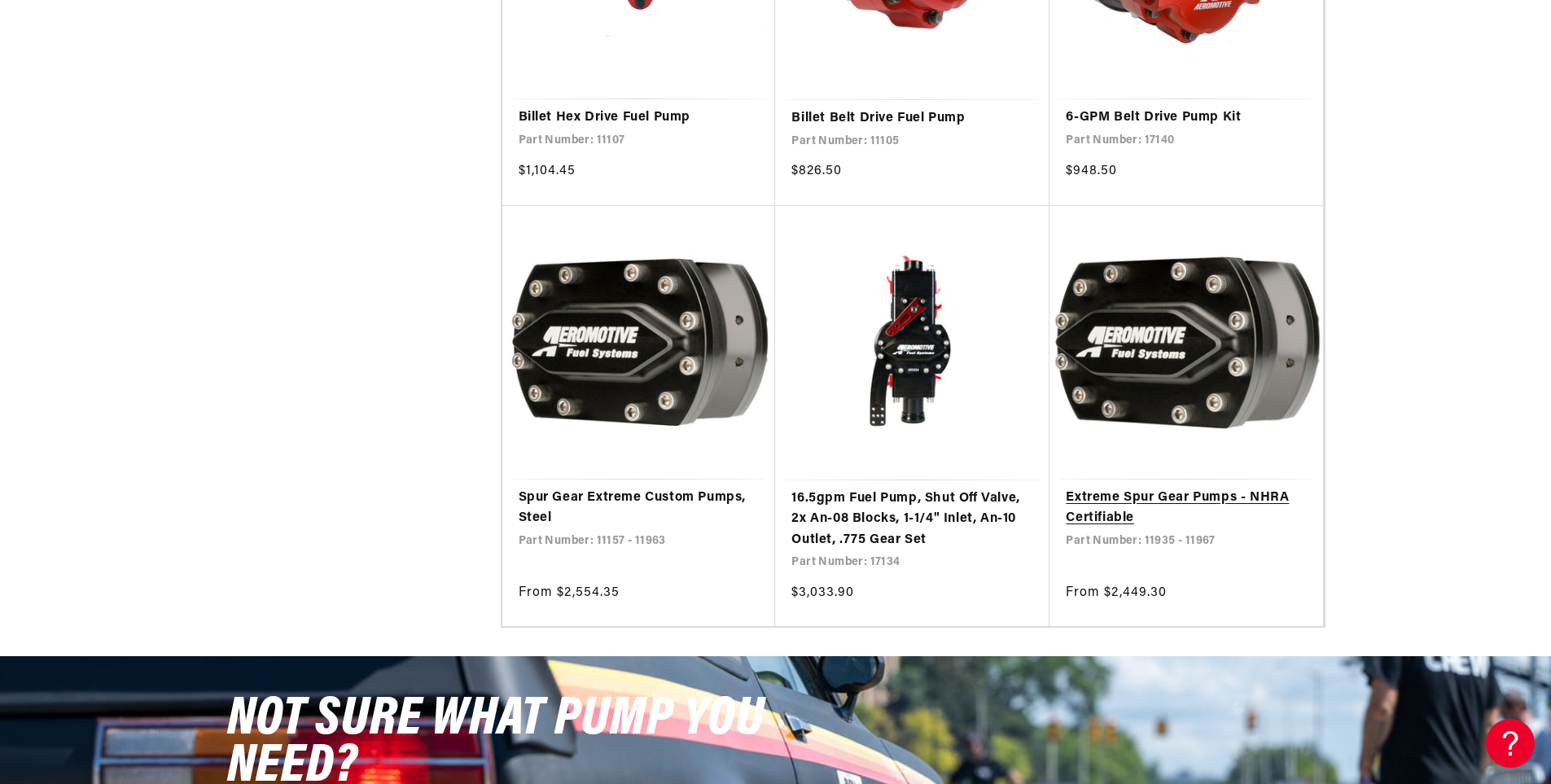
click at [1079, 506] on link "Extreme Spur Gear Pumps - NHRA Certifiable" at bounding box center [1186, 508] width 241 height 42
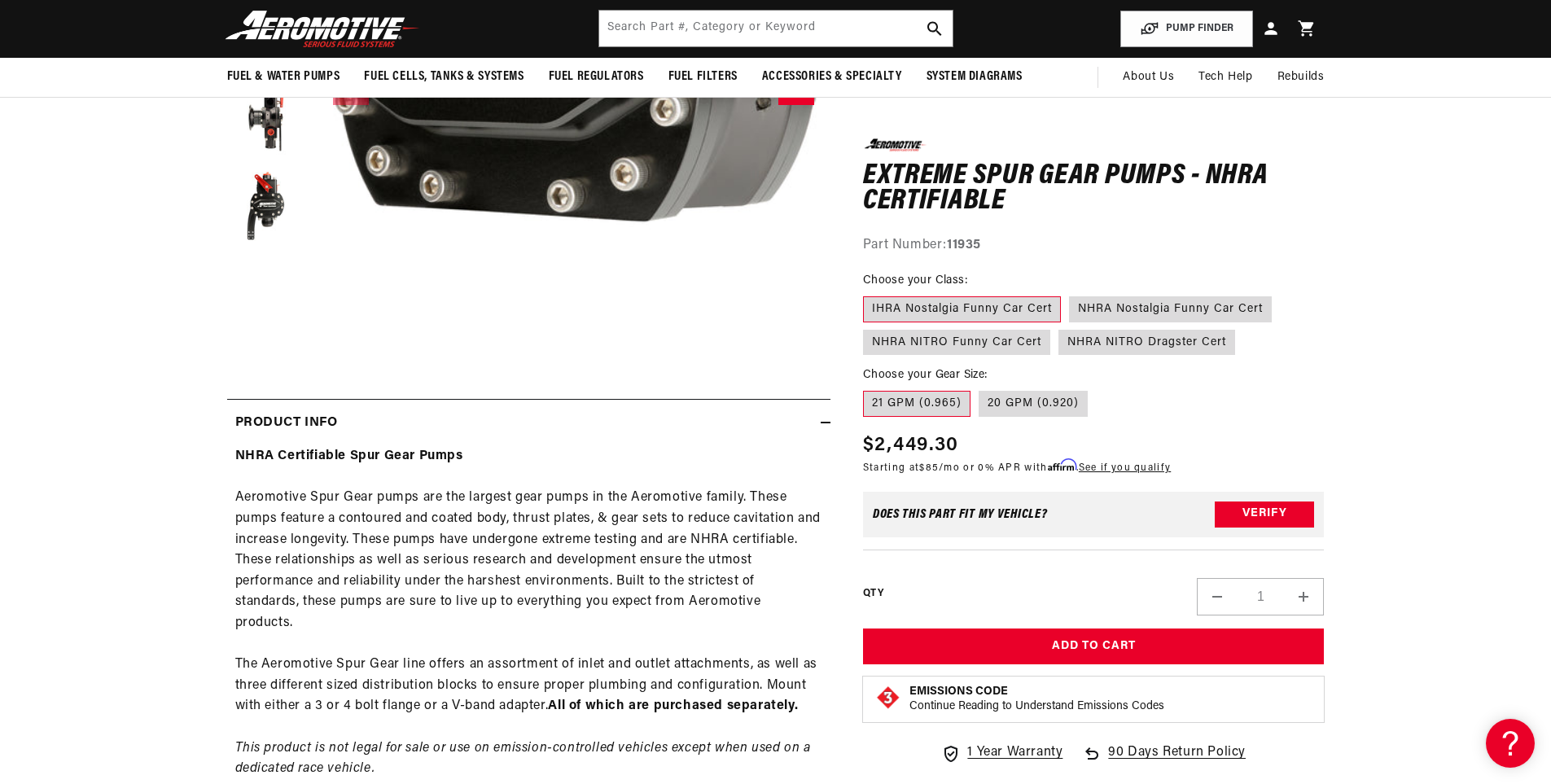
scroll to position [407, 0]
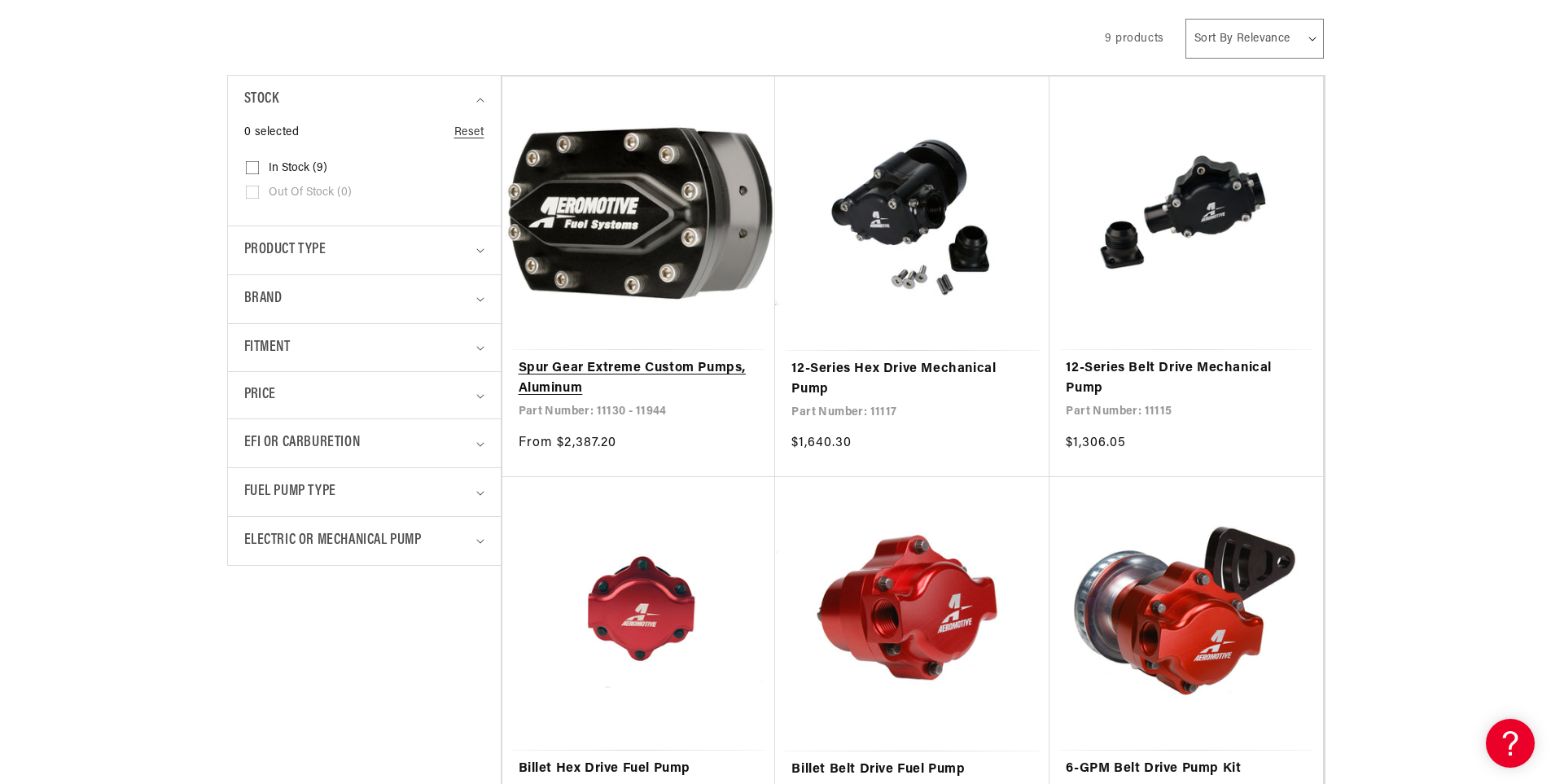
click at [566, 381] on link "Spur Gear Extreme Custom Pumps, Aluminum" at bounding box center [639, 379] width 241 height 42
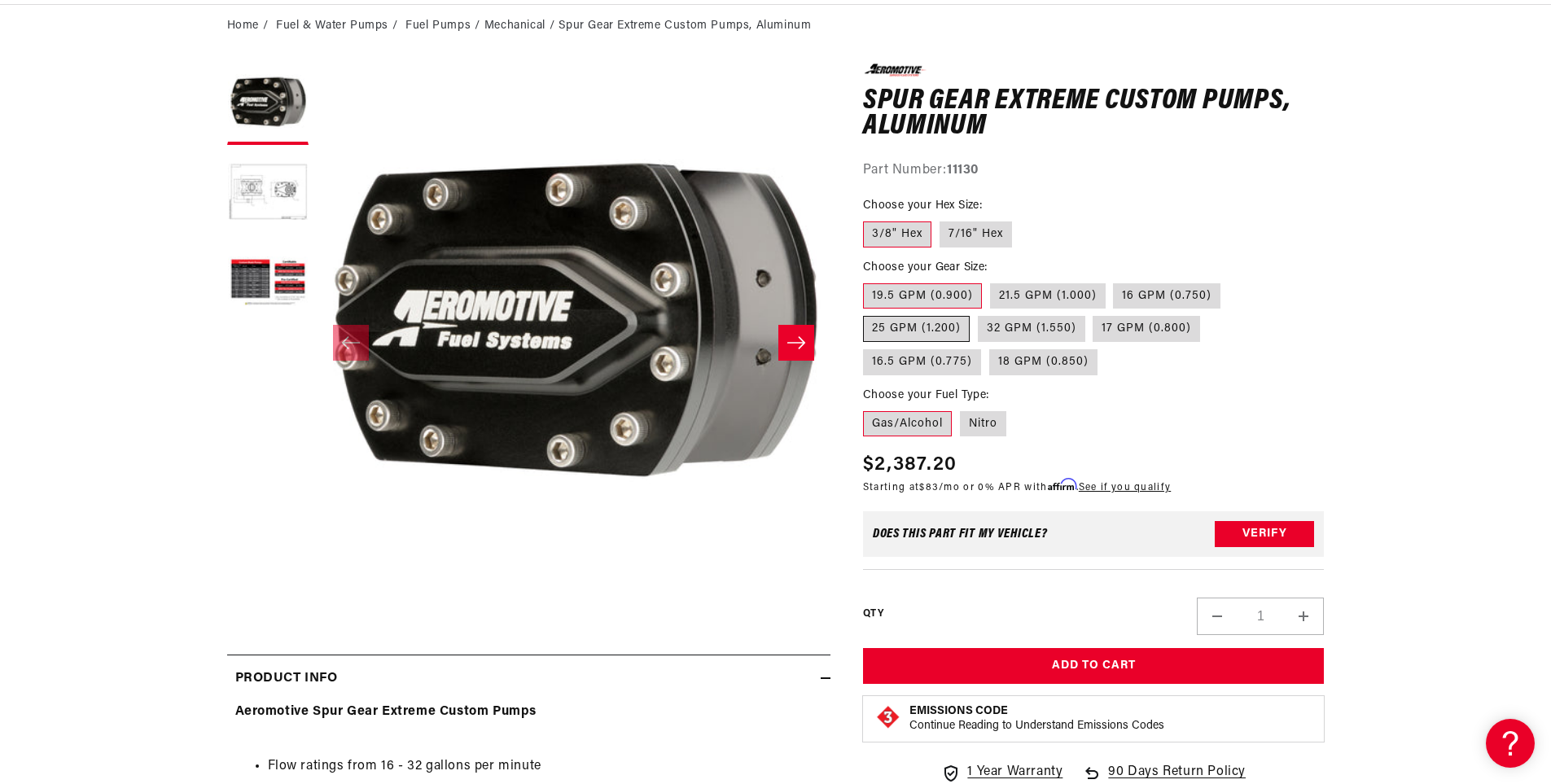
click at [923, 324] on label "25 GPM (1.200)" at bounding box center [916, 329] width 107 height 26
click at [1229, 281] on input "25 GPM (1.200)" at bounding box center [1229, 280] width 1 height 1
radio input "true"
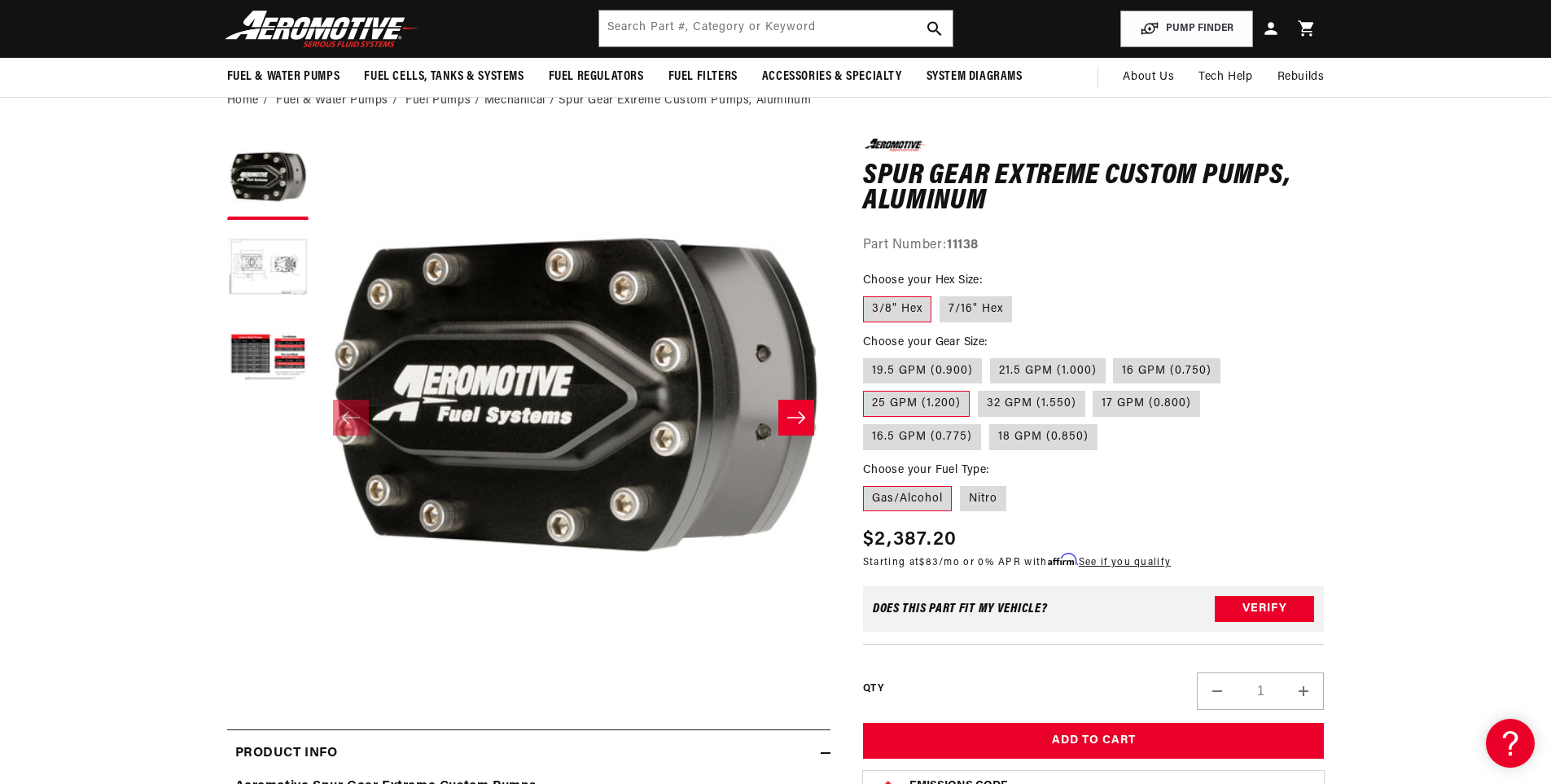
scroll to position [82, 0]
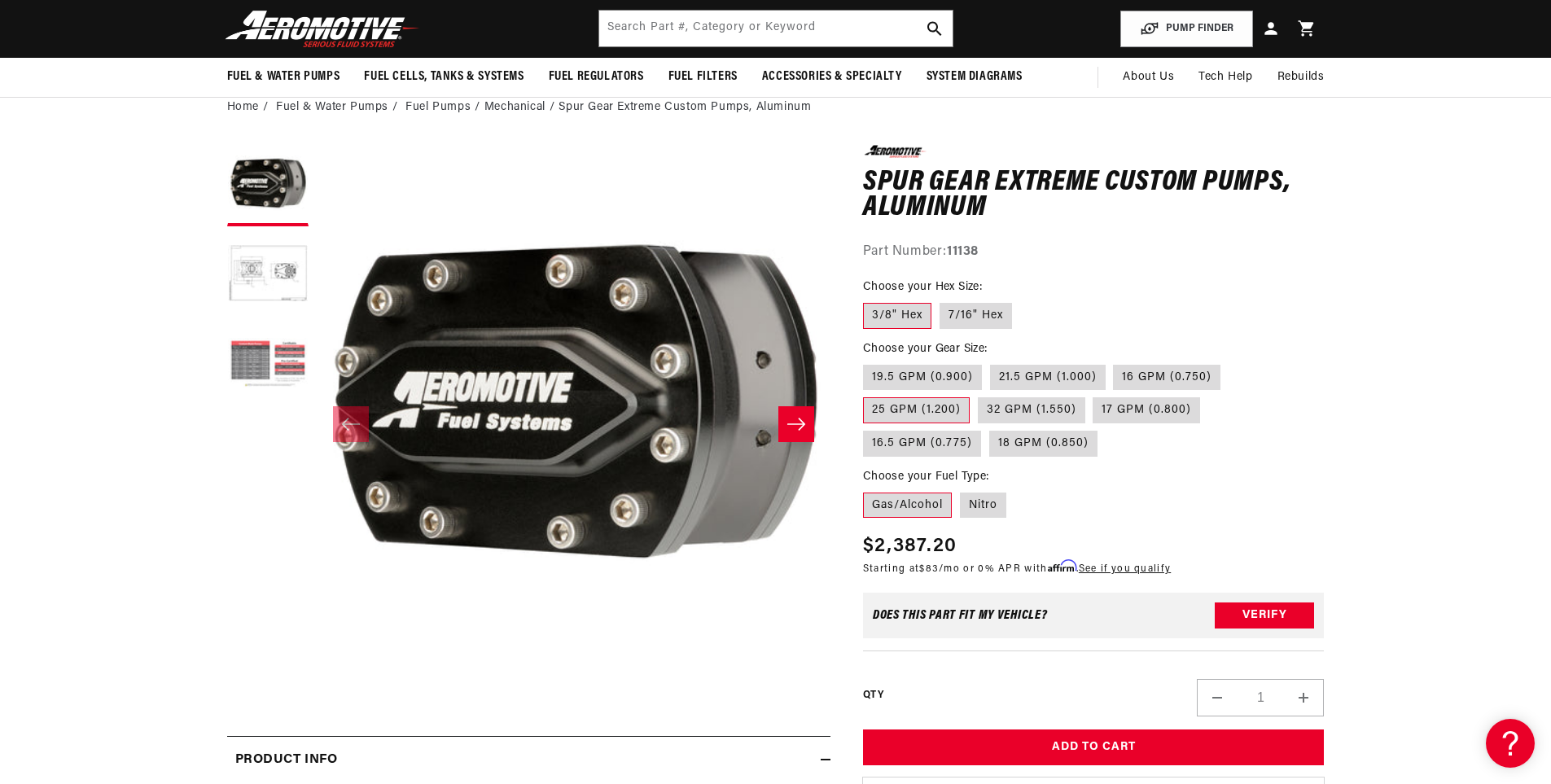
click at [238, 359] on button "Load image 3 in gallery view" at bounding box center [268, 365] width 82 height 82
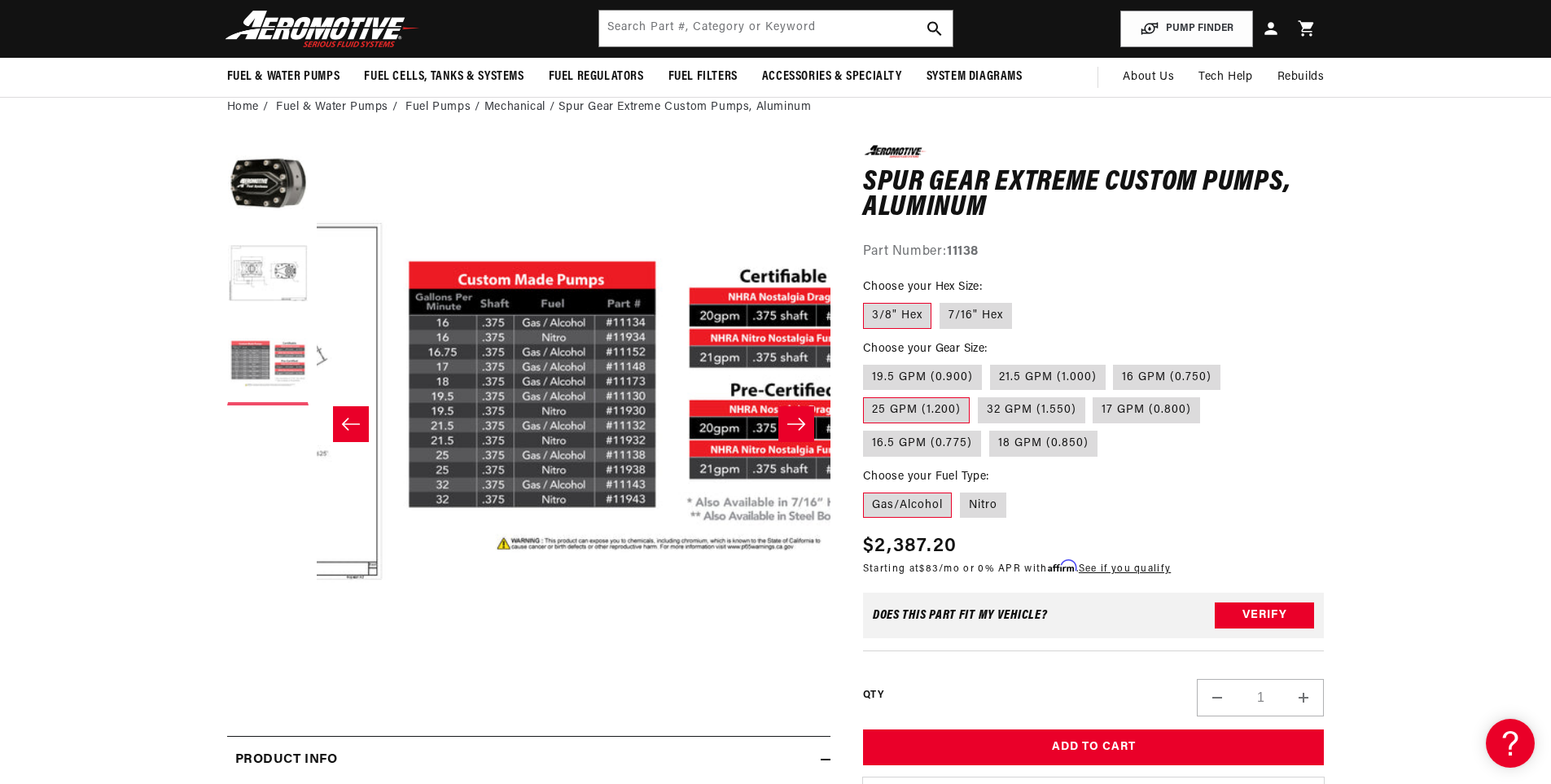
scroll to position [1, 1029]
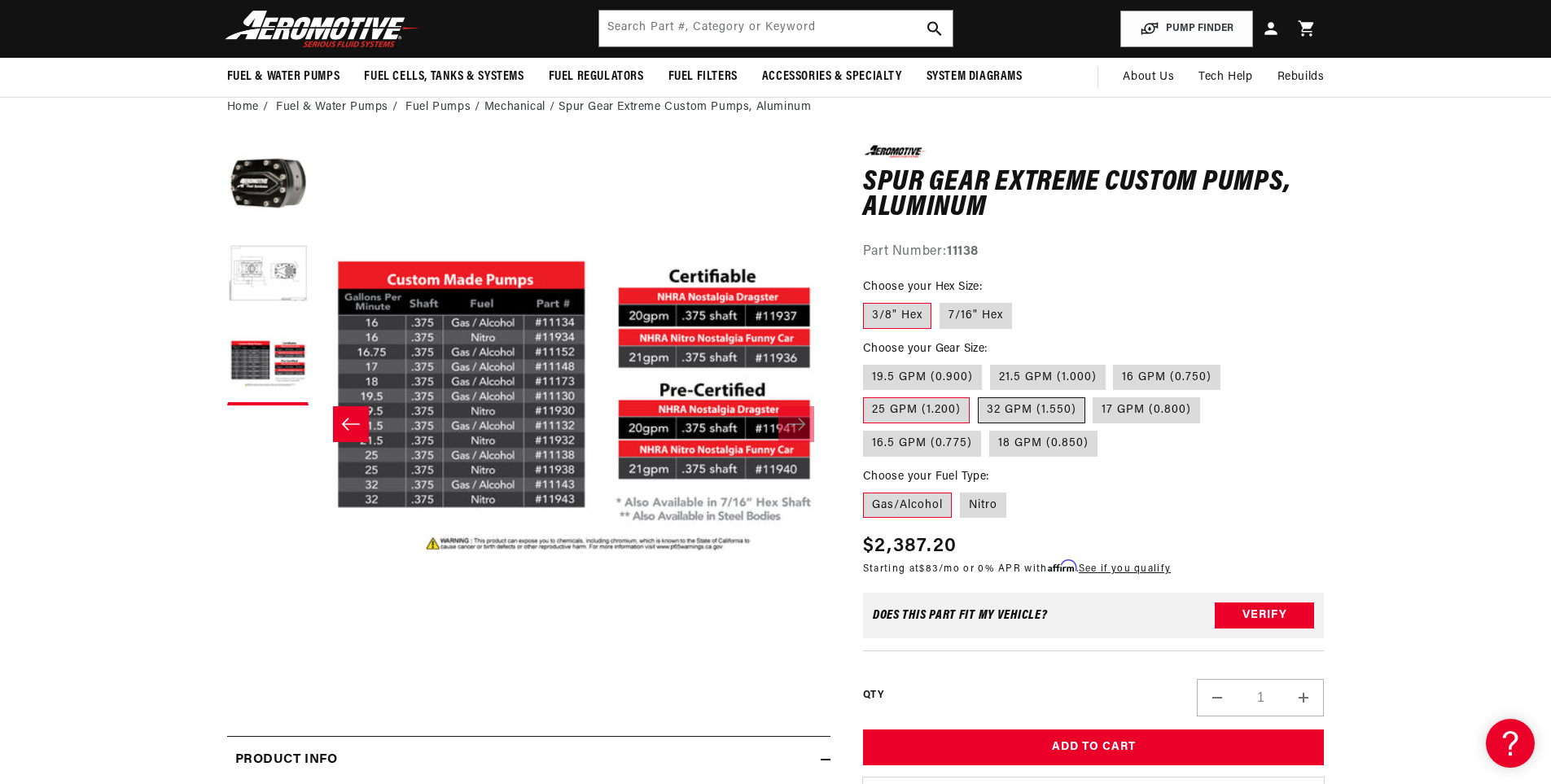
click at [1050, 412] on label "32 GPM (1.550)" at bounding box center [1031, 411] width 107 height 26
click at [979, 395] on input "32 GPM (1.550)" at bounding box center [978, 394] width 1 height 1
radio input "true"
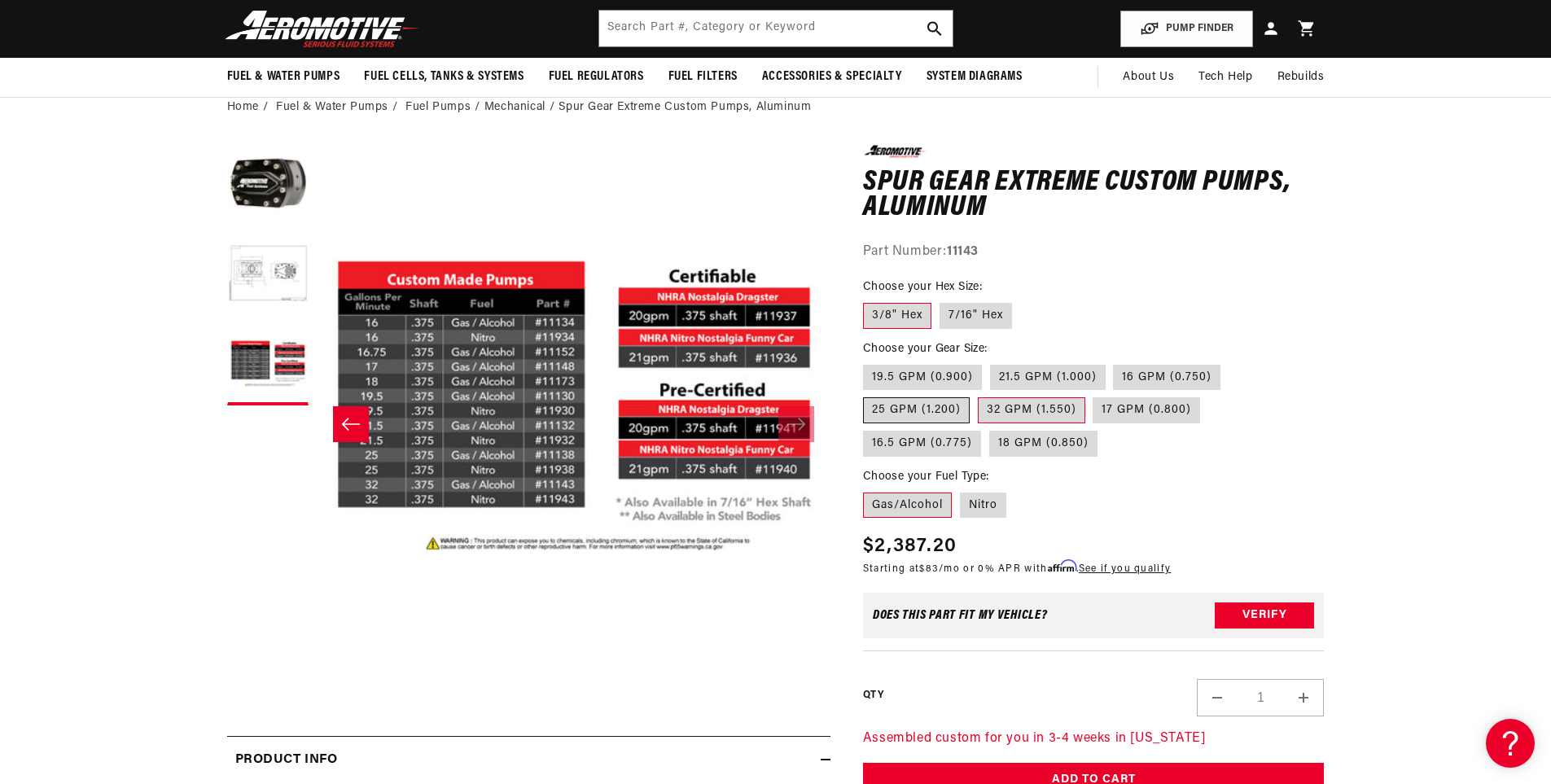
click at [943, 413] on label "25 GPM (1.200)" at bounding box center [916, 411] width 107 height 26
click at [1229, 362] on input "25 GPM (1.200)" at bounding box center [1229, 361] width 1 height 1
radio input "true"
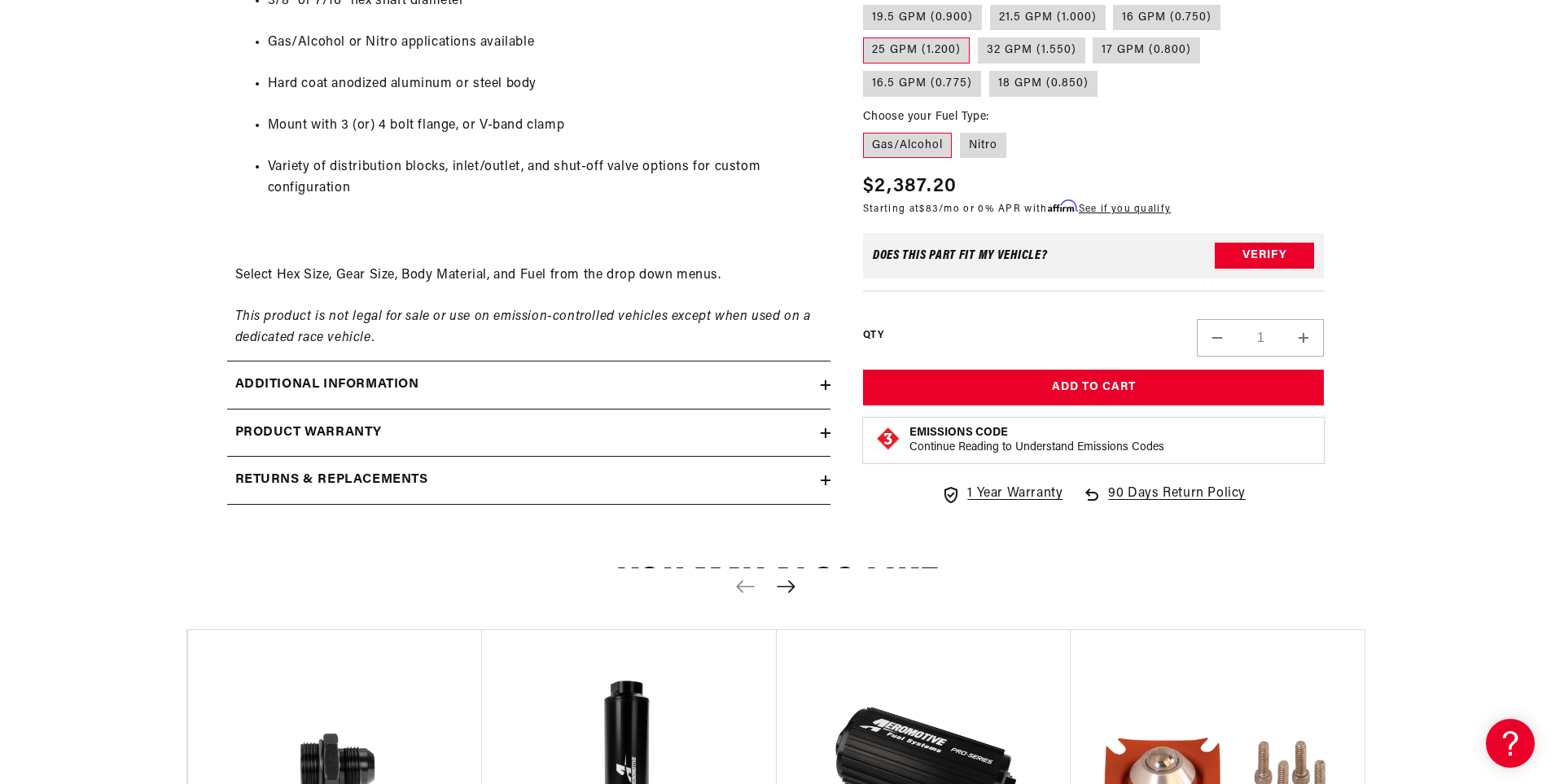
scroll to position [977, 0]
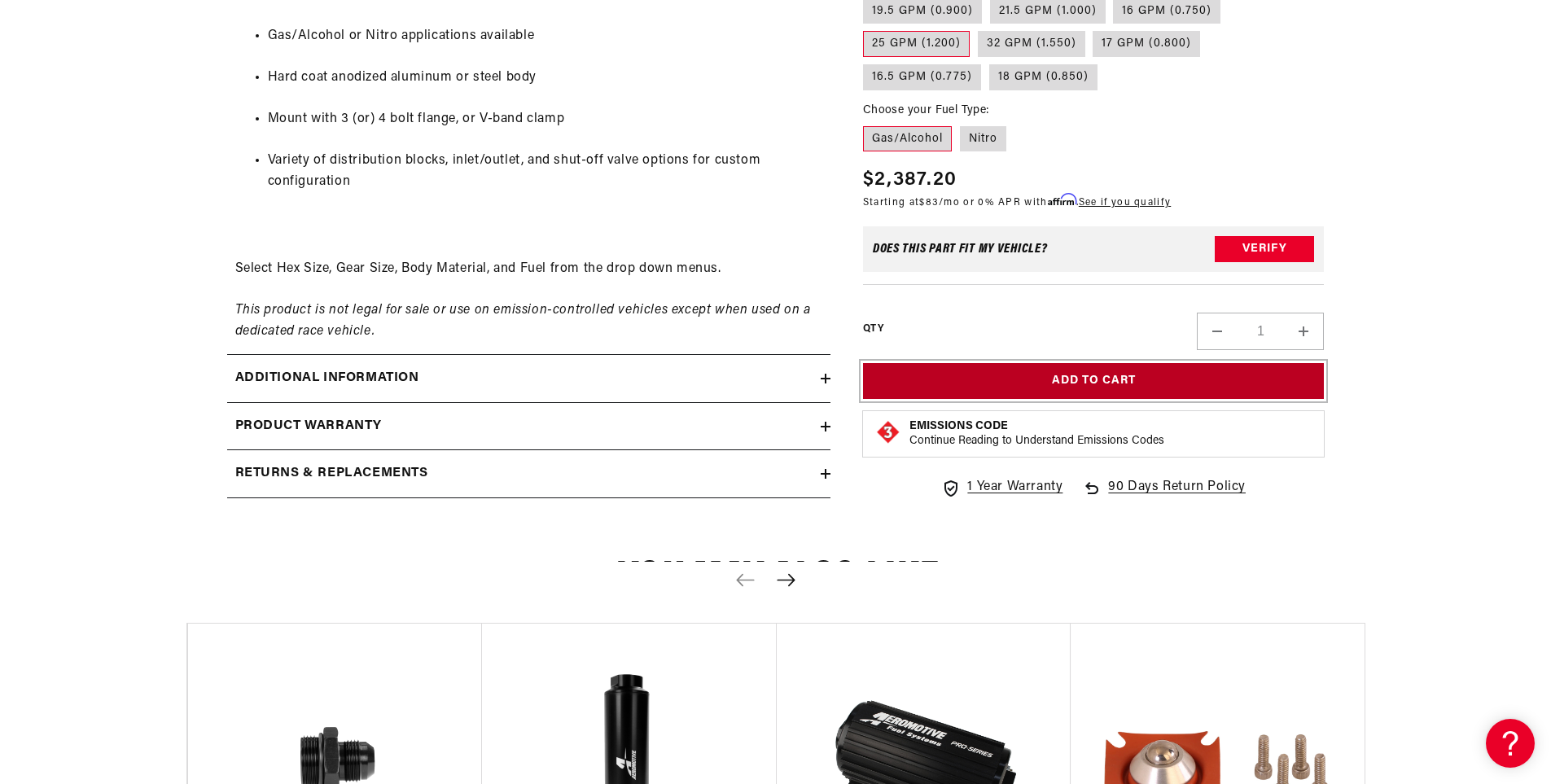
click at [1135, 373] on button "Add to Cart" at bounding box center [1094, 381] width 461 height 37
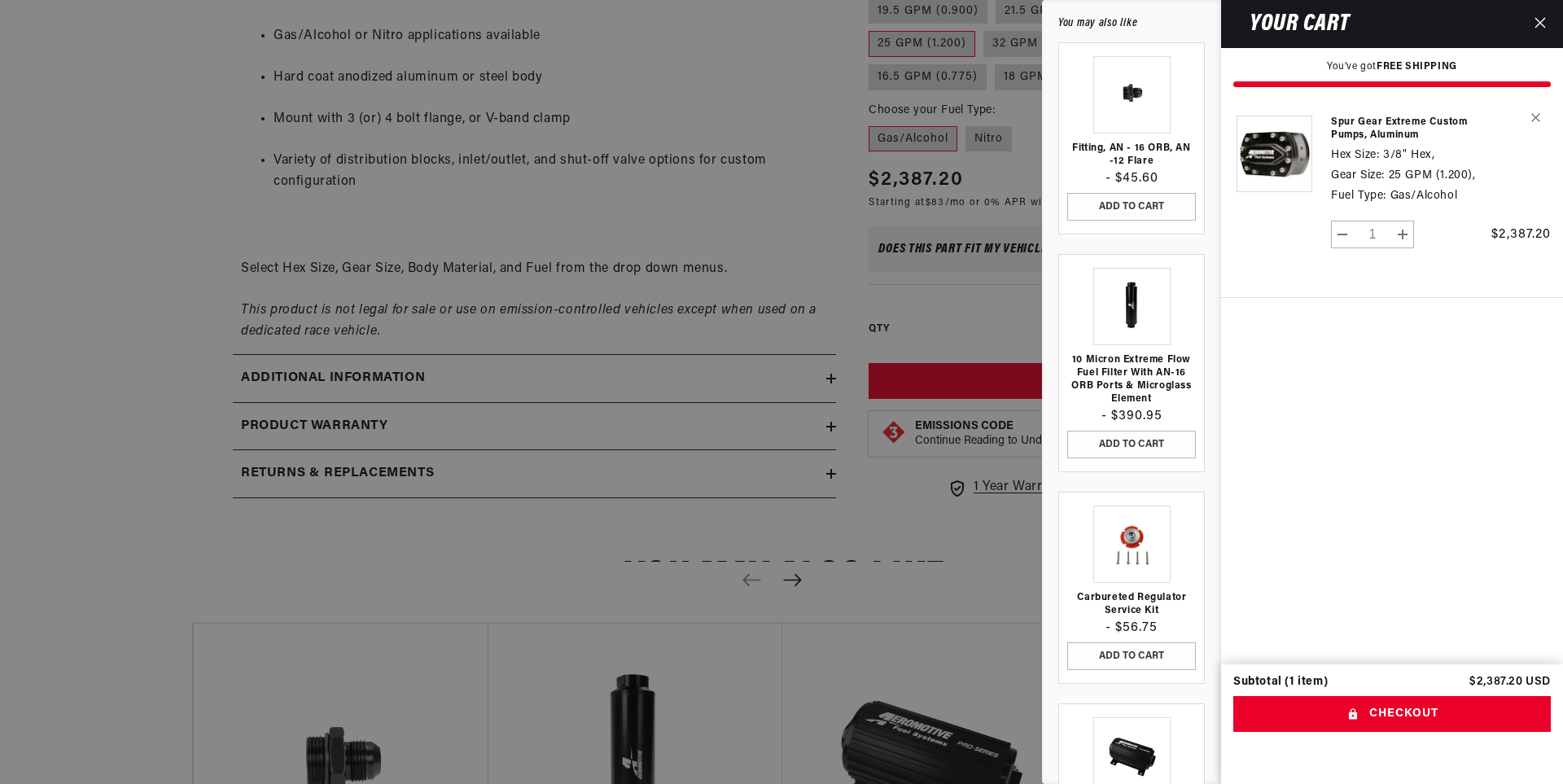
click at [1286, 386] on cart-drawer-items "Product image Product Total Quantity Spur Gear Extreme Custom Pumps, Aluminum H…" at bounding box center [1392, 381] width 342 height 564
click at [799, 194] on div at bounding box center [782, 392] width 1563 height 784
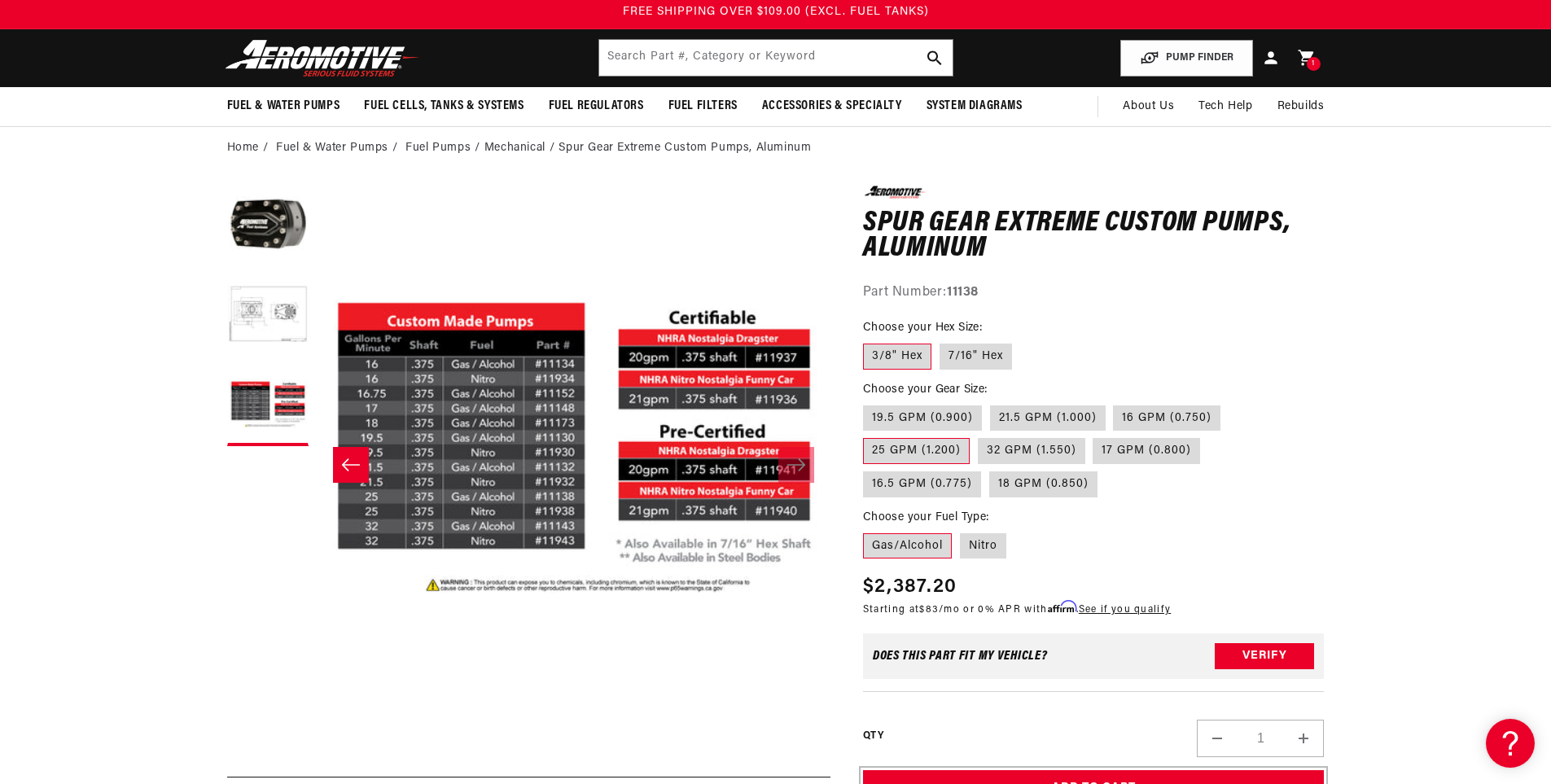
scroll to position [0, 0]
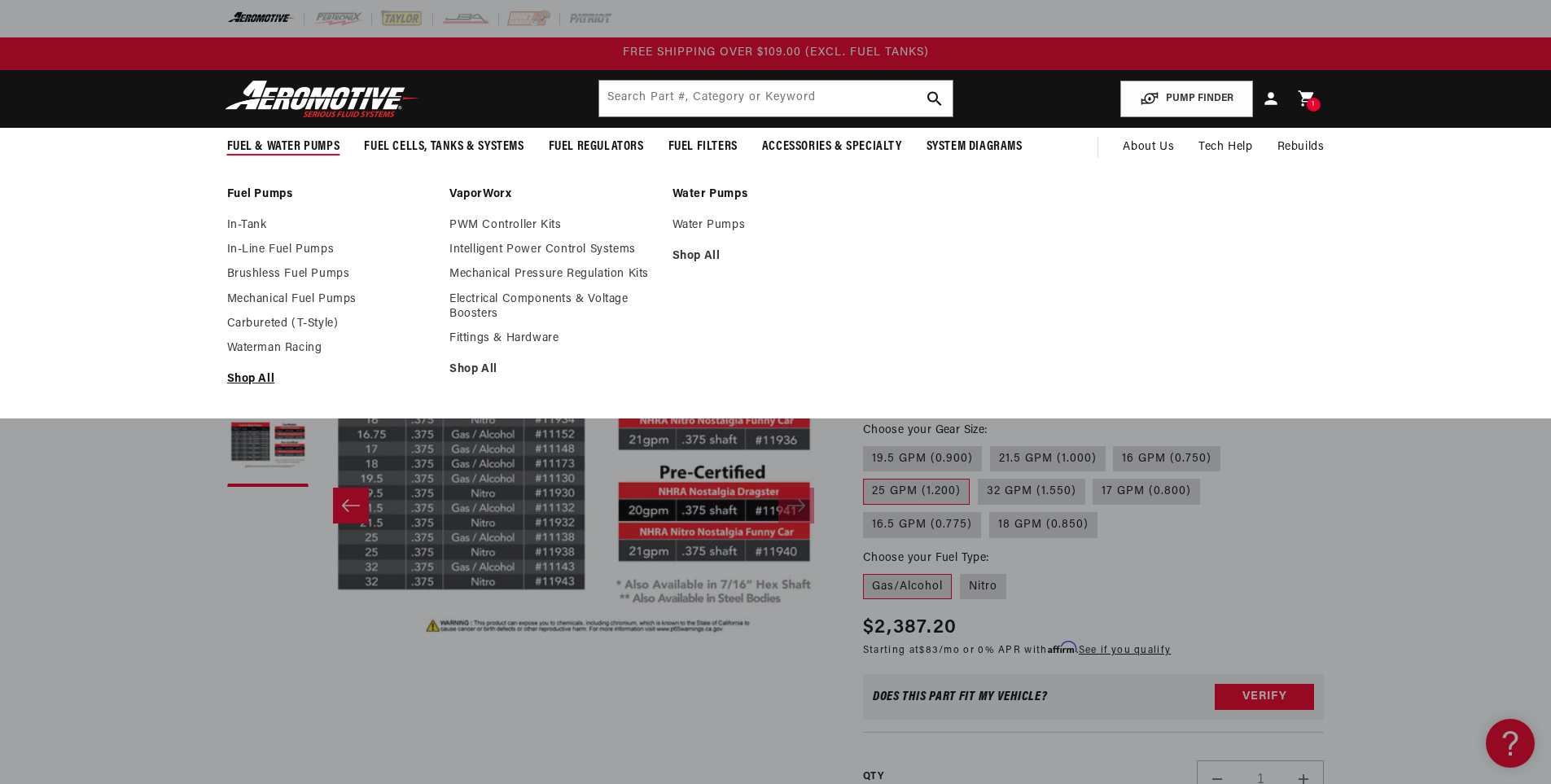
click at [262, 373] on link "Shop All" at bounding box center [331, 379] width 207 height 15
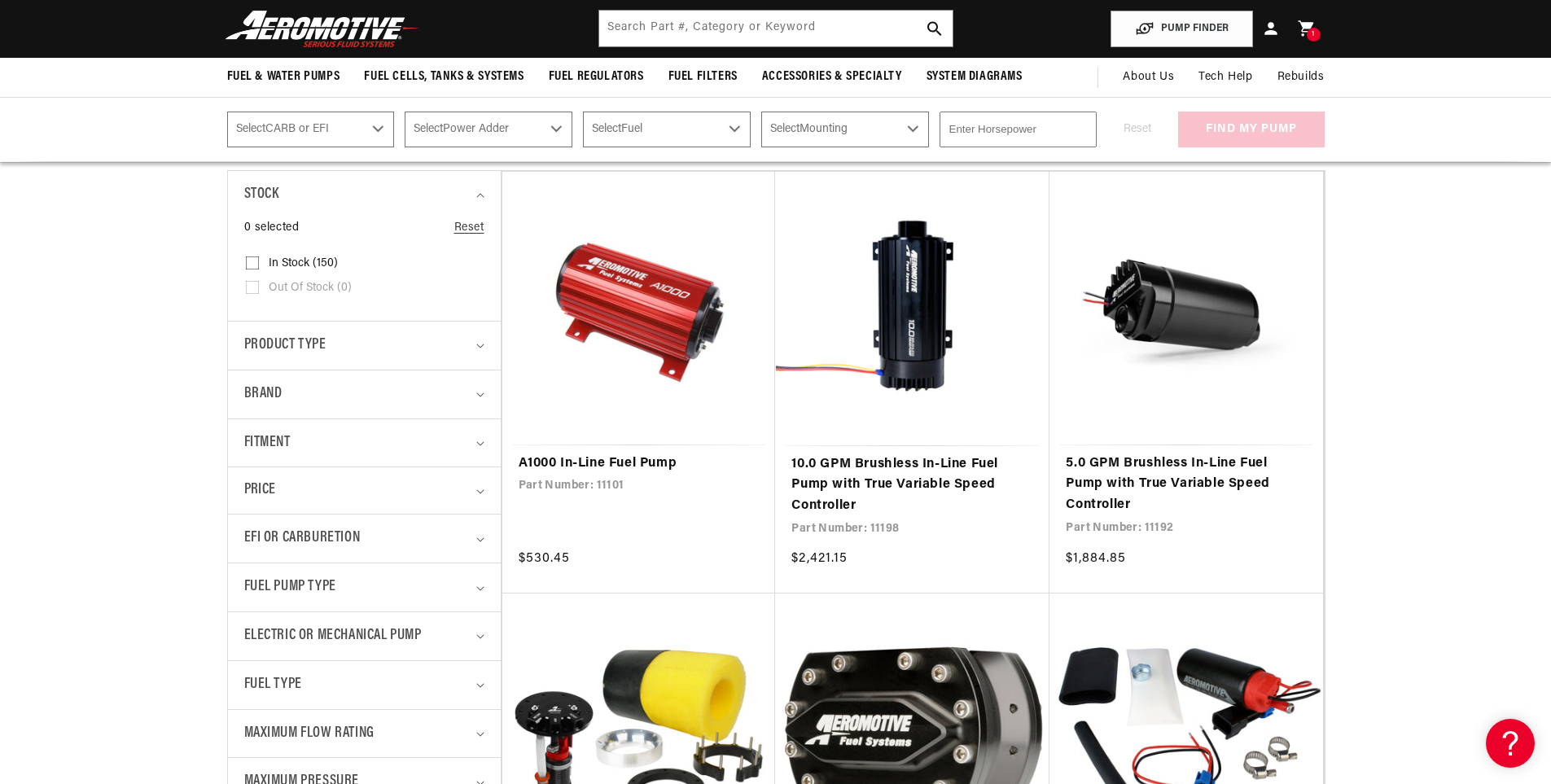
scroll to position [82, 0]
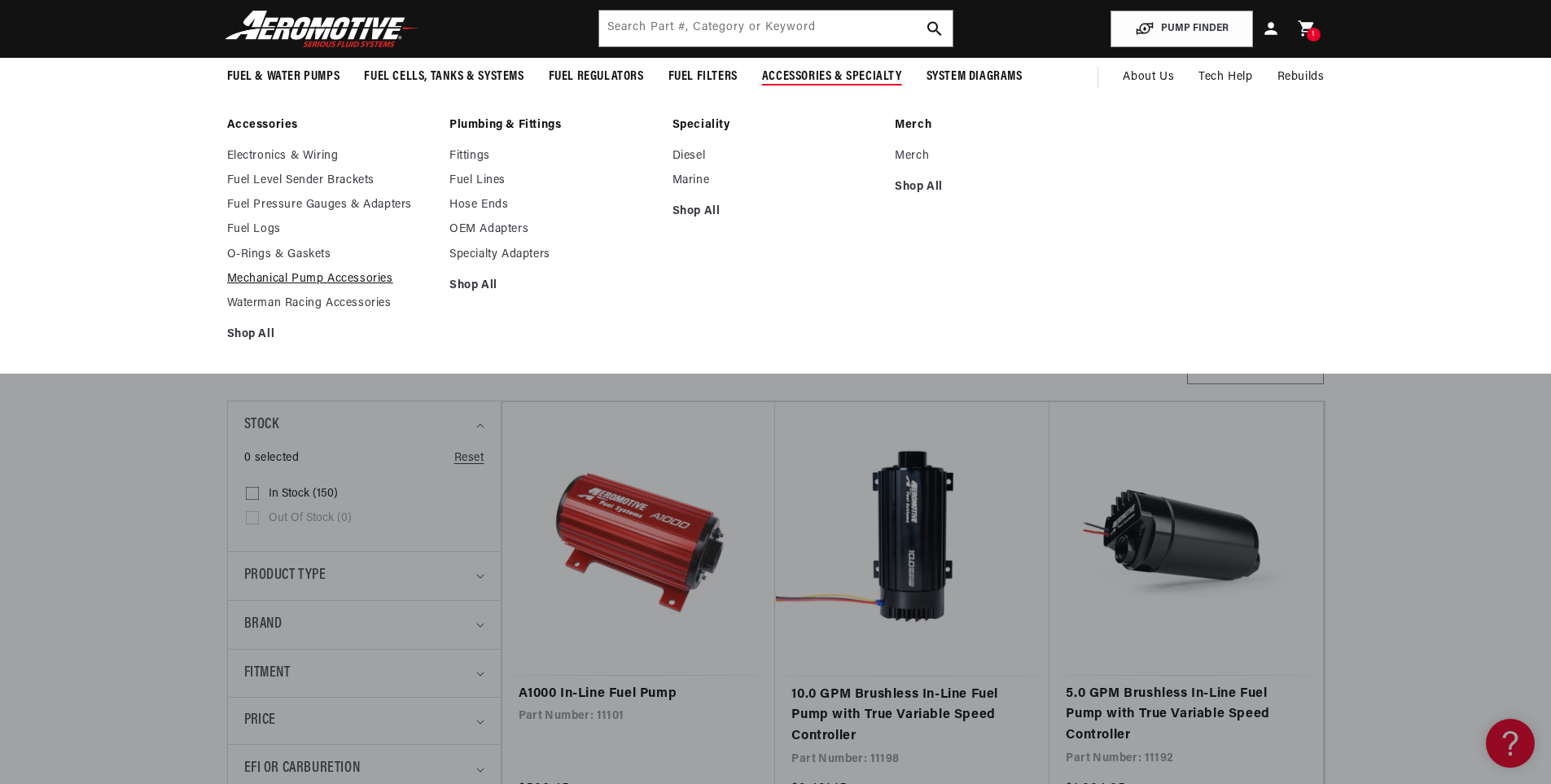
click at [364, 278] on link "Mechanical Pump Accessories" at bounding box center [331, 278] width 207 height 15
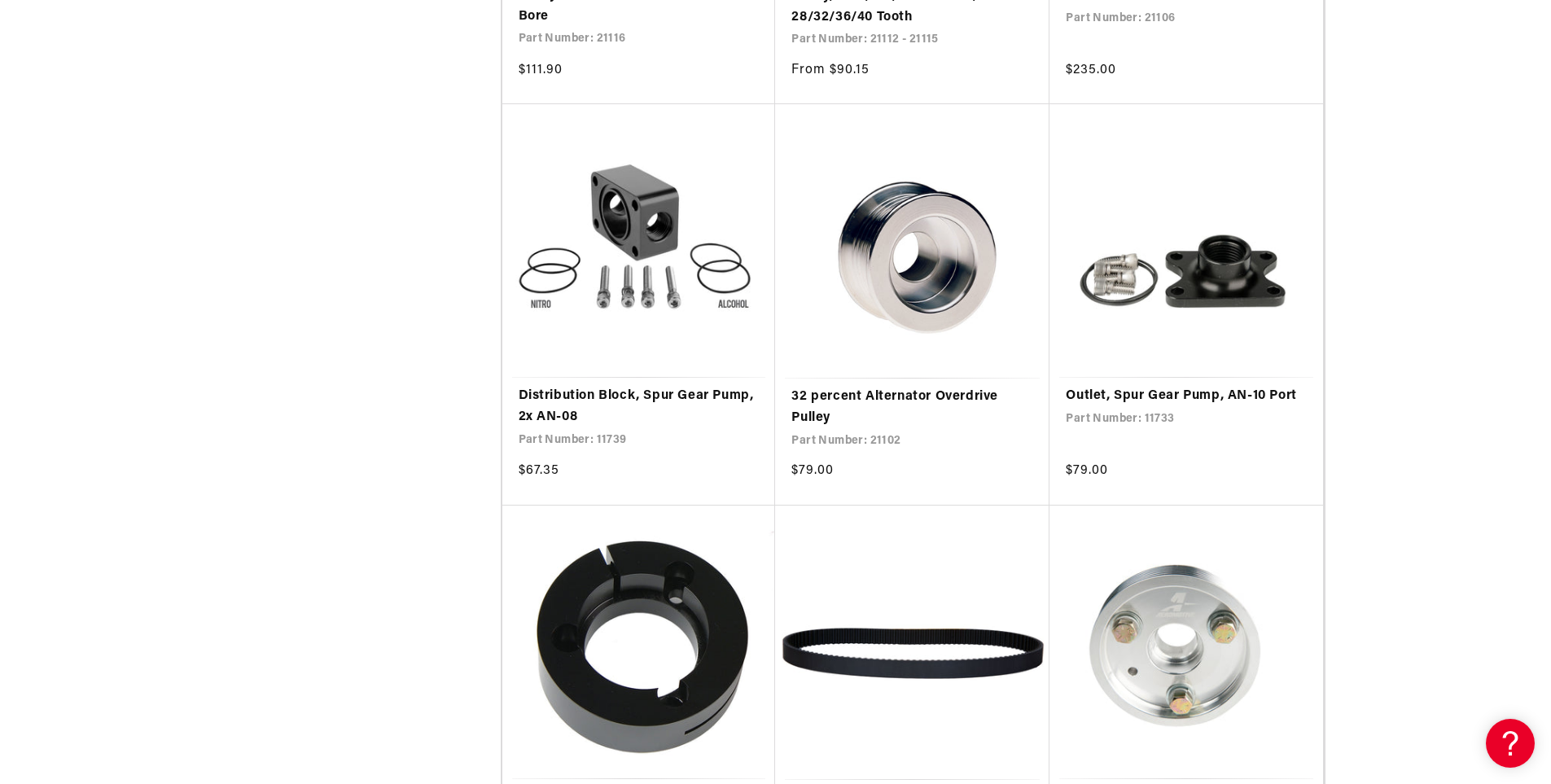
scroll to position [2442, 0]
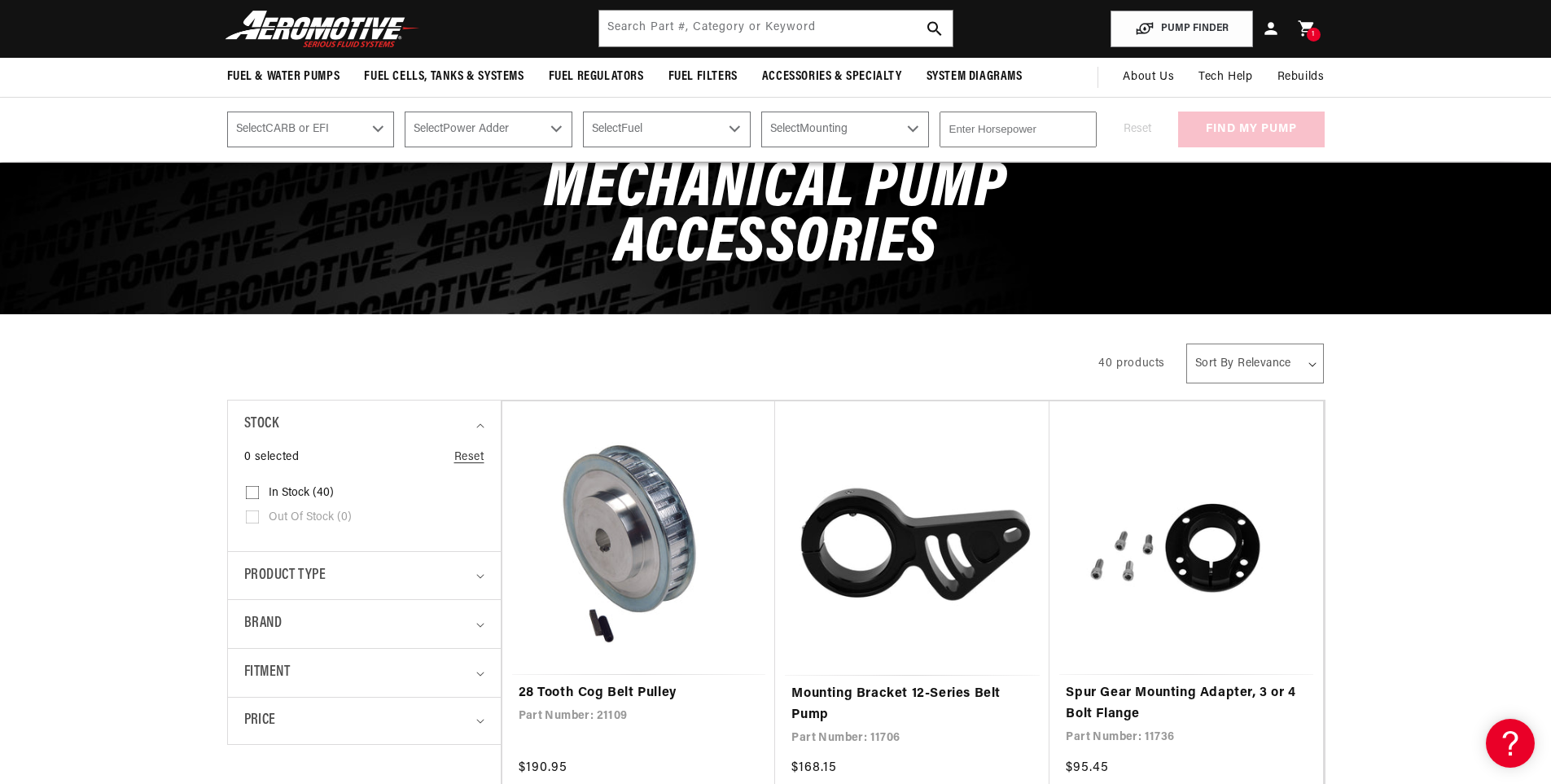
scroll to position [82, 0]
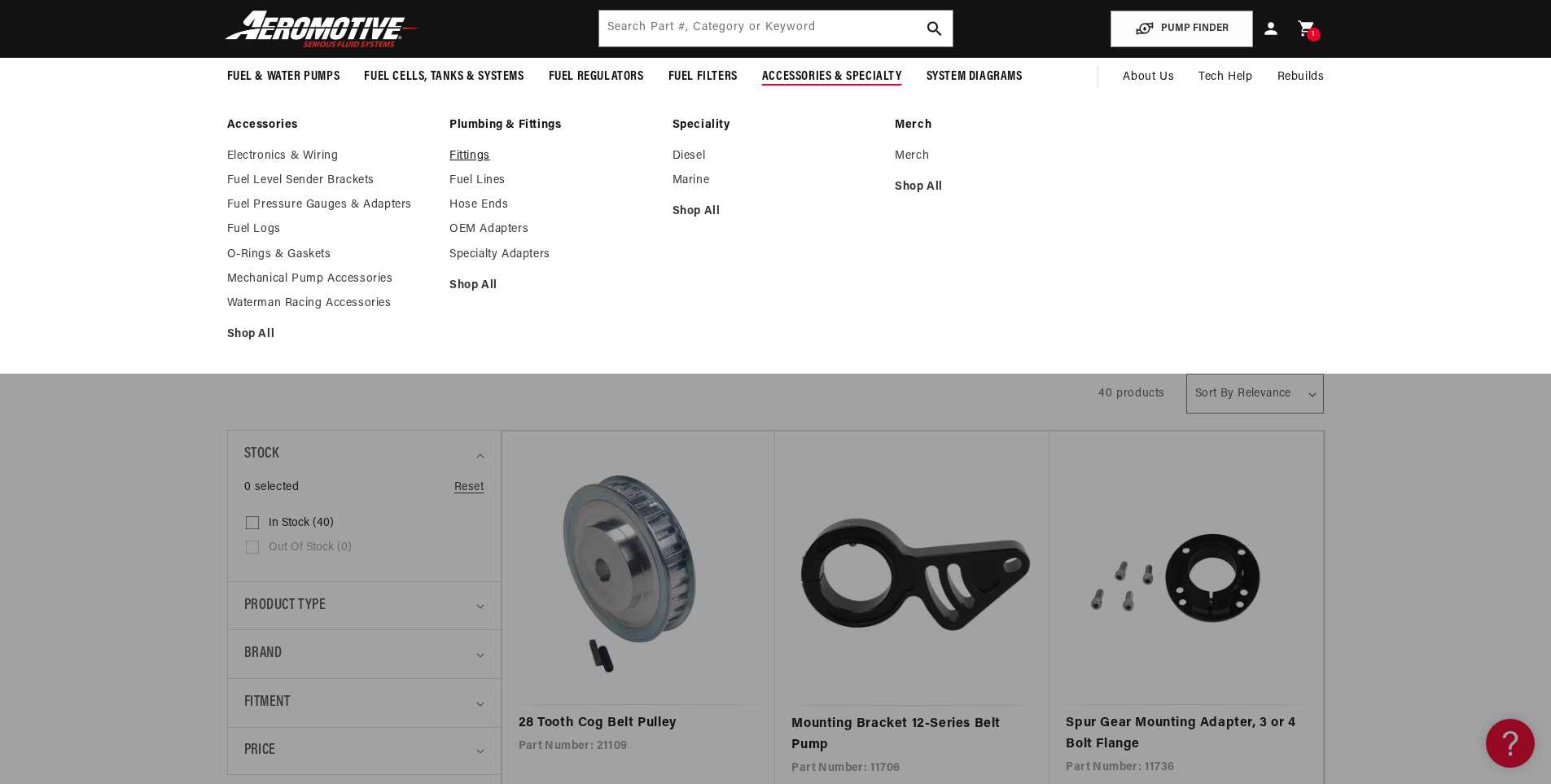
click at [457, 151] on link "Fittings" at bounding box center [553, 156] width 207 height 15
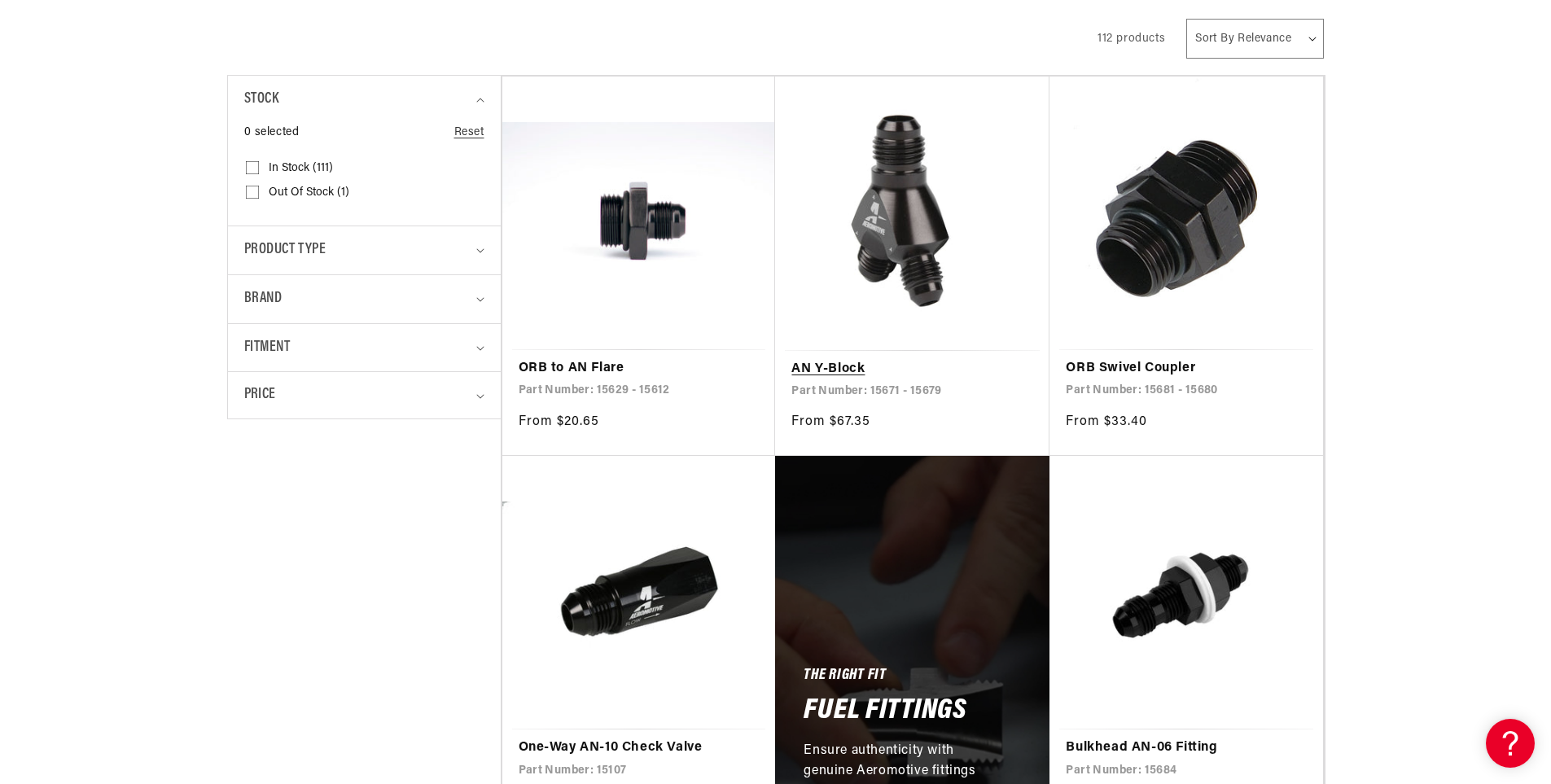
click at [890, 359] on link "AN Y-Block" at bounding box center [912, 370] width 242 height 21
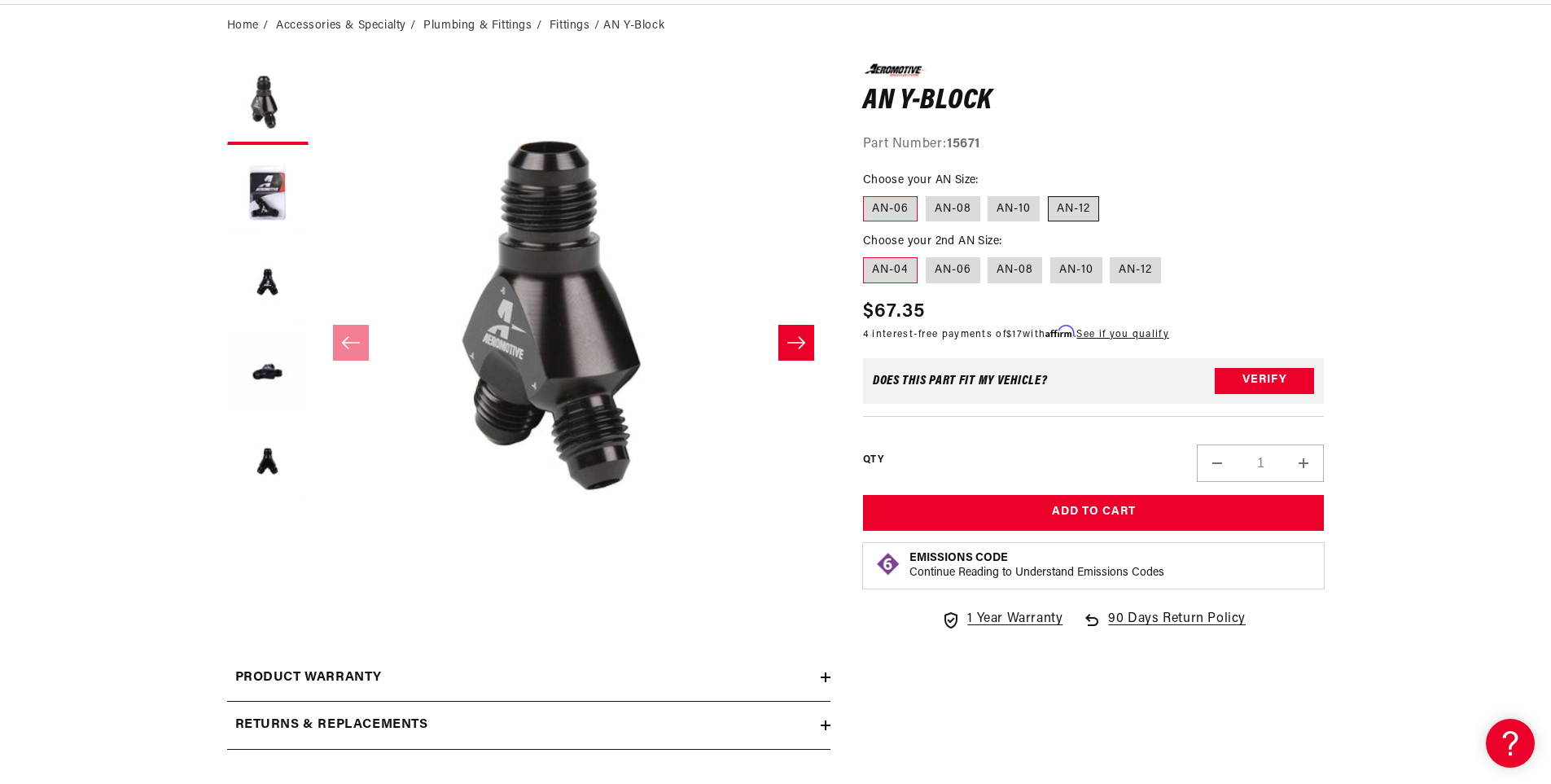
click at [1069, 207] on label "AN-12" at bounding box center [1073, 209] width 51 height 26
click at [1049, 194] on input "AN-12" at bounding box center [1048, 193] width 1 height 1
radio input "true"
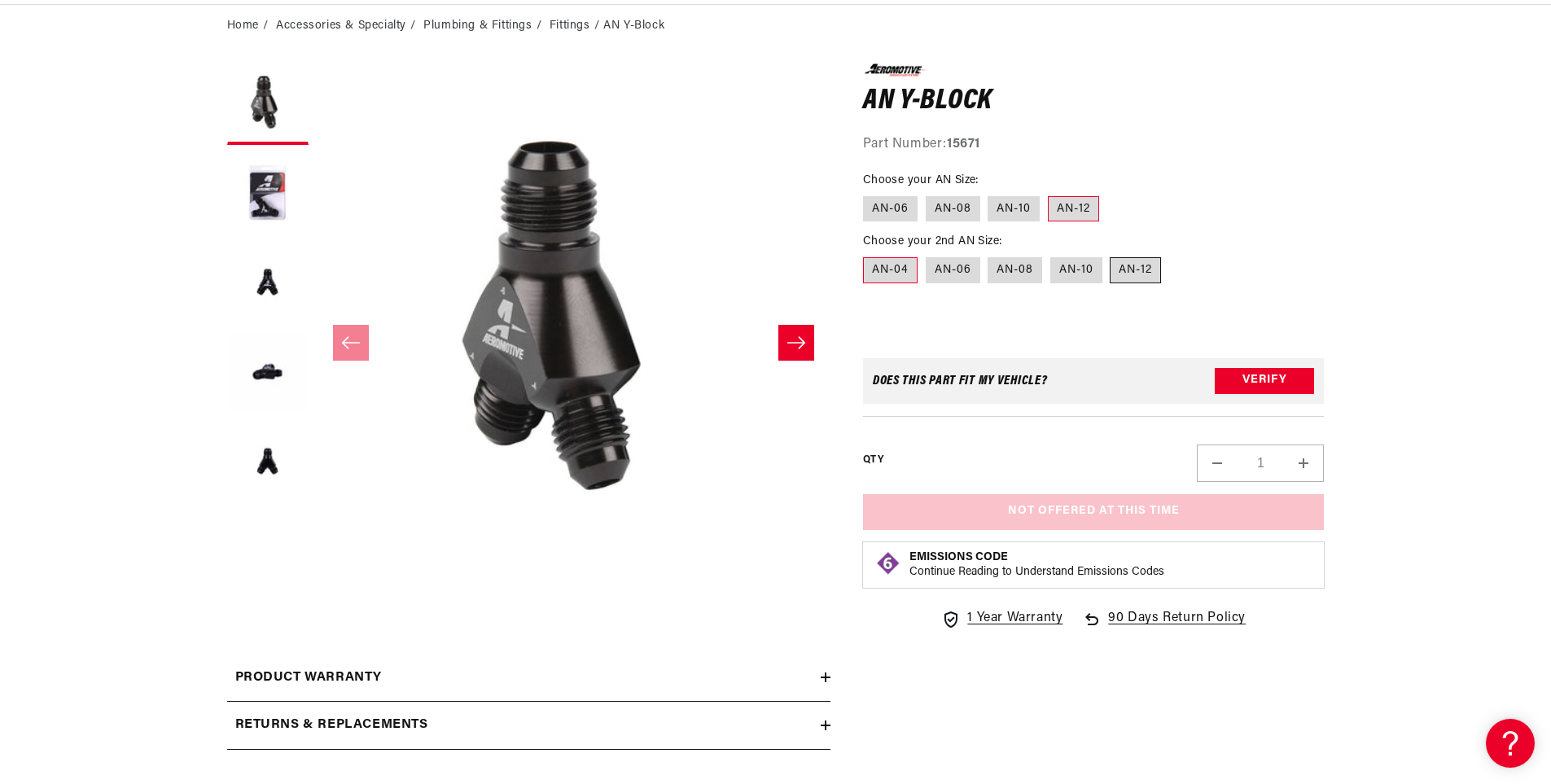
click at [1143, 266] on label "AN-12" at bounding box center [1135, 271] width 51 height 26
click at [1111, 255] on input "AN-12" at bounding box center [1111, 254] width 1 height 1
radio input "true"
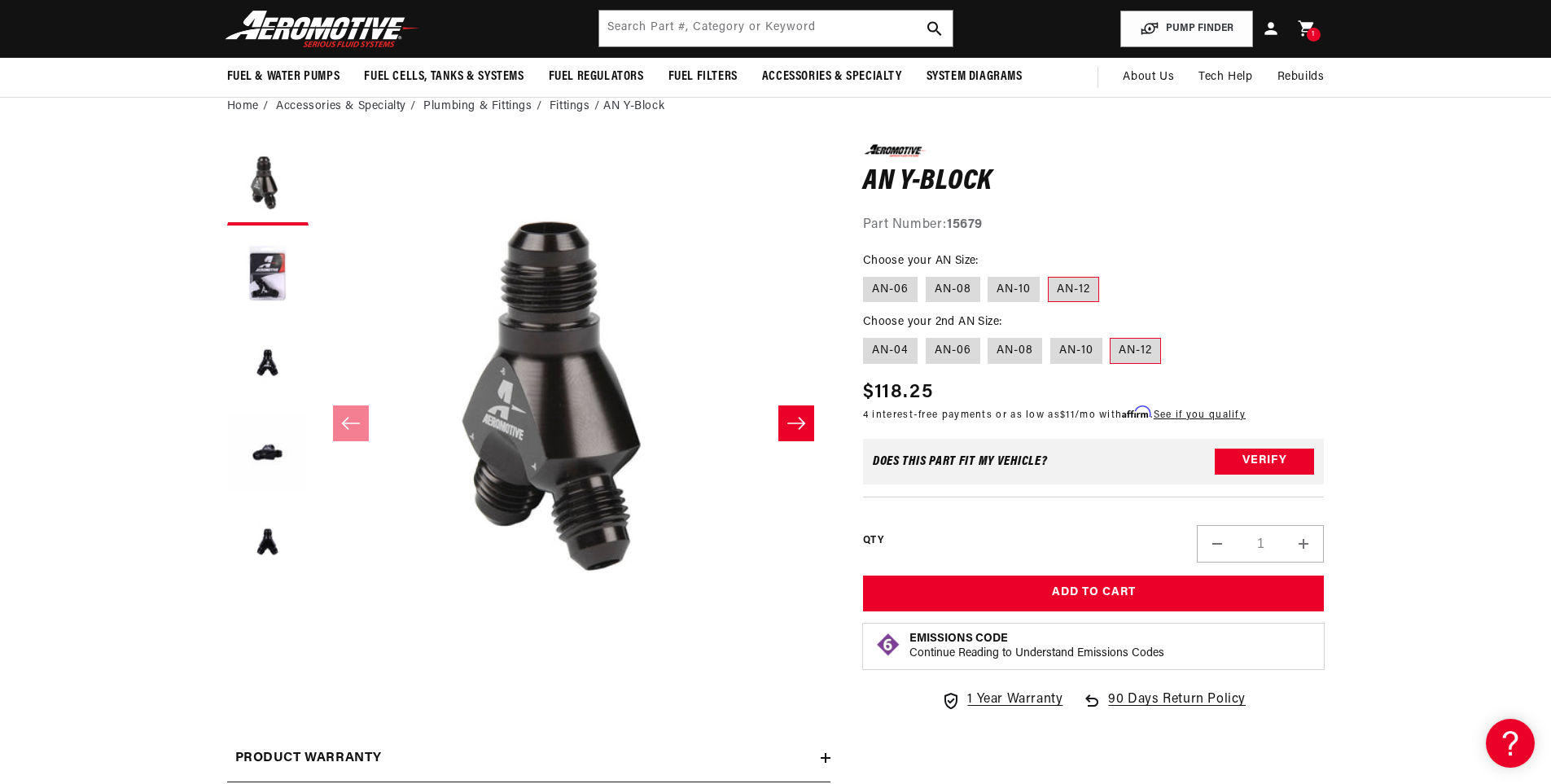
scroll to position [82, 0]
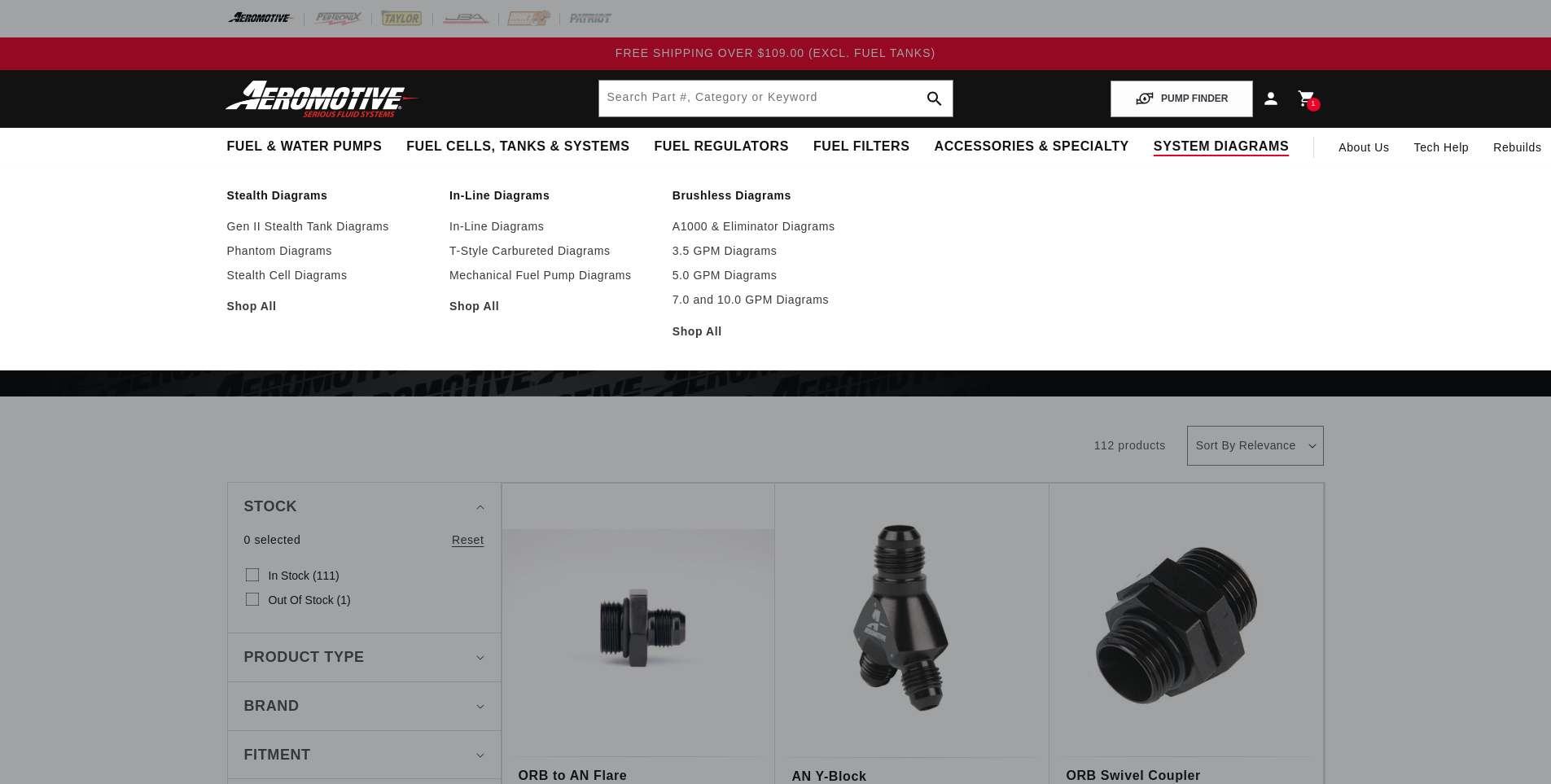
click at [1154, 151] on span "System Diagrams" at bounding box center [1221, 147] width 135 height 17
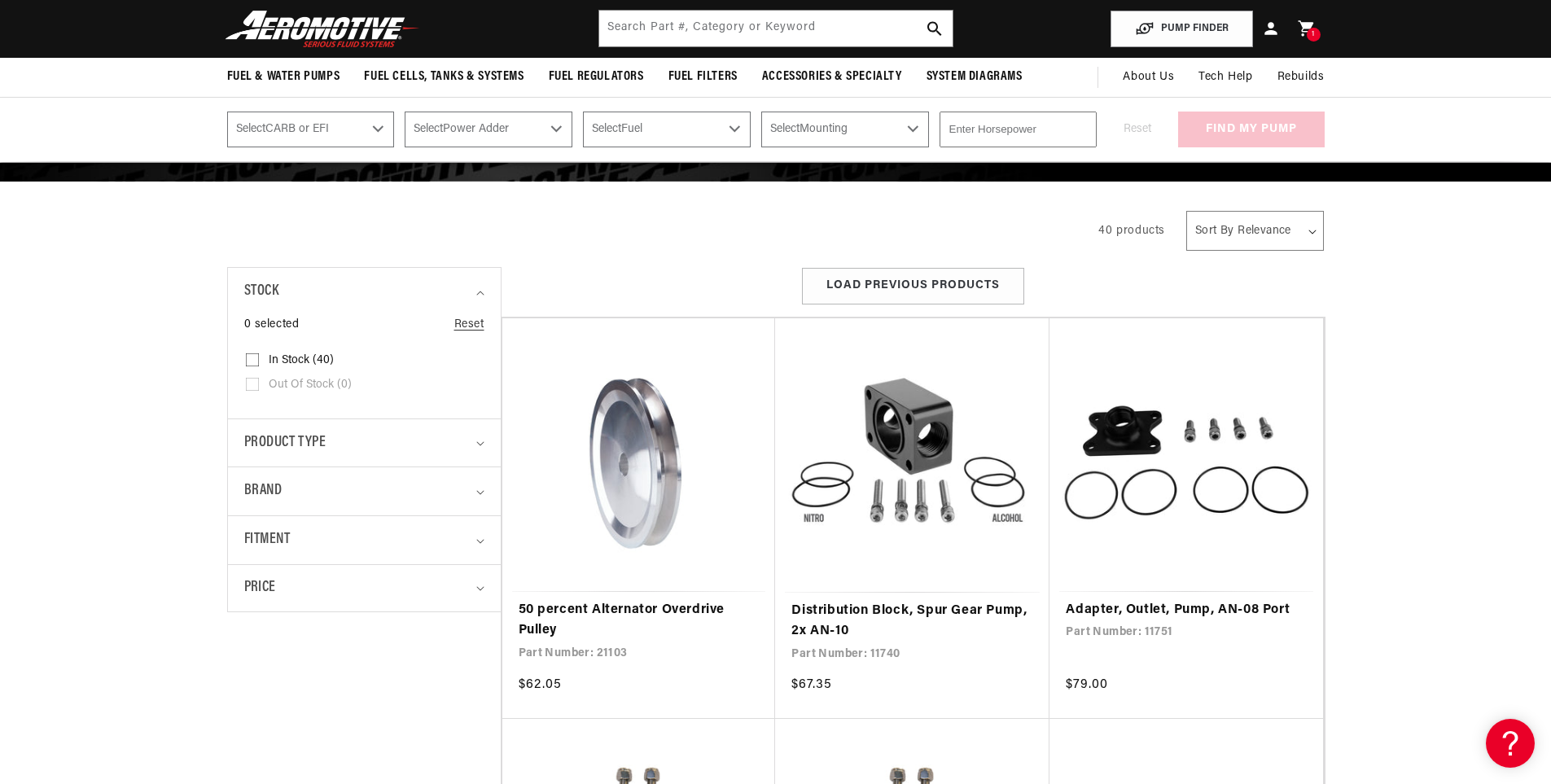
scroll to position [163, 0]
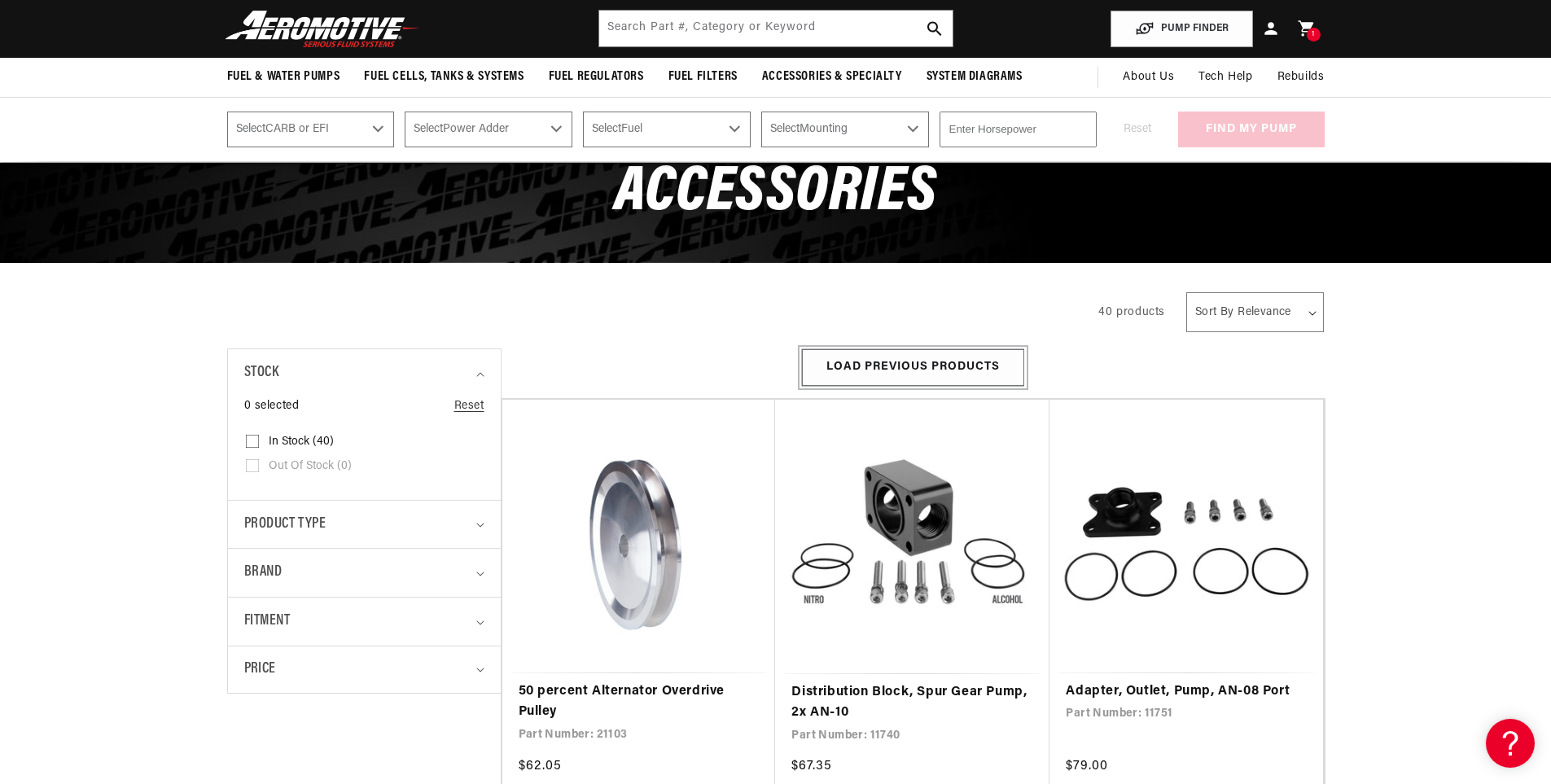
click at [902, 363] on button "Load Previous Products" at bounding box center [912, 367] width 222 height 37
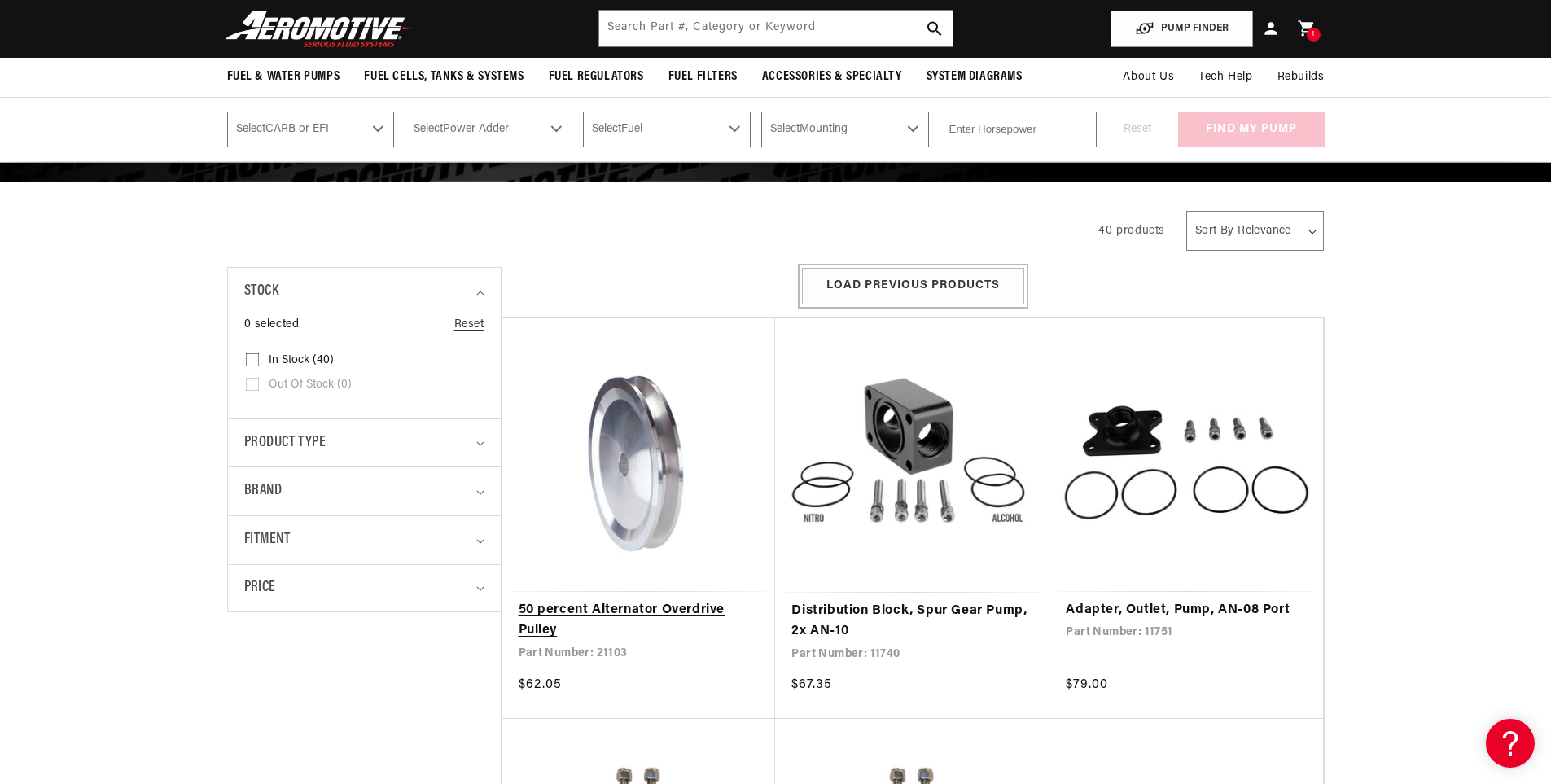
scroll to position [0, 0]
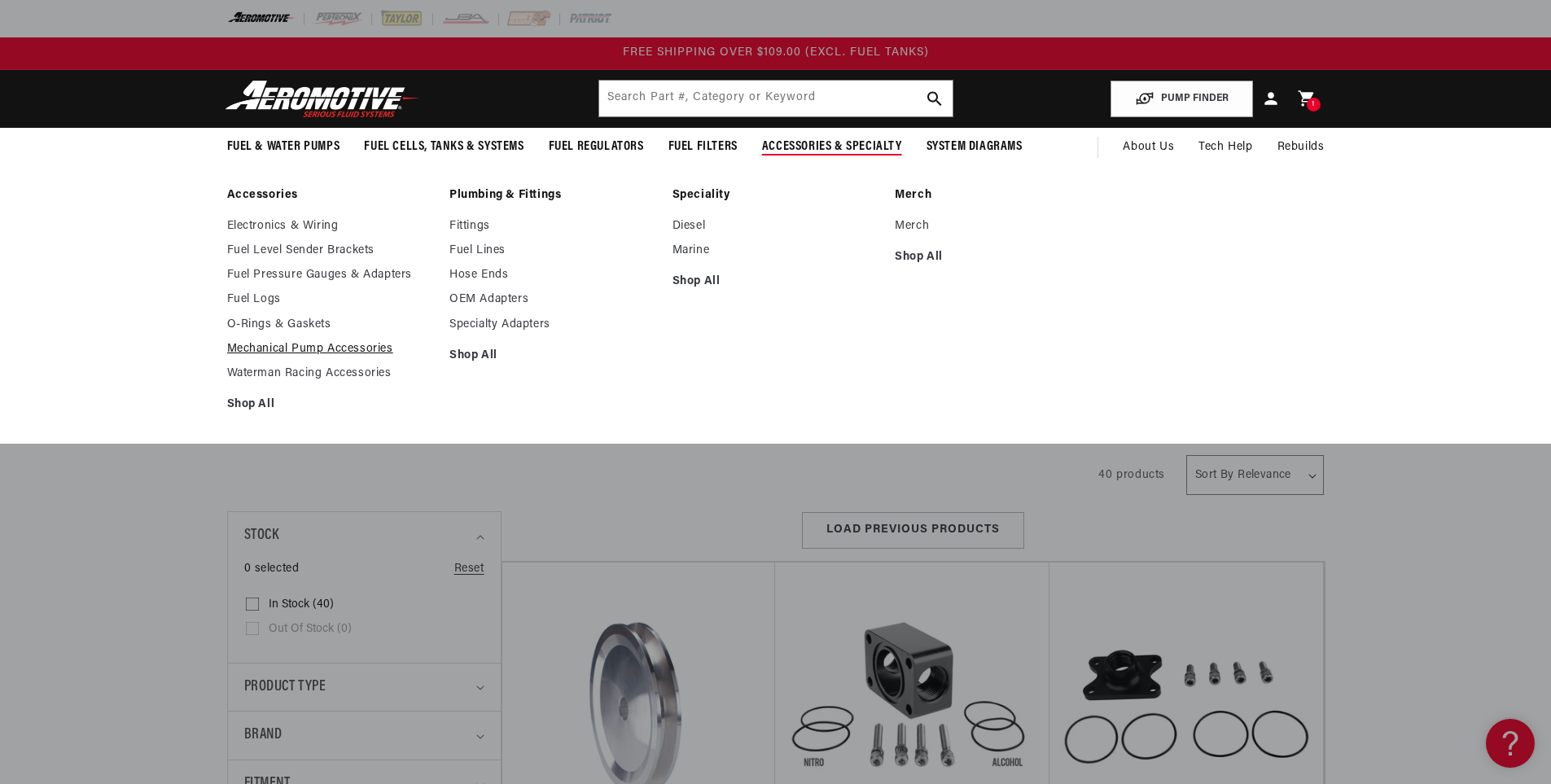
click at [324, 342] on link "Mechanical Pump Accessories" at bounding box center [331, 349] width 207 height 15
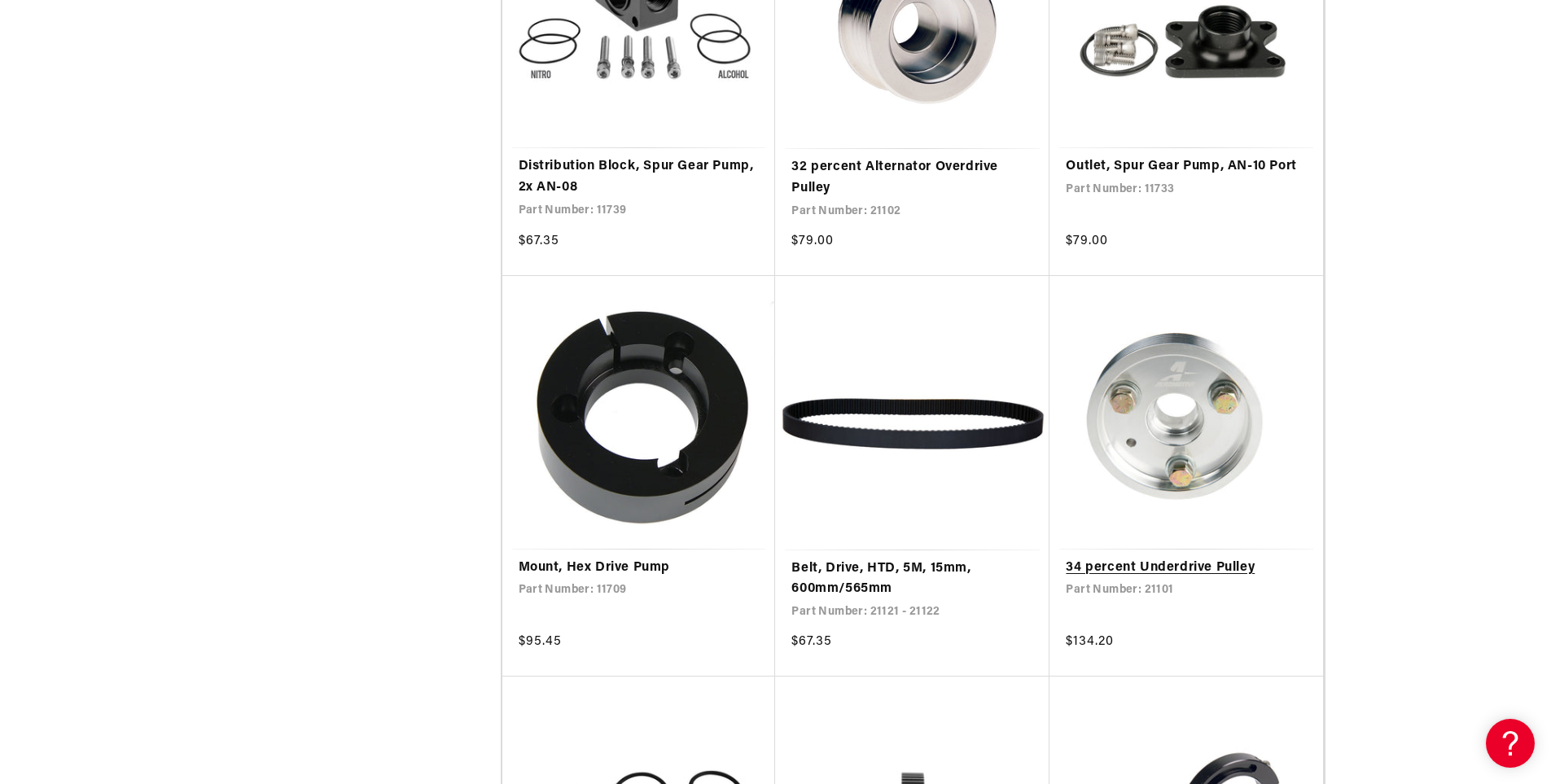
scroll to position [2686, 0]
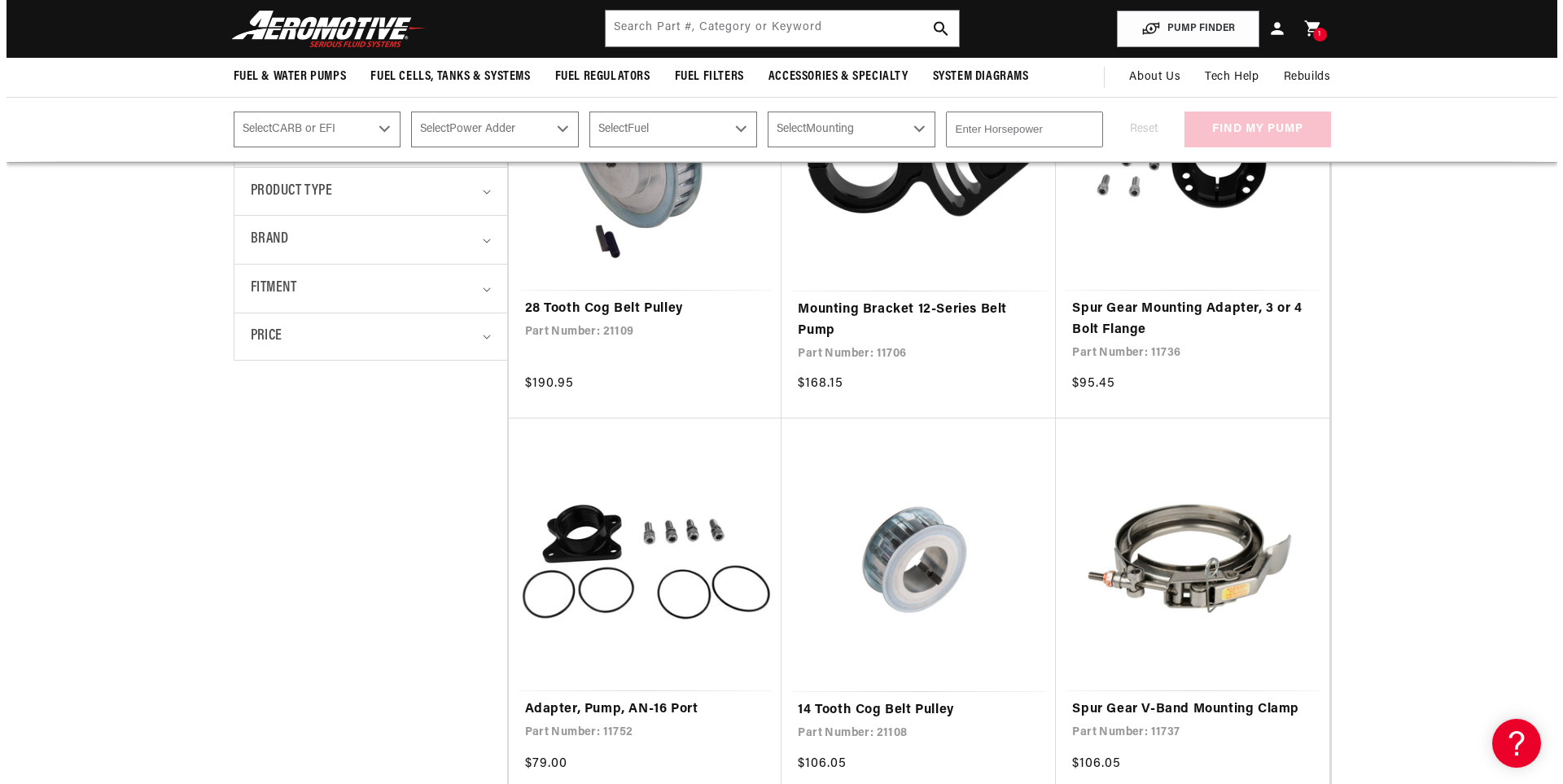
scroll to position [245, 0]
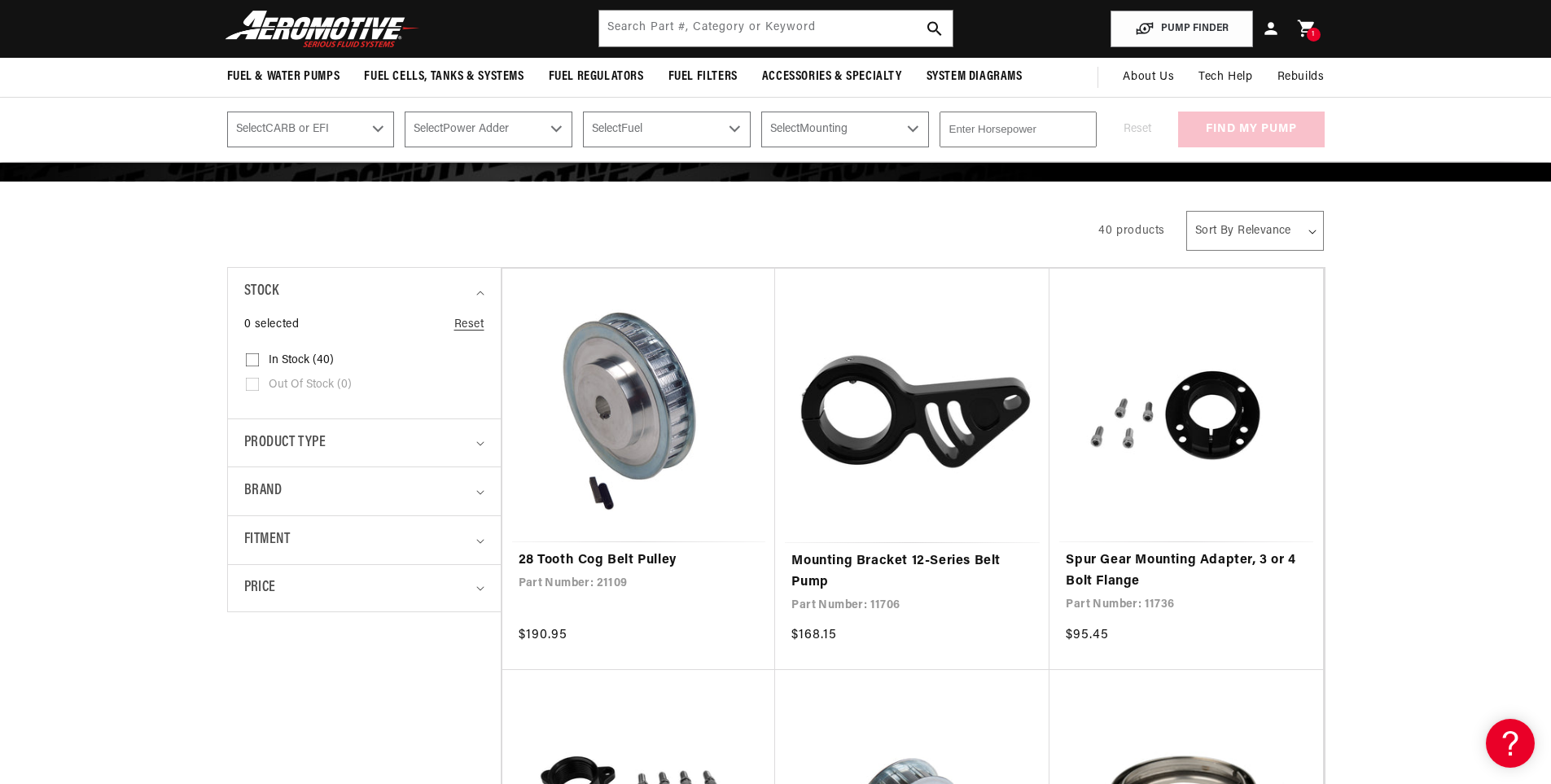
click at [1316, 30] on div "1 1 item" at bounding box center [1314, 35] width 14 height 14
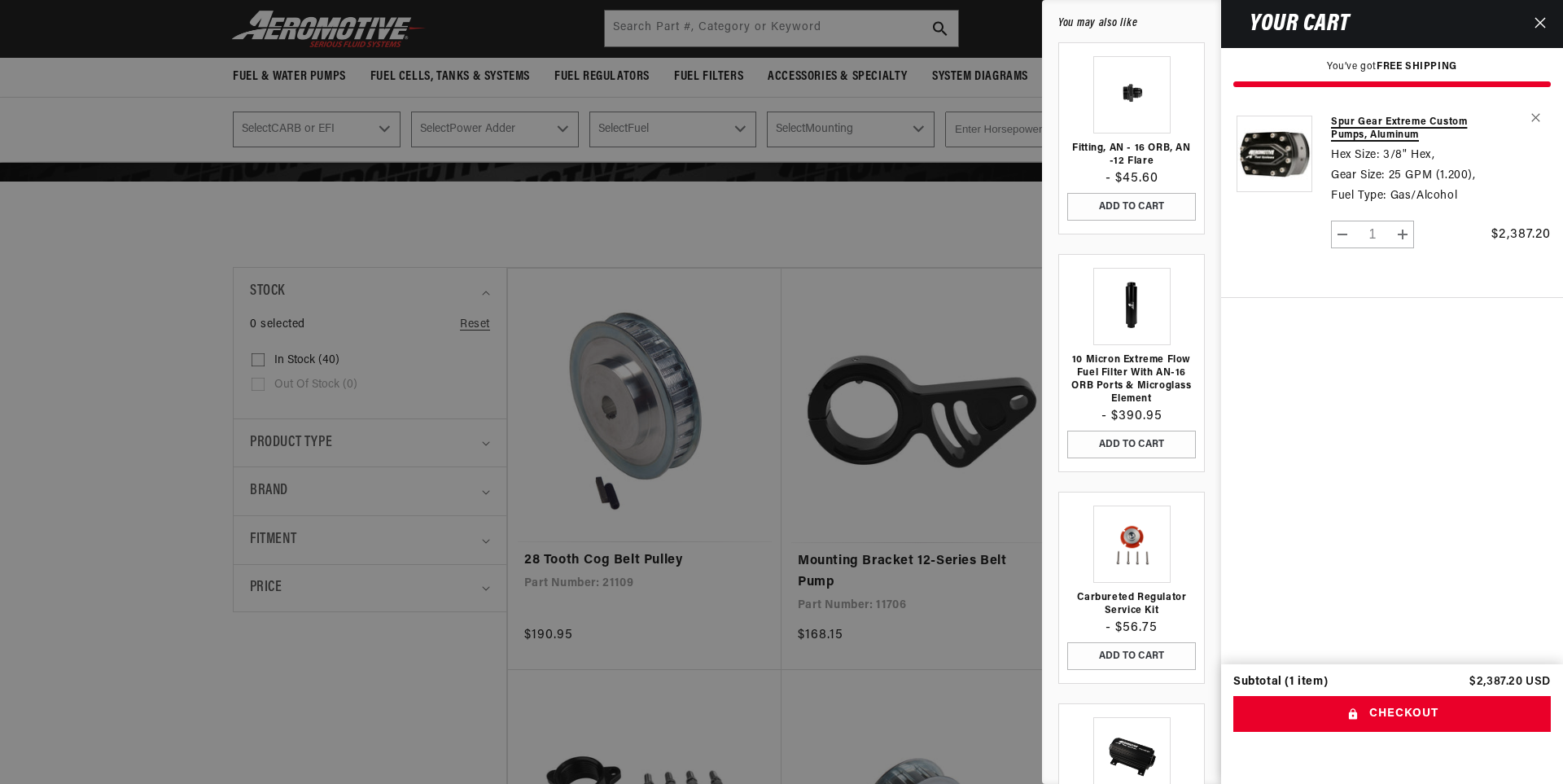
click at [1420, 125] on link "Spur Gear Extreme Custom Pumps, Aluminum" at bounding box center [1412, 129] width 162 height 26
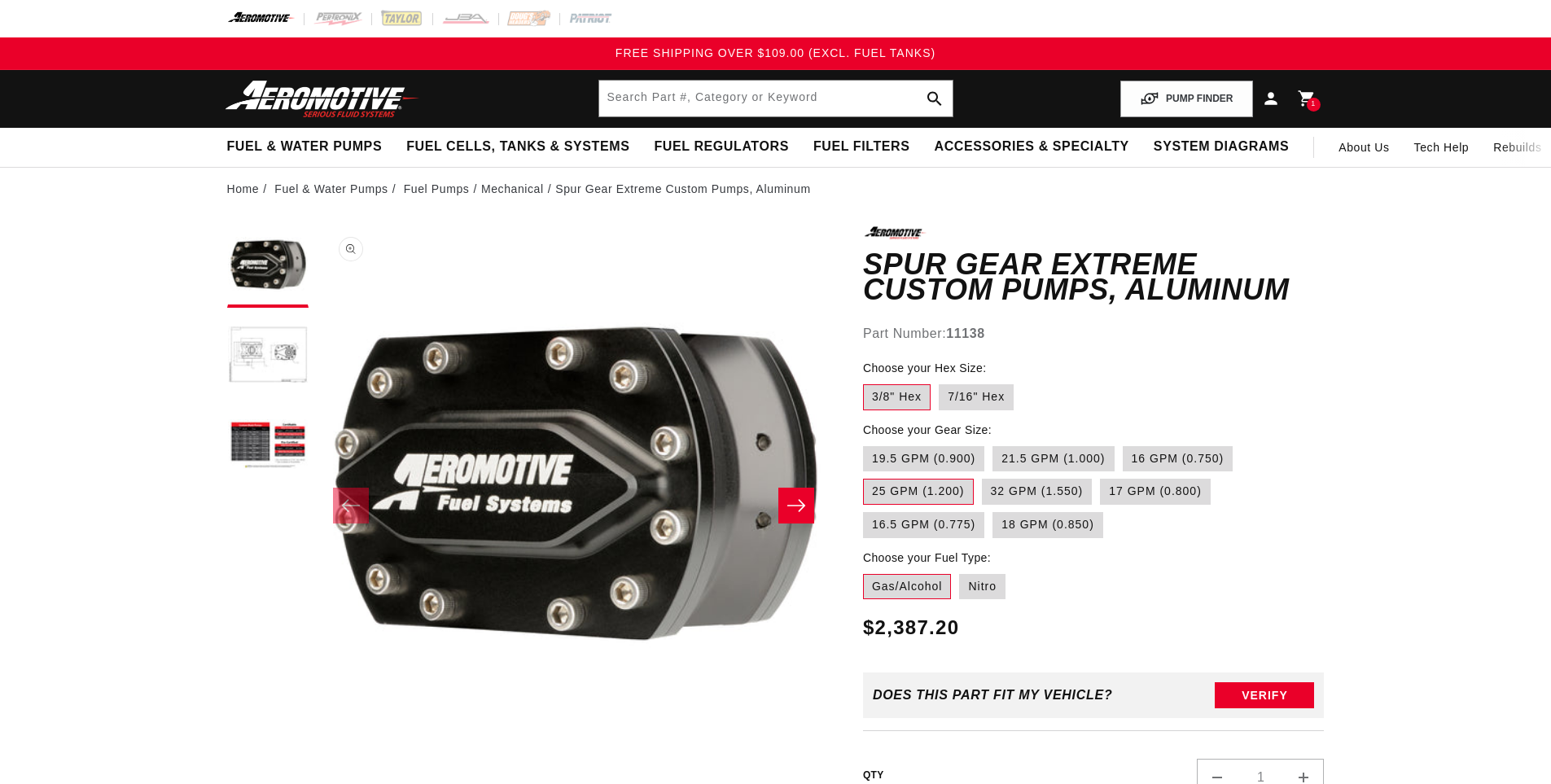
click at [317, 740] on button "Open media 1 in modal" at bounding box center [317, 740] width 0 height 0
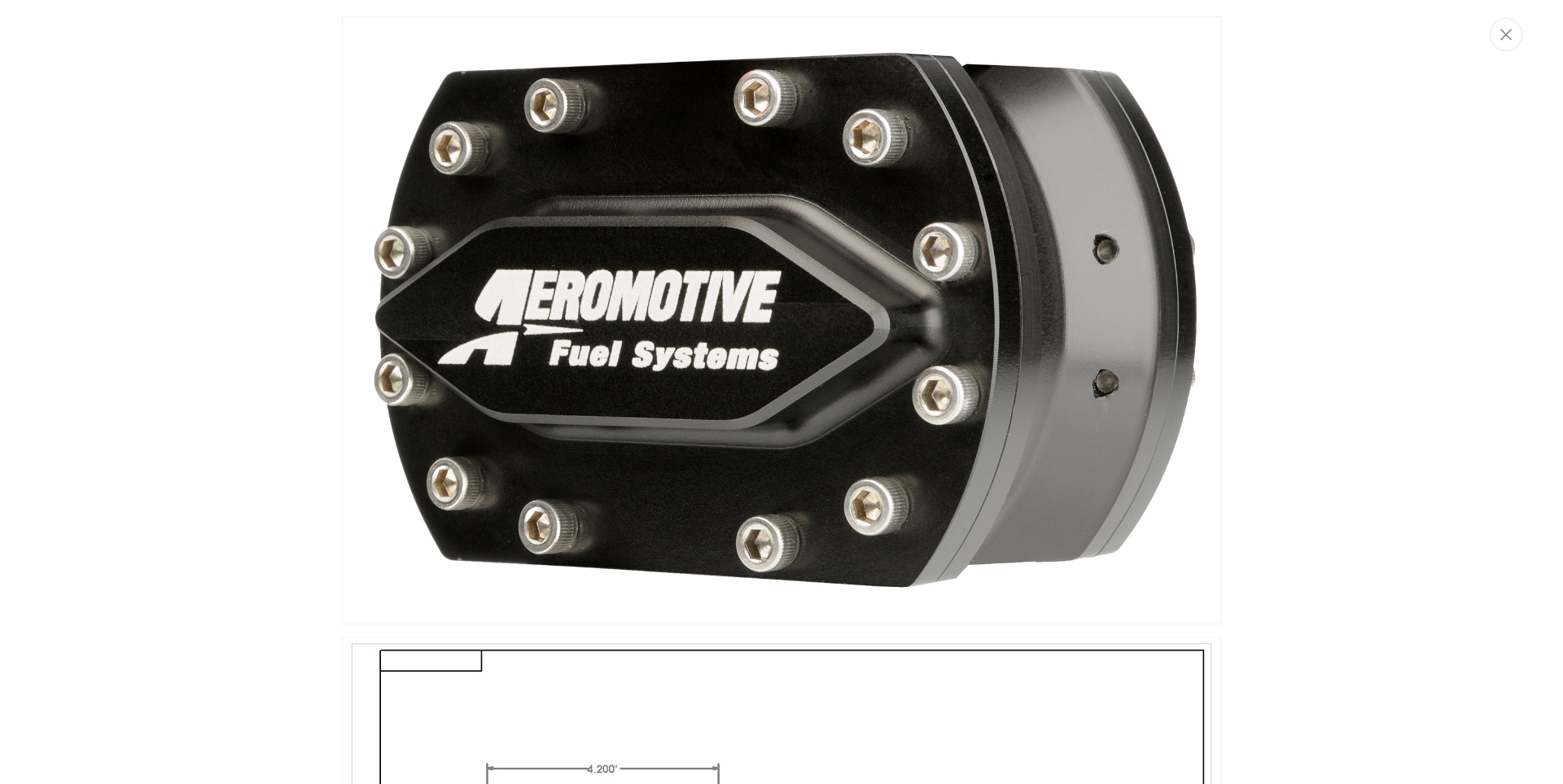
click at [269, 345] on div "Media gallery" at bounding box center [782, 392] width 1563 height 784
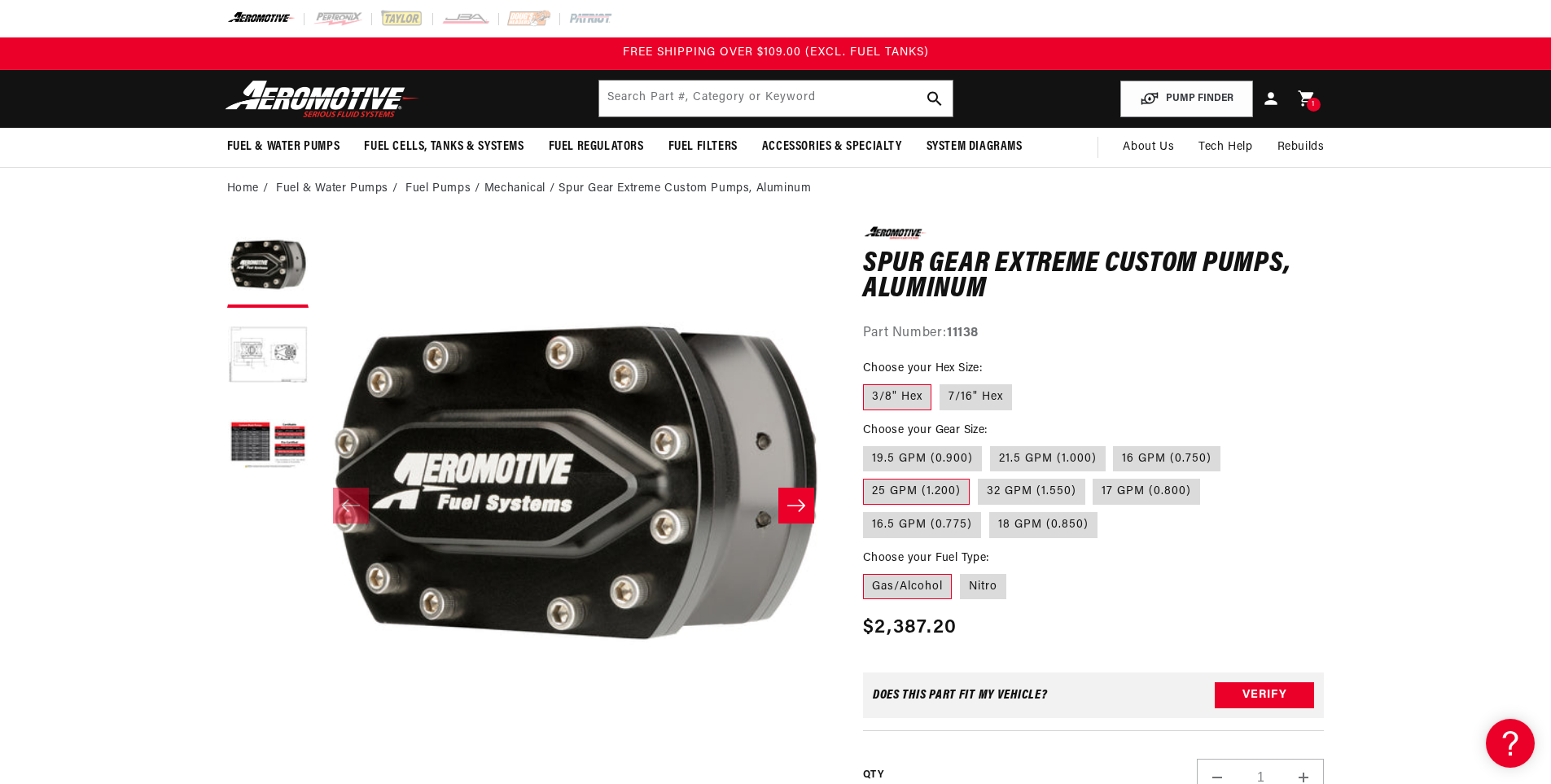
click at [269, 345] on button "Load image 2 in gallery view" at bounding box center [268, 357] width 82 height 82
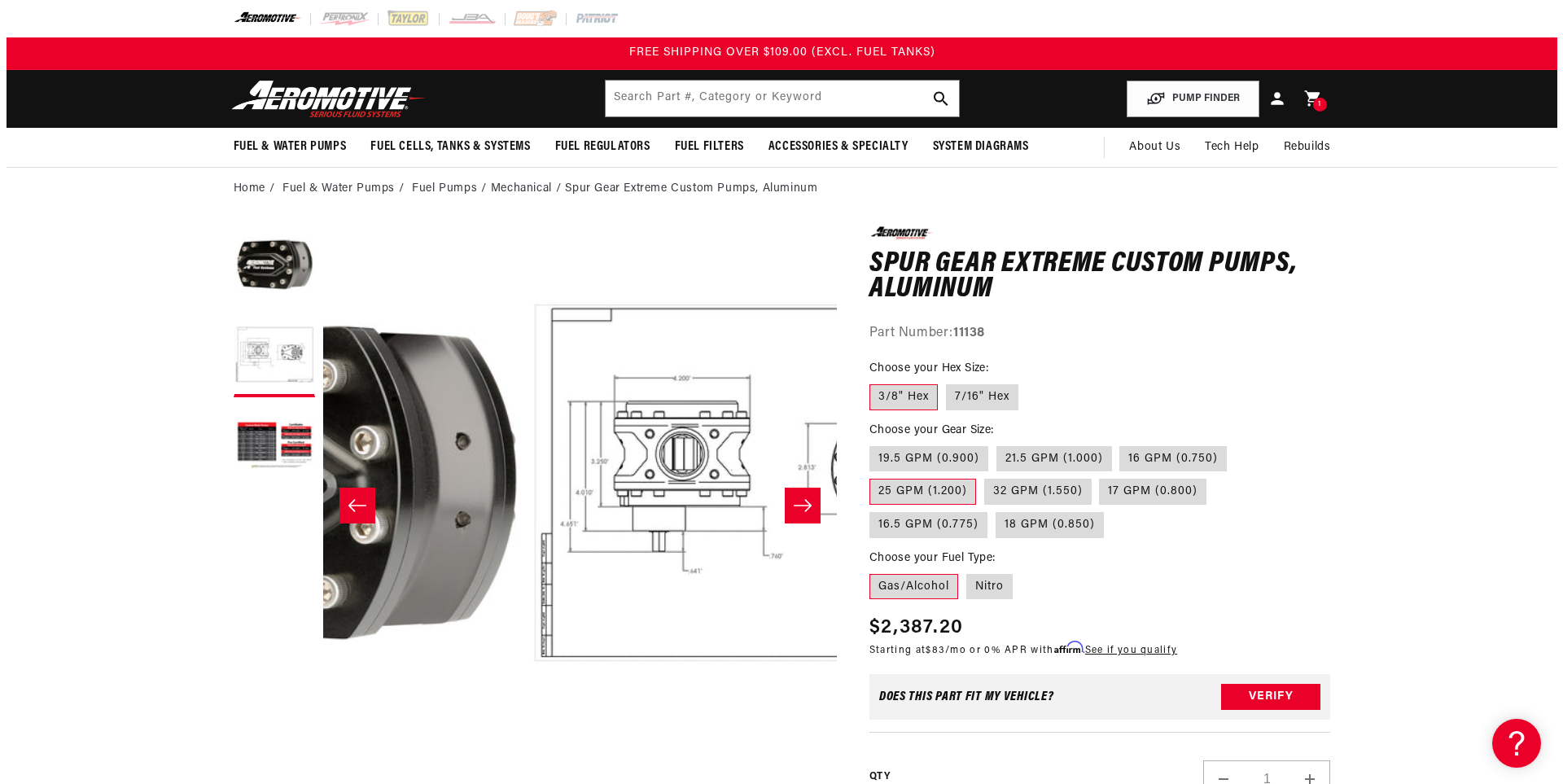
scroll to position [1, 513]
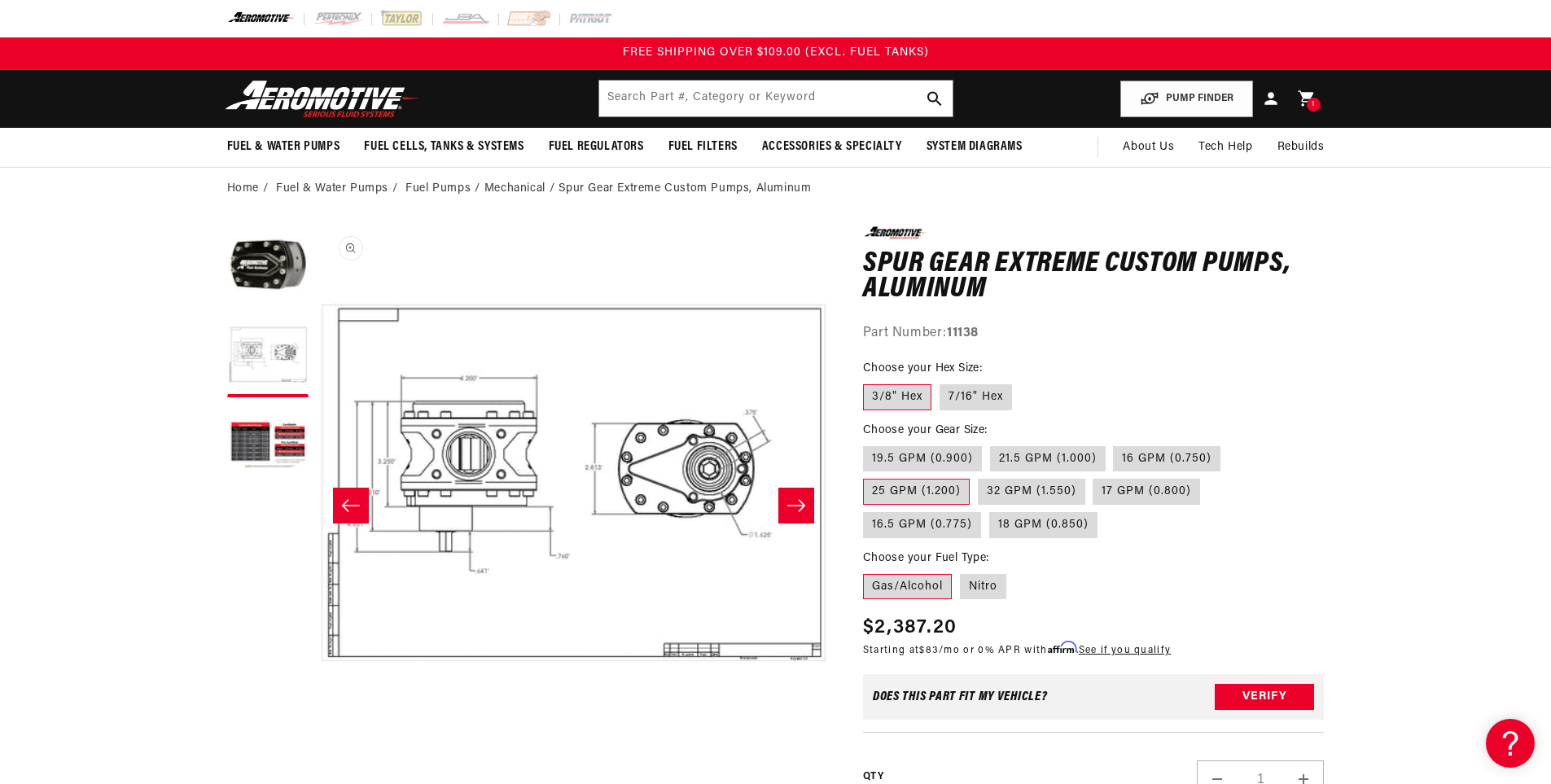
click at [317, 740] on button "Open media 2 in modal" at bounding box center [317, 740] width 0 height 0
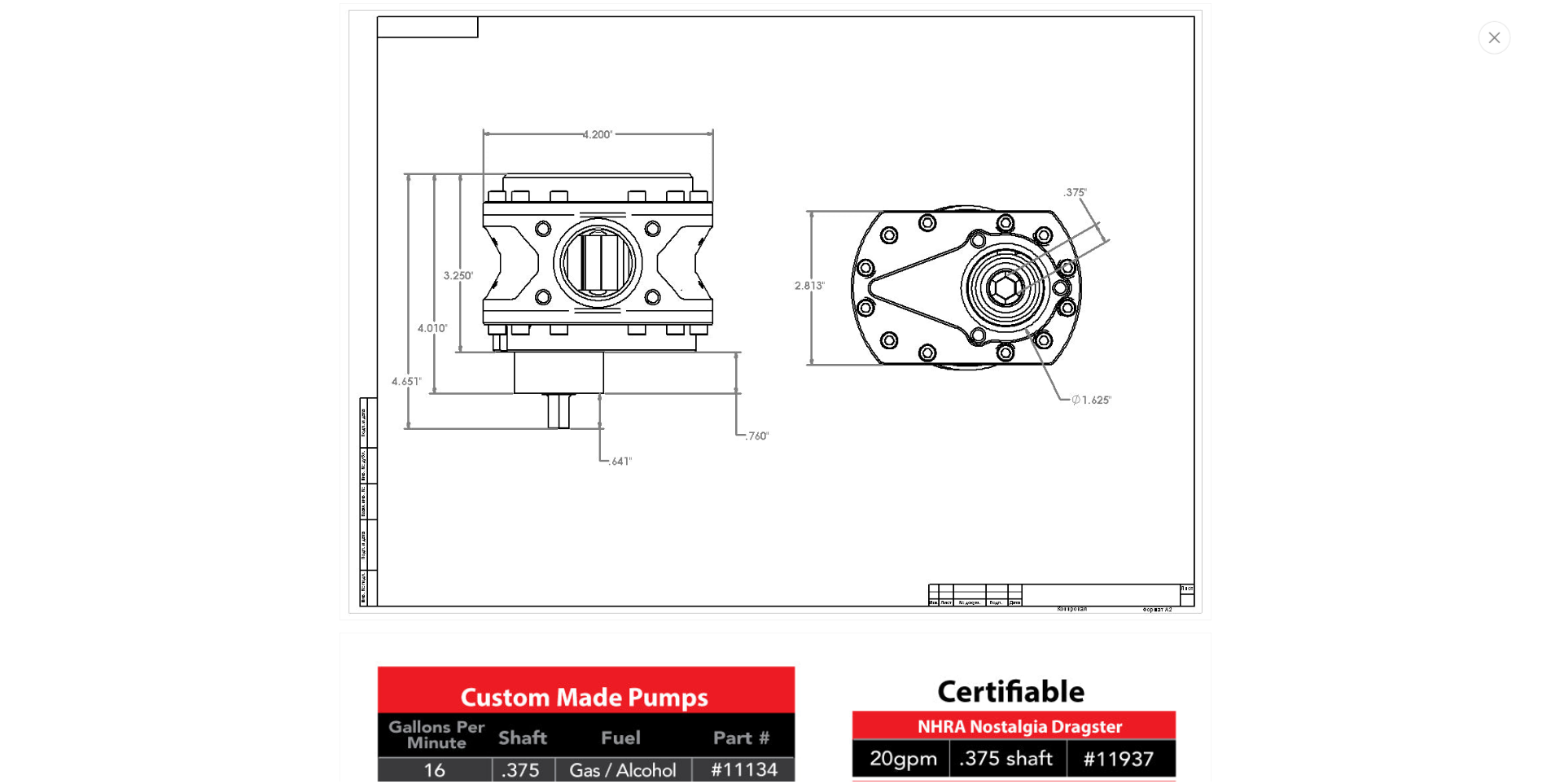
scroll to position [555, 0]
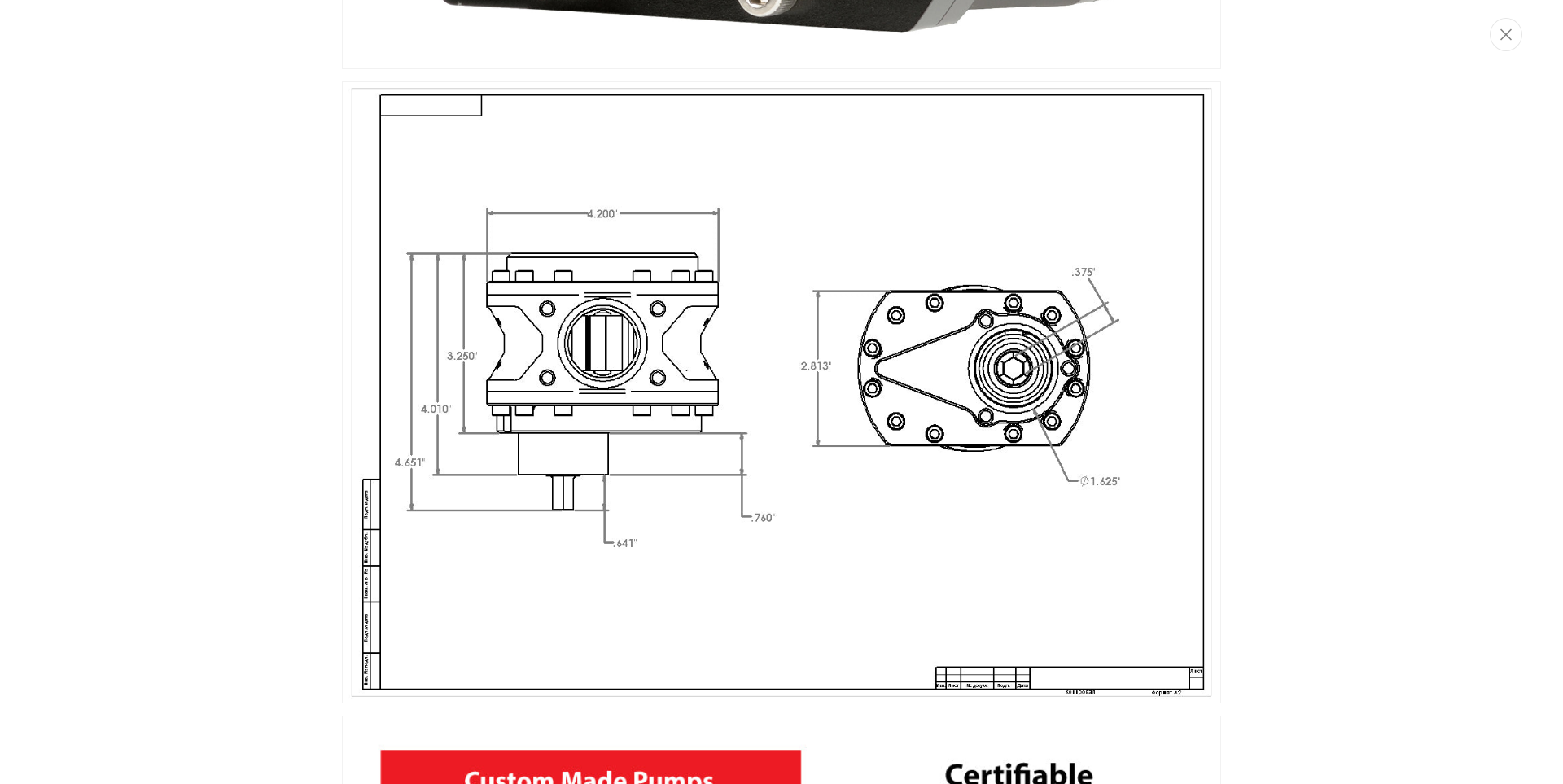
click at [1304, 237] on div "Media gallery" at bounding box center [782, 392] width 1563 height 784
